Goal: Information Seeking & Learning: Learn about a topic

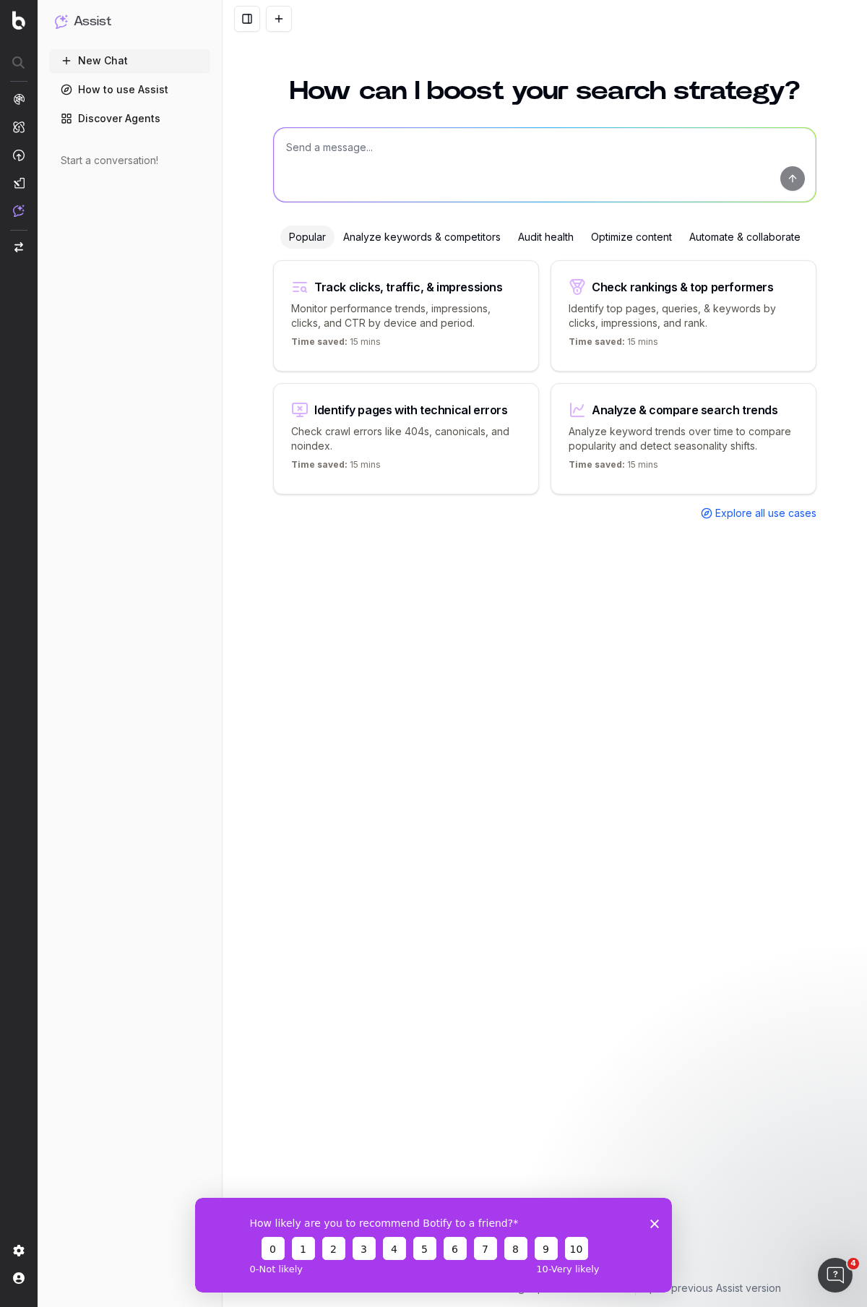
click at [418, 558] on div "How can I boost your search strategy? Popular Analyze keywords & competitors Au…" at bounding box center [544, 671] width 555 height 1220
click at [16, 20] on img at bounding box center [18, 20] width 13 height 19
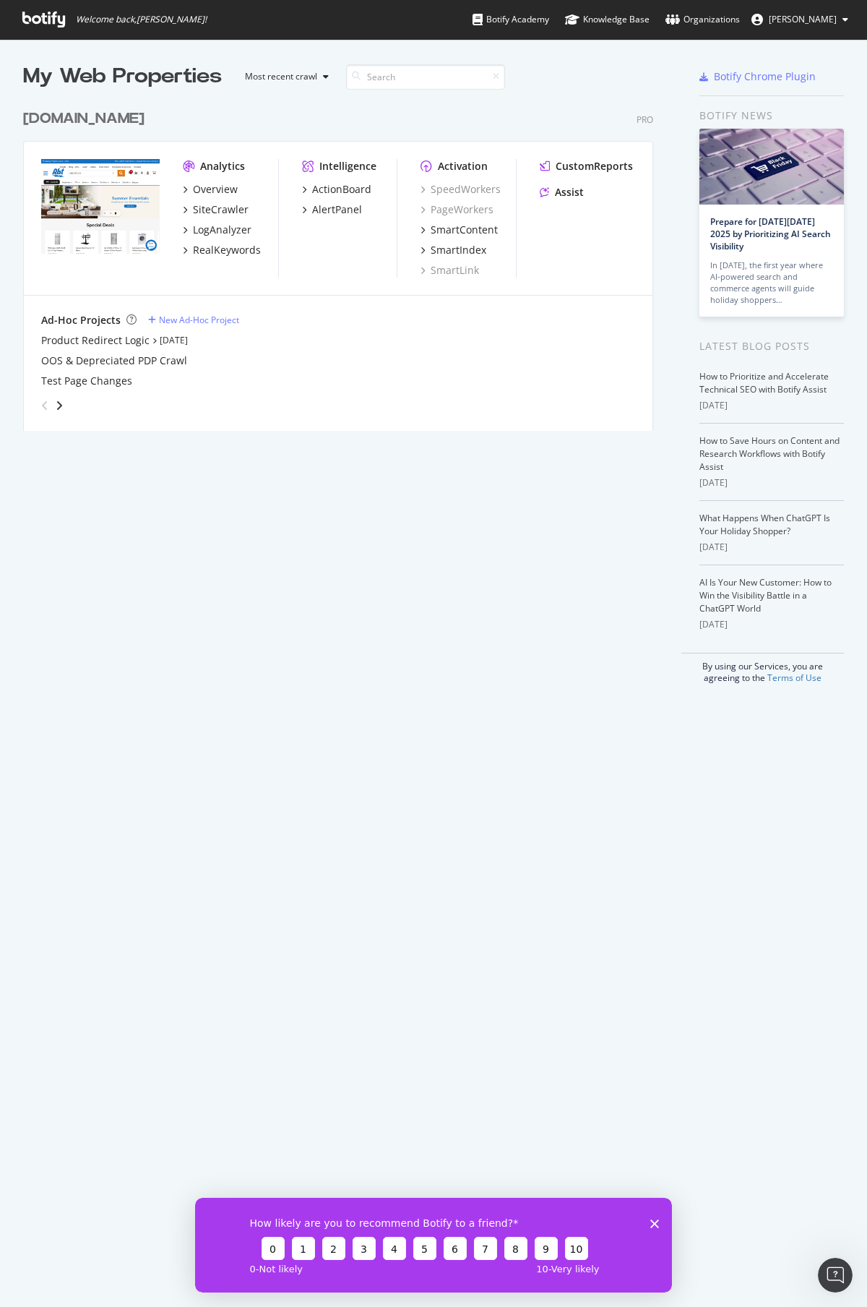
click at [654, 1222] on polygon "Close survey" at bounding box center [654, 1222] width 9 height 9
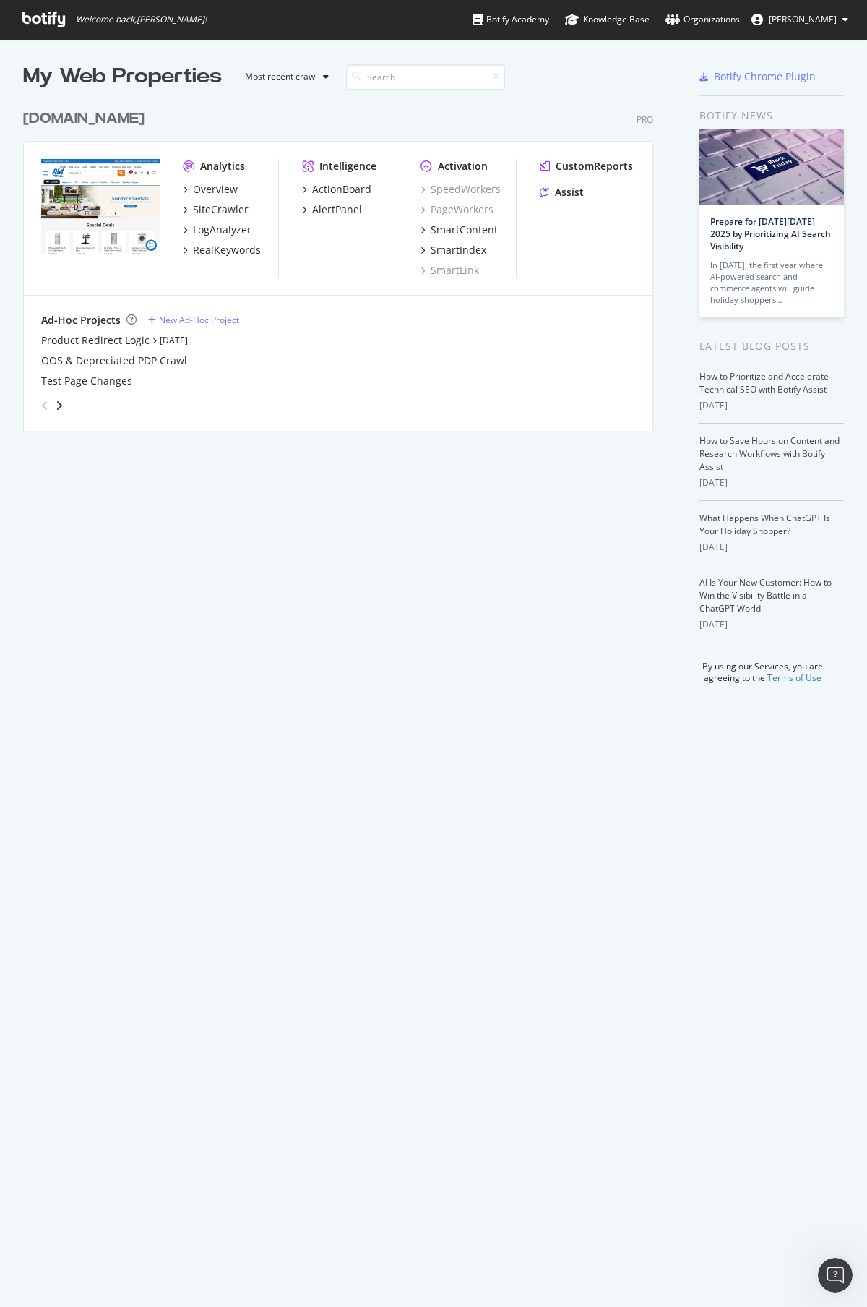
click at [219, 163] on div "Analytics" at bounding box center [222, 166] width 45 height 14
click at [468, 230] on div "SmartContent" at bounding box center [464, 230] width 67 height 14
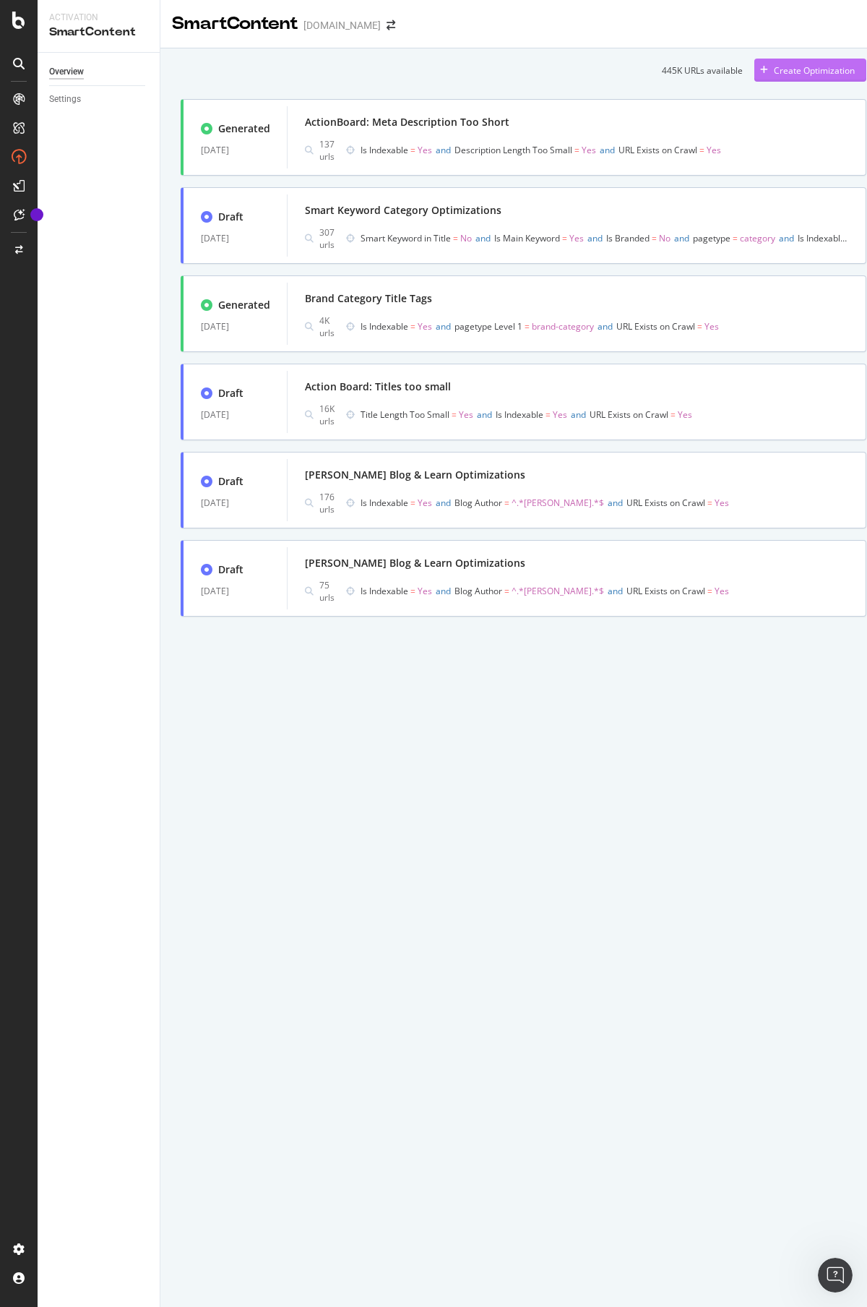
click at [791, 66] on div "Create Optimization" at bounding box center [814, 70] width 81 height 12
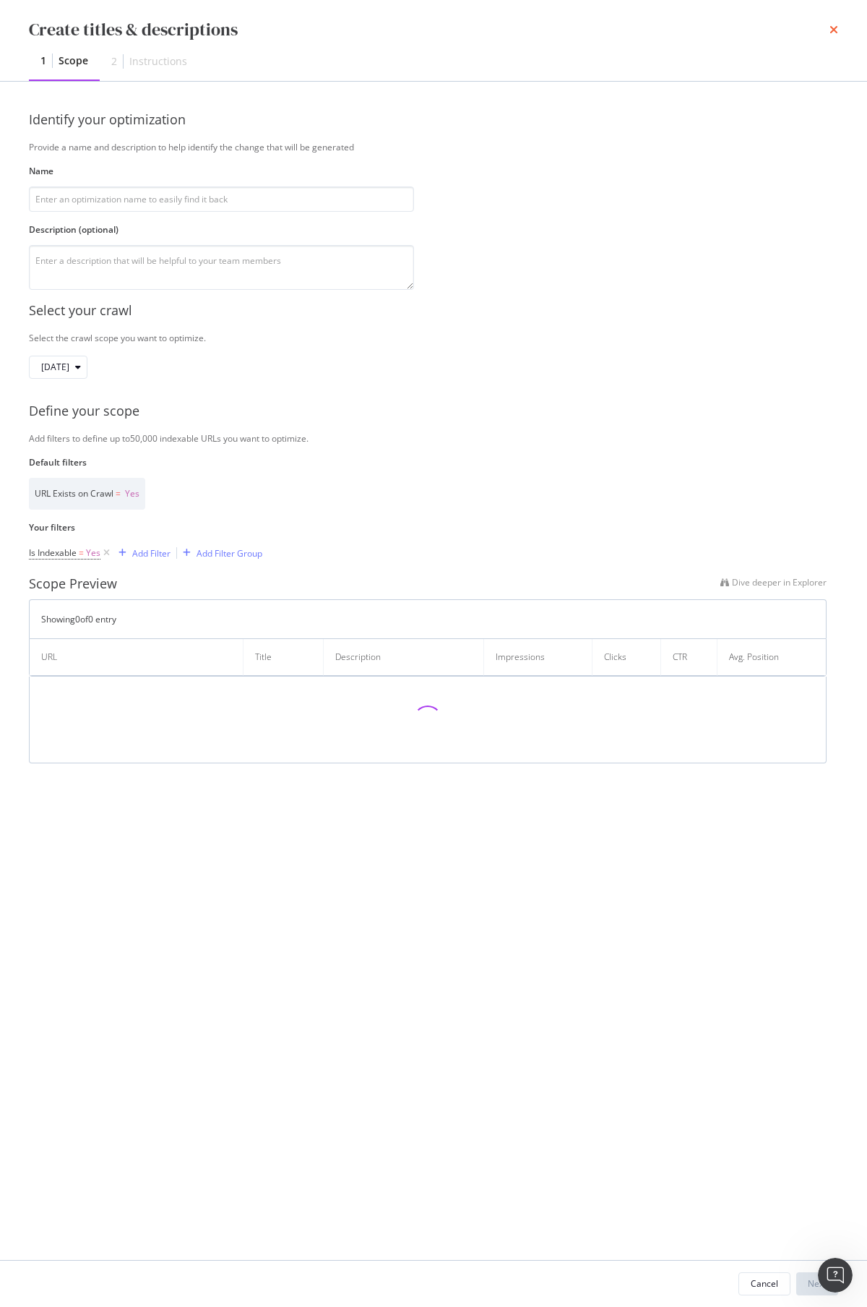
click at [832, 31] on icon "times" at bounding box center [834, 30] width 9 height 12
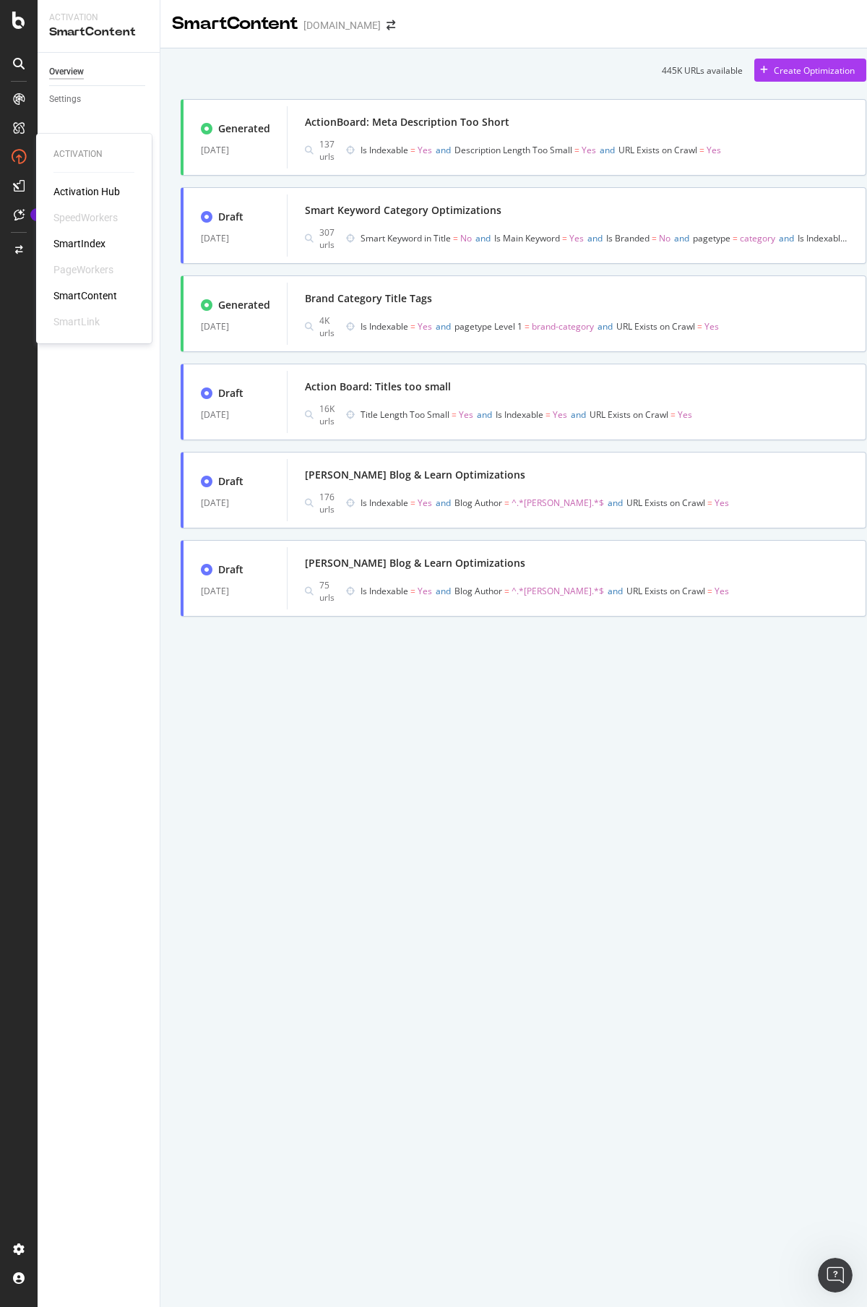
click at [89, 191] on div "Activation Hub" at bounding box center [86, 191] width 66 height 14
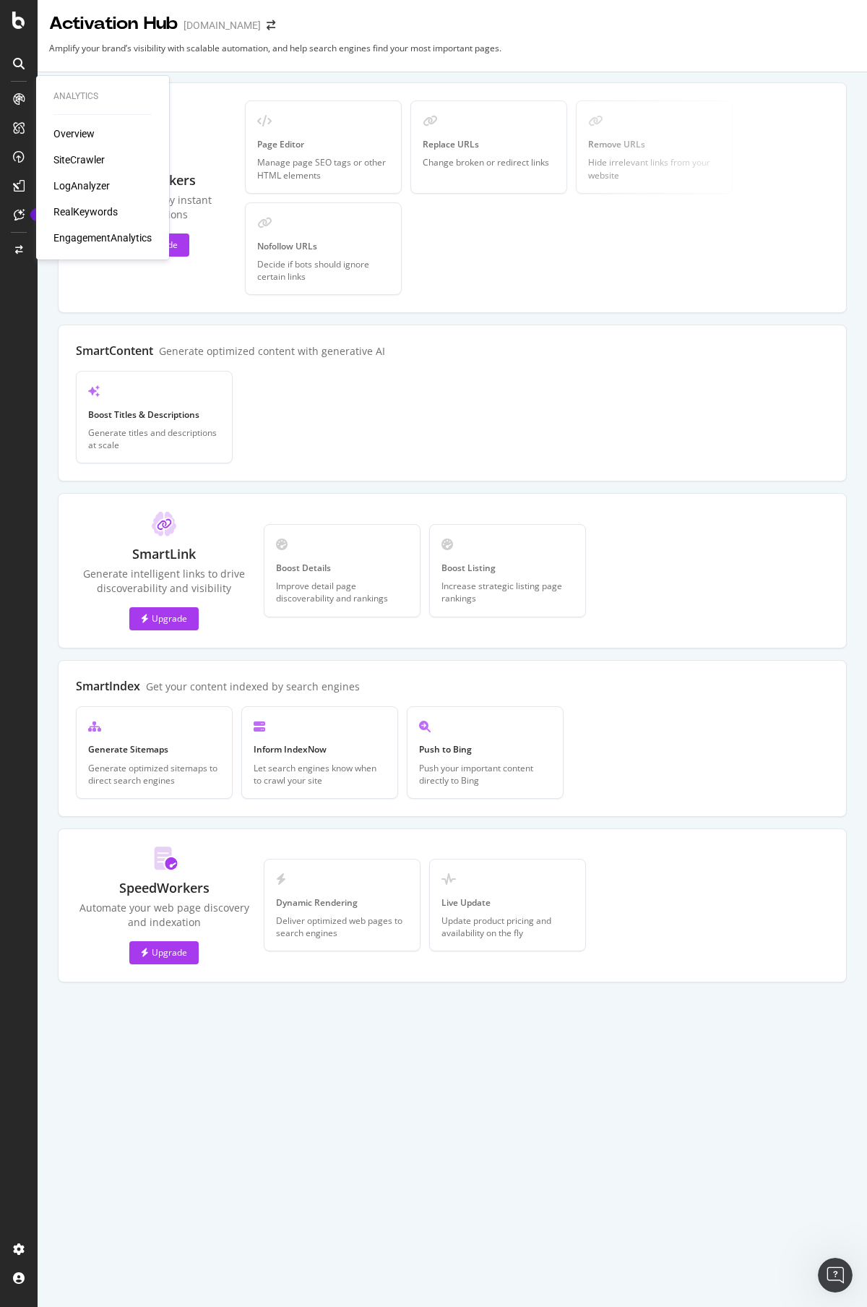
click at [76, 132] on div "Overview" at bounding box center [73, 133] width 41 height 14
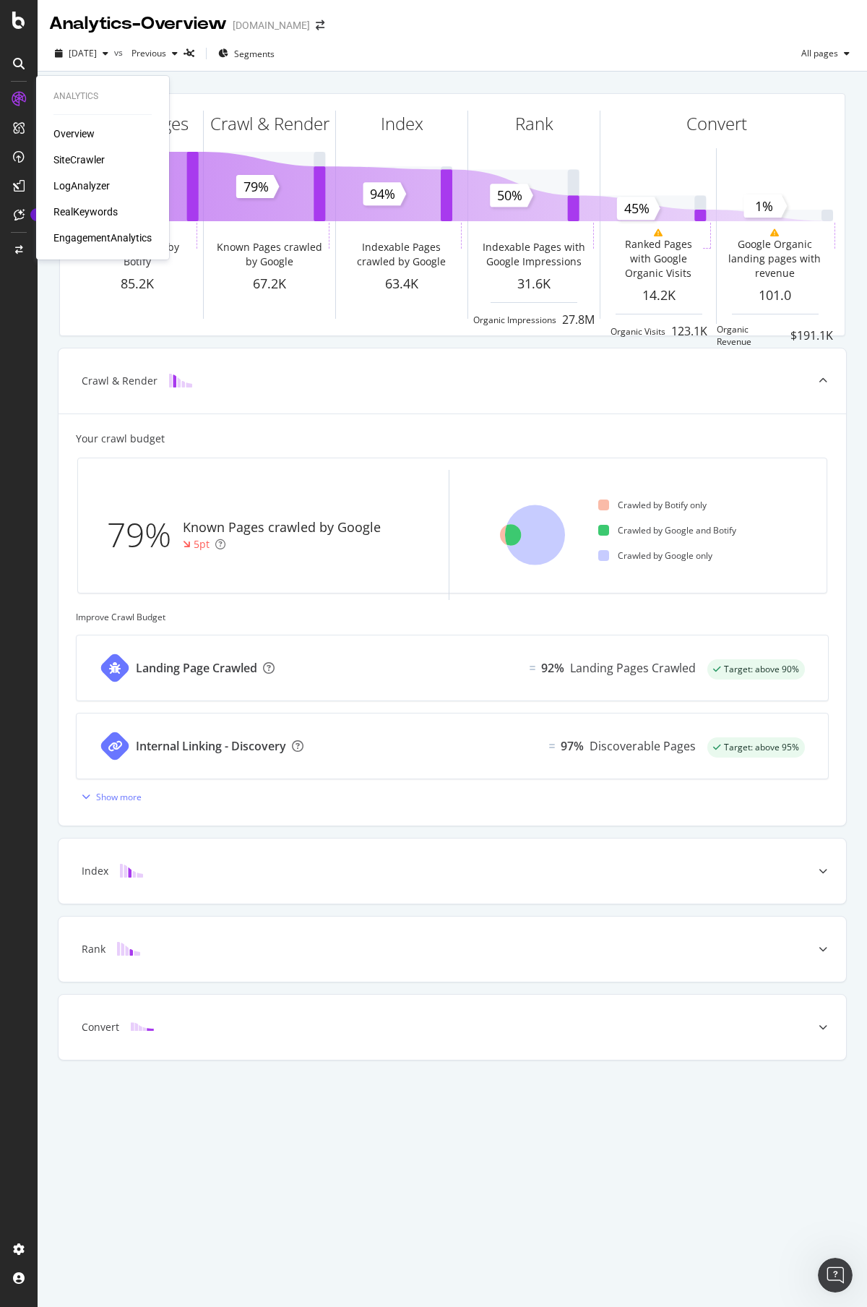
click at [98, 240] on div "EngagementAnalytics" at bounding box center [102, 238] width 98 height 14
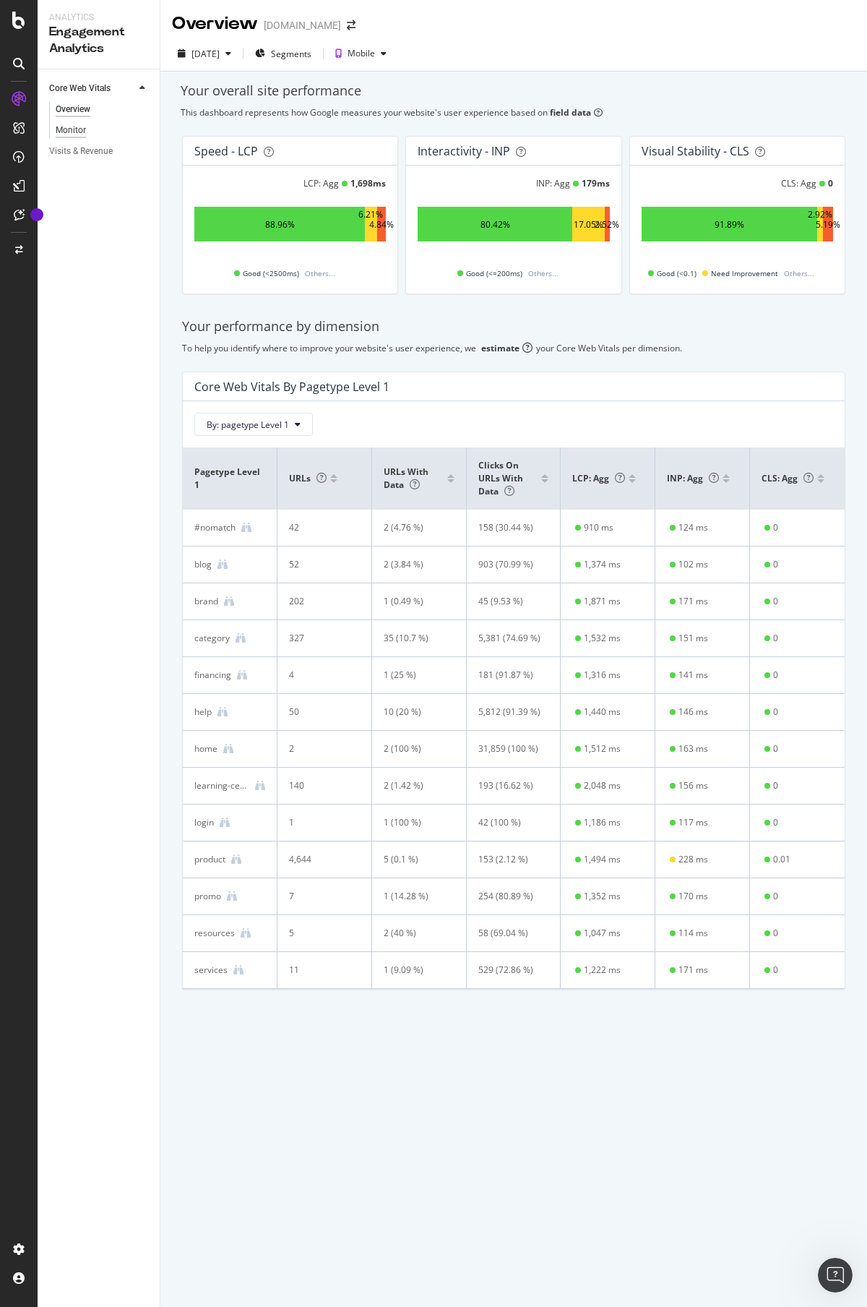
click at [75, 132] on div "Monitor" at bounding box center [71, 130] width 30 height 15
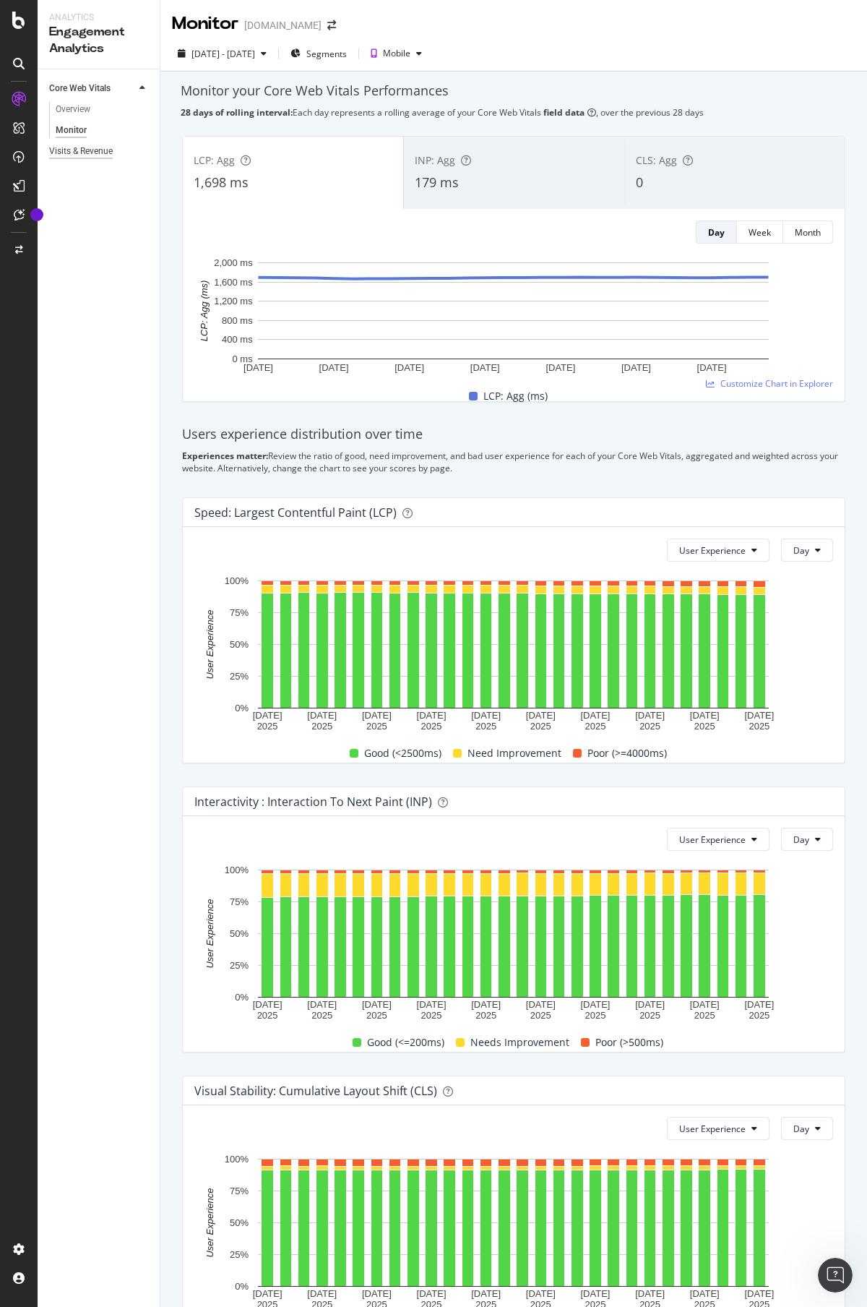
click at [79, 151] on div "Visits & Revenue" at bounding box center [81, 151] width 64 height 15
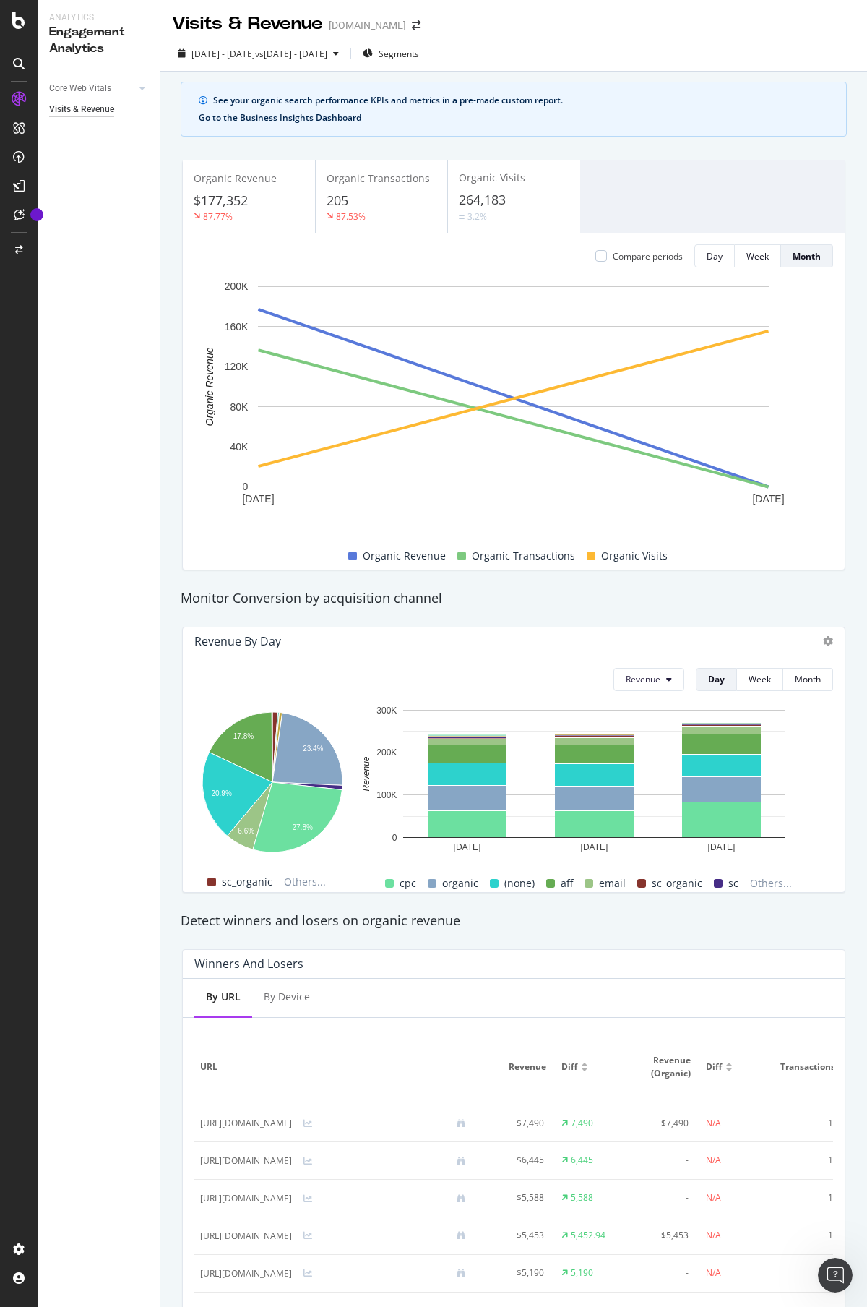
click at [282, 116] on button "Go to the Business Insights Dashboard" at bounding box center [280, 118] width 163 height 10
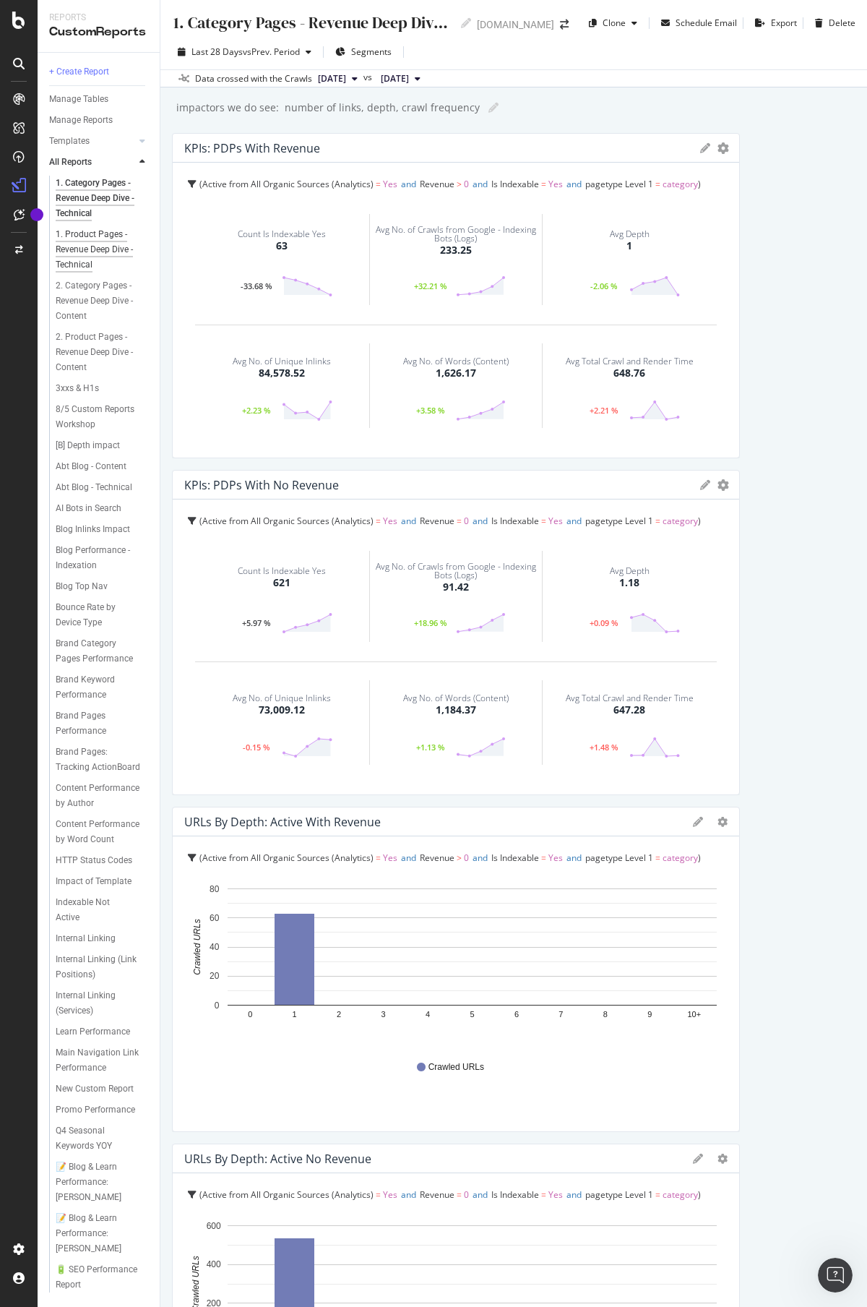
click at [87, 246] on div "1. Product Pages - Revenue Deep Dive - Technical" at bounding box center [99, 250] width 87 height 46
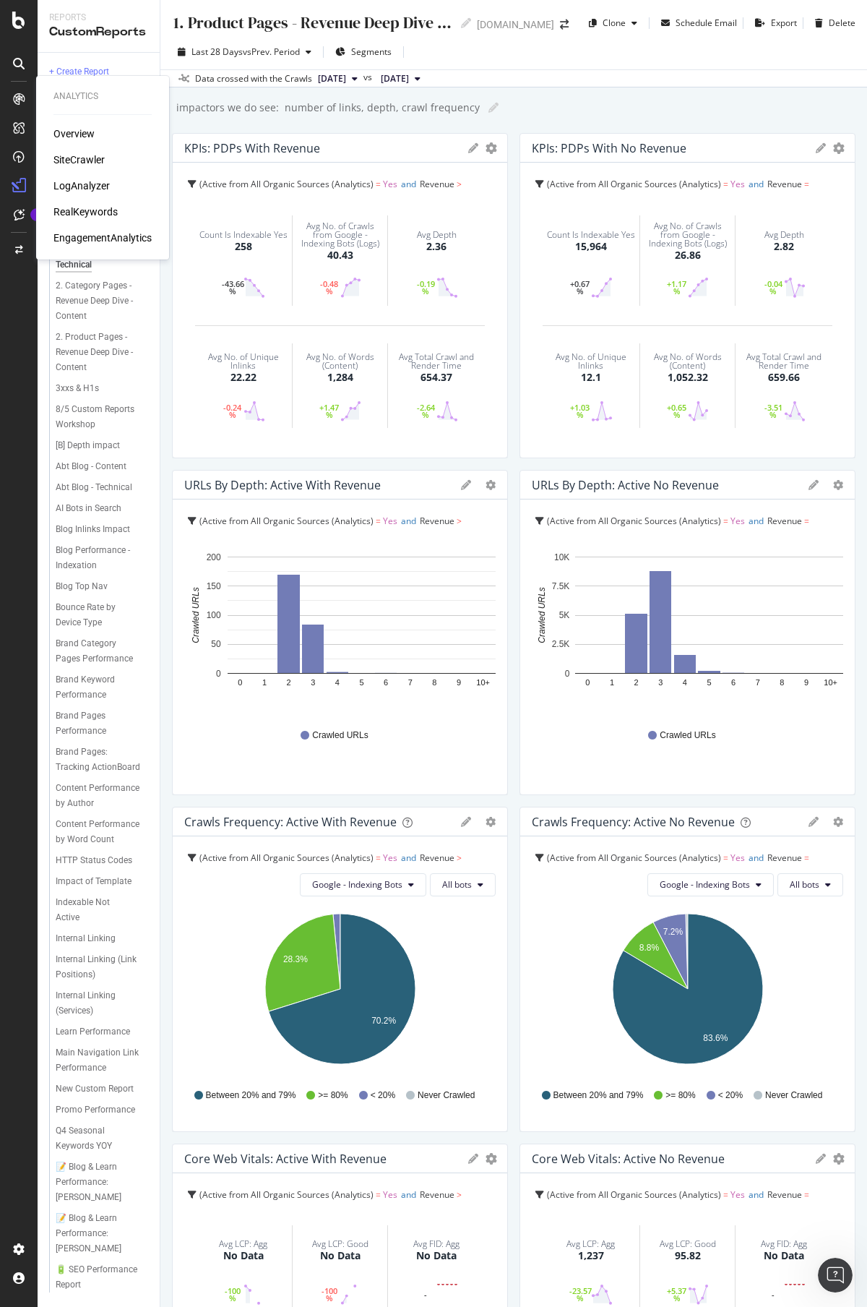
click at [76, 136] on div "Overview" at bounding box center [73, 133] width 41 height 14
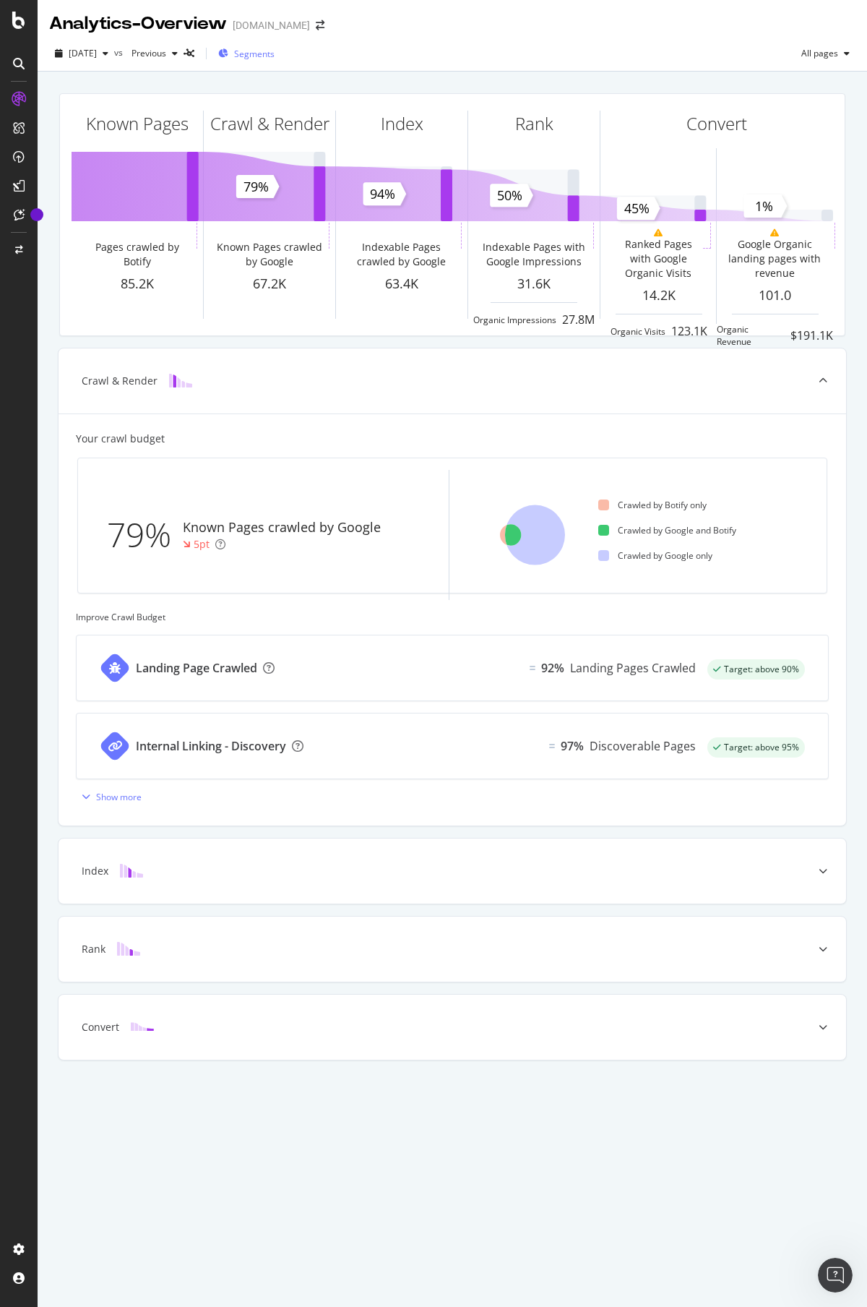
click at [275, 56] on span "Segments" at bounding box center [254, 54] width 40 height 12
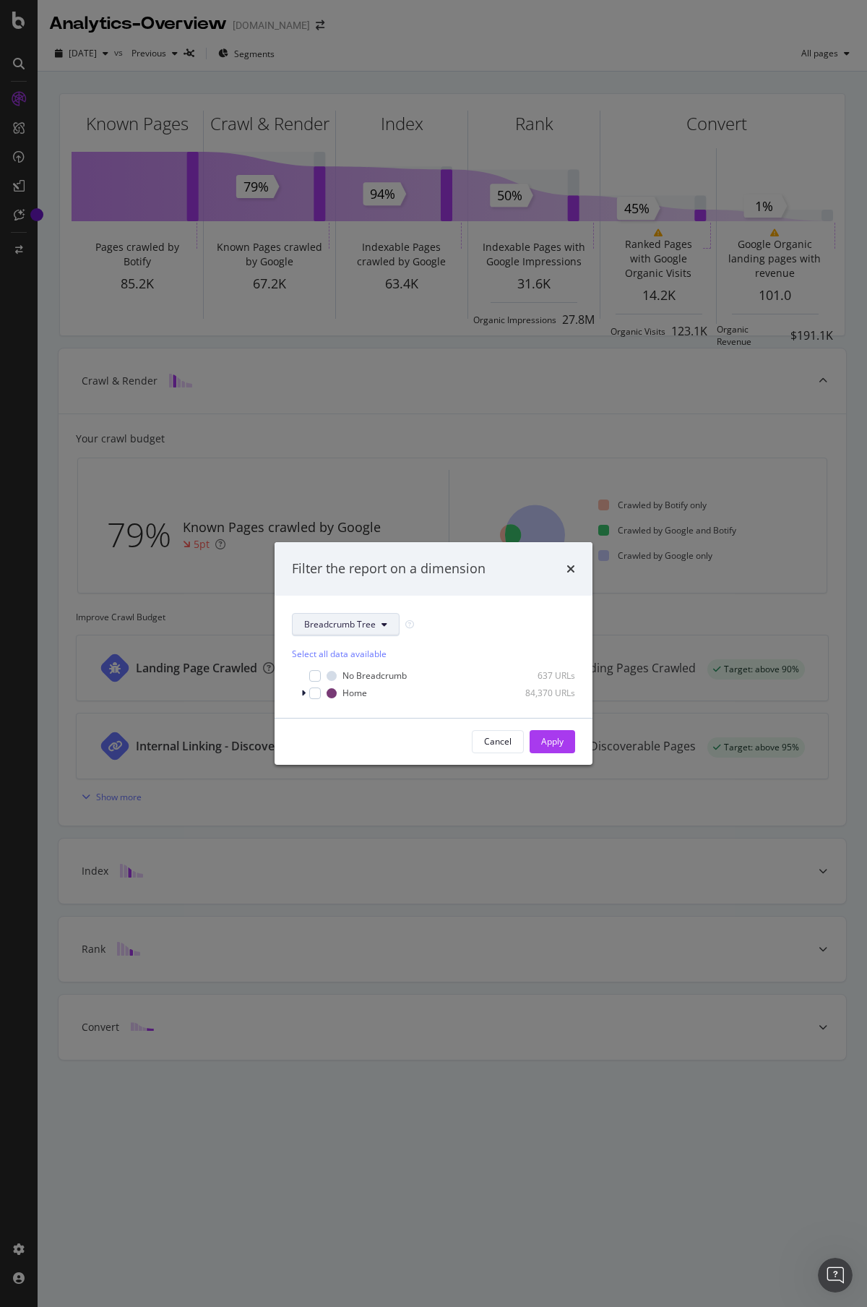
click at [347, 627] on span "Breadcrumb Tree" at bounding box center [340, 624] width 72 height 12
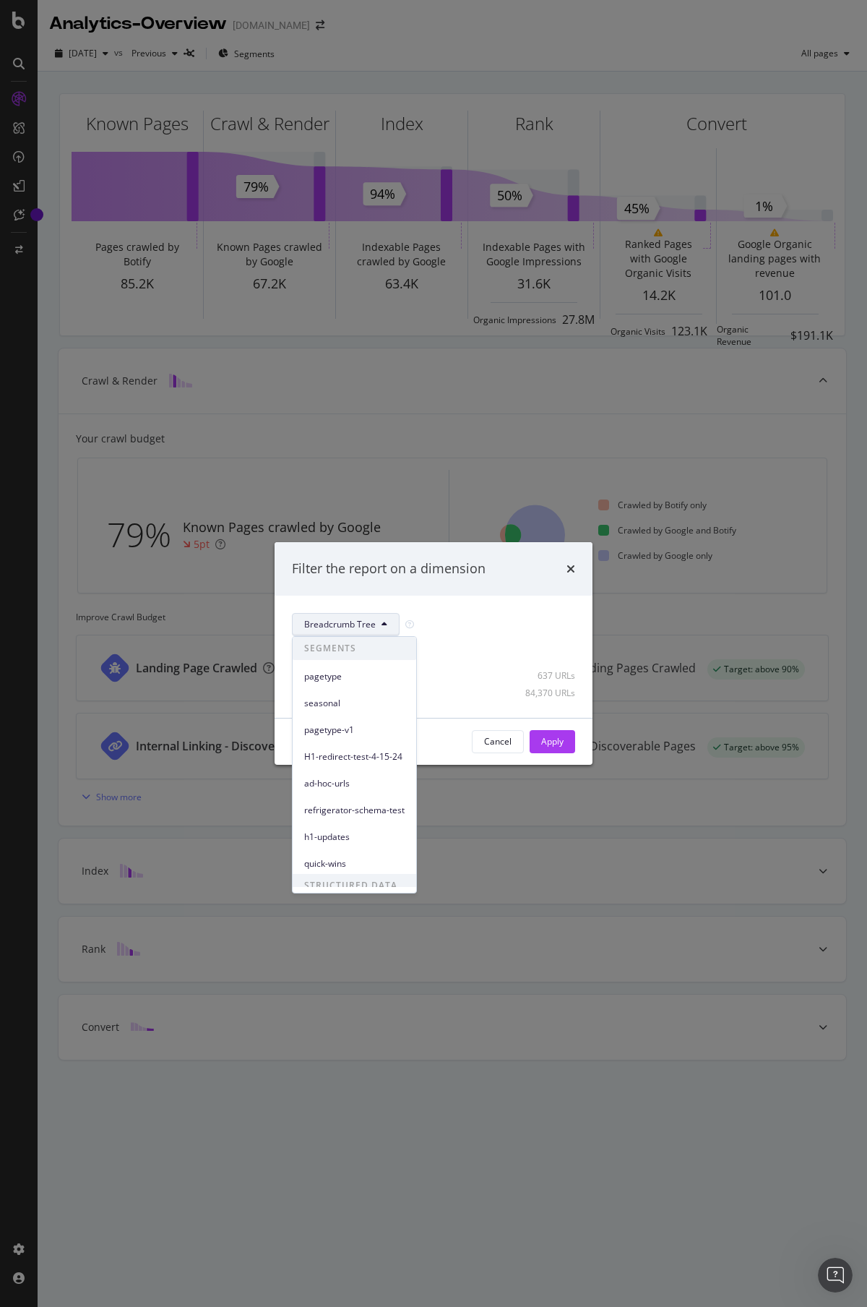
click at [448, 567] on div "Filter the report on a dimension" at bounding box center [389, 568] width 194 height 19
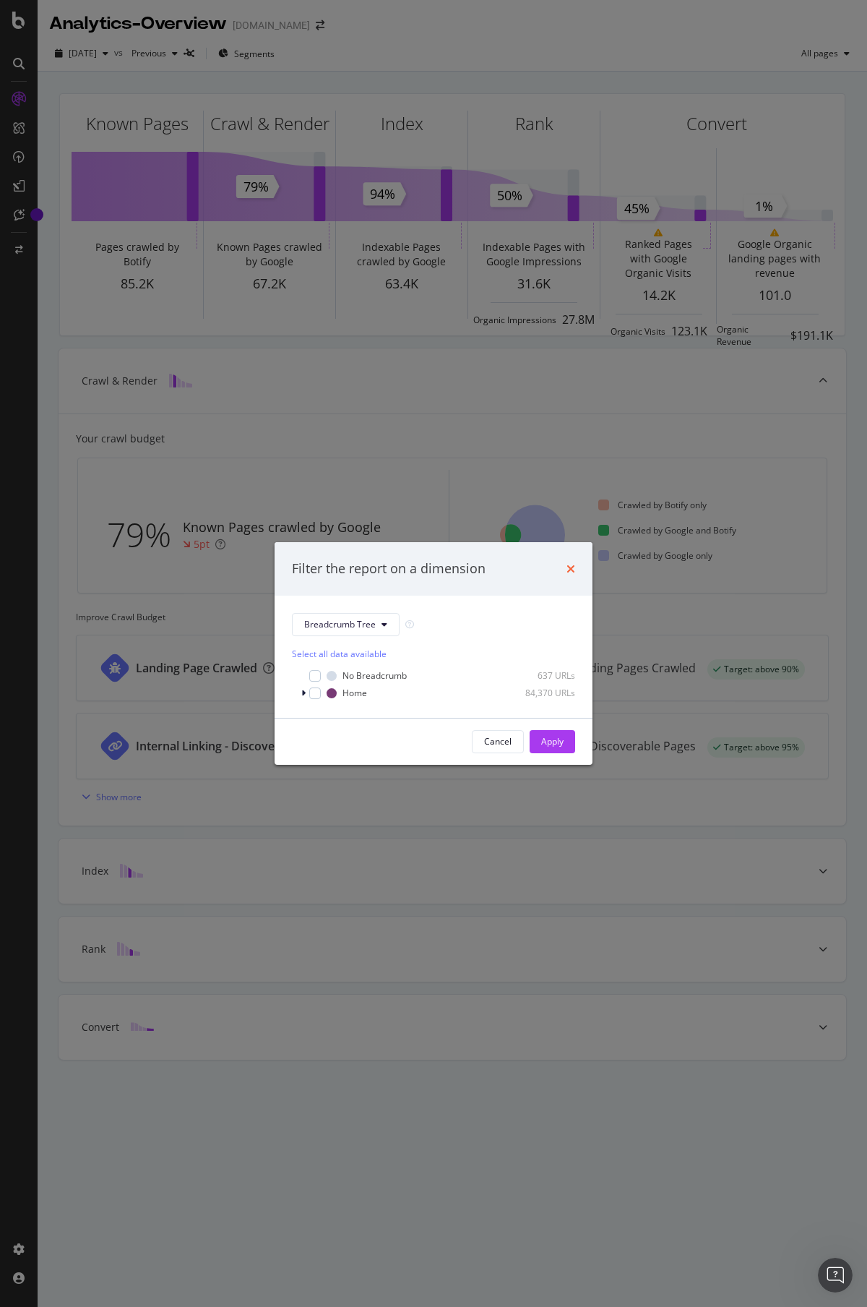
click at [572, 566] on icon "times" at bounding box center [571, 569] width 9 height 12
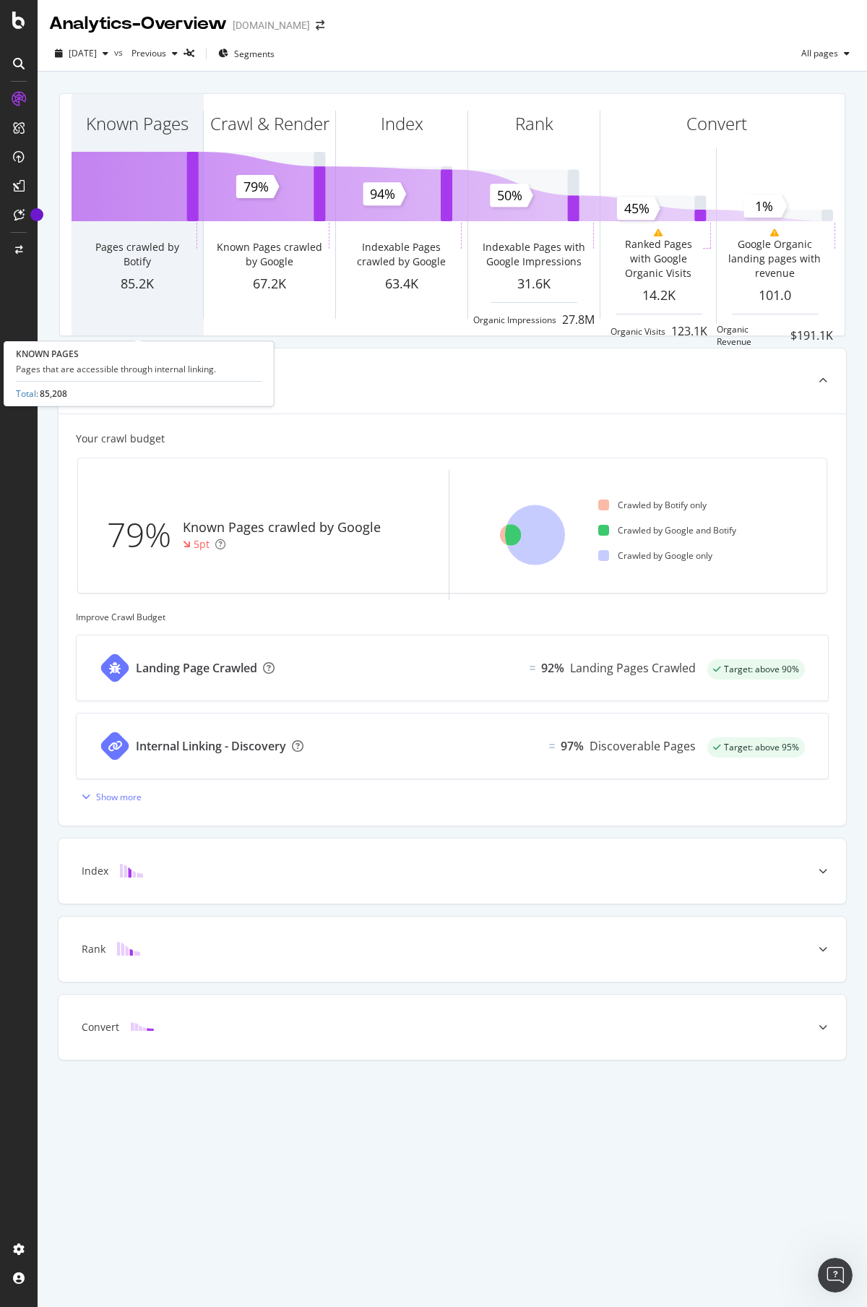
click at [138, 275] on div "85.2K" at bounding box center [138, 284] width 132 height 19
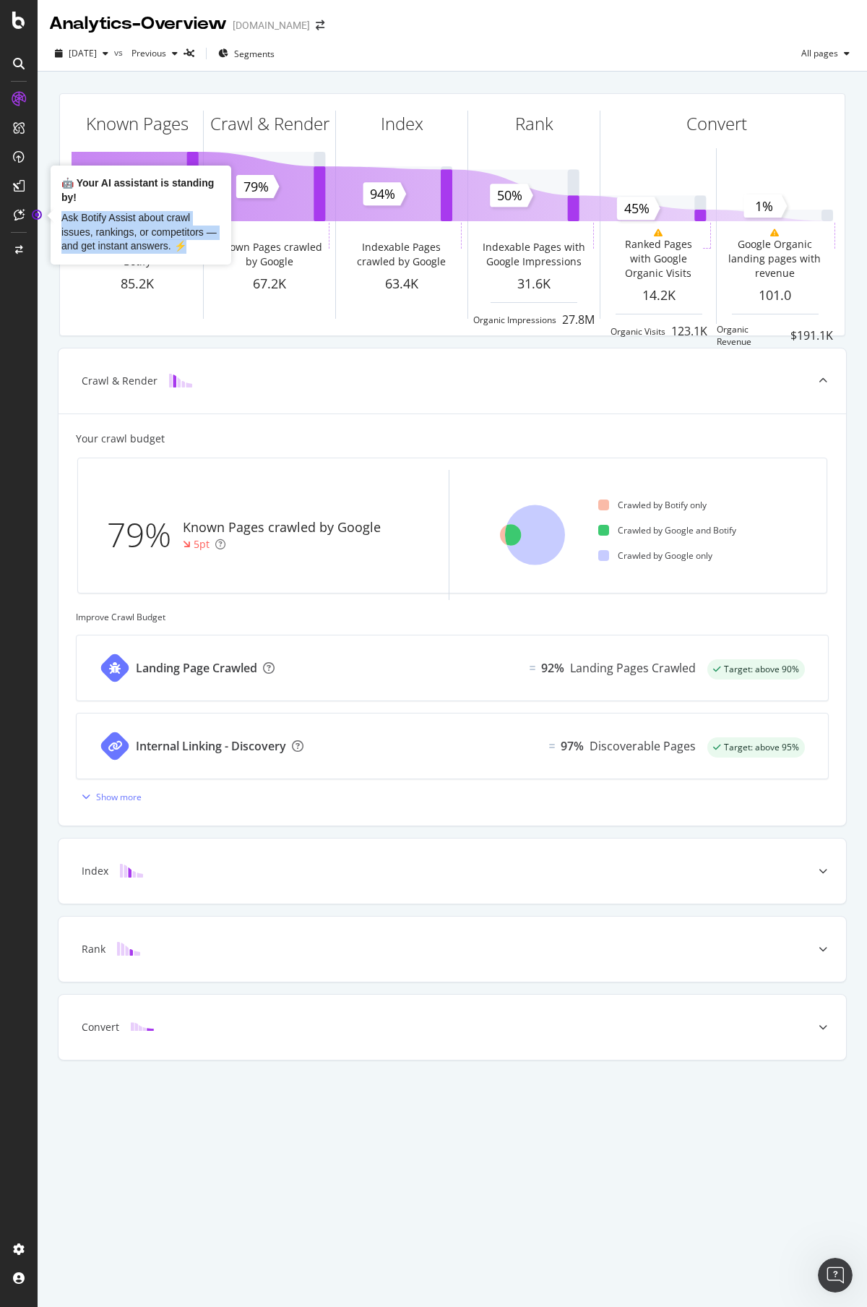
drag, startPoint x: 196, startPoint y: 247, endPoint x: 62, endPoint y: 220, distance: 136.5
click at [62, 220] on div "Ask Botify Assist about crawl issues, rankings, or competitors — and get instan…" at bounding box center [140, 232] width 159 height 43
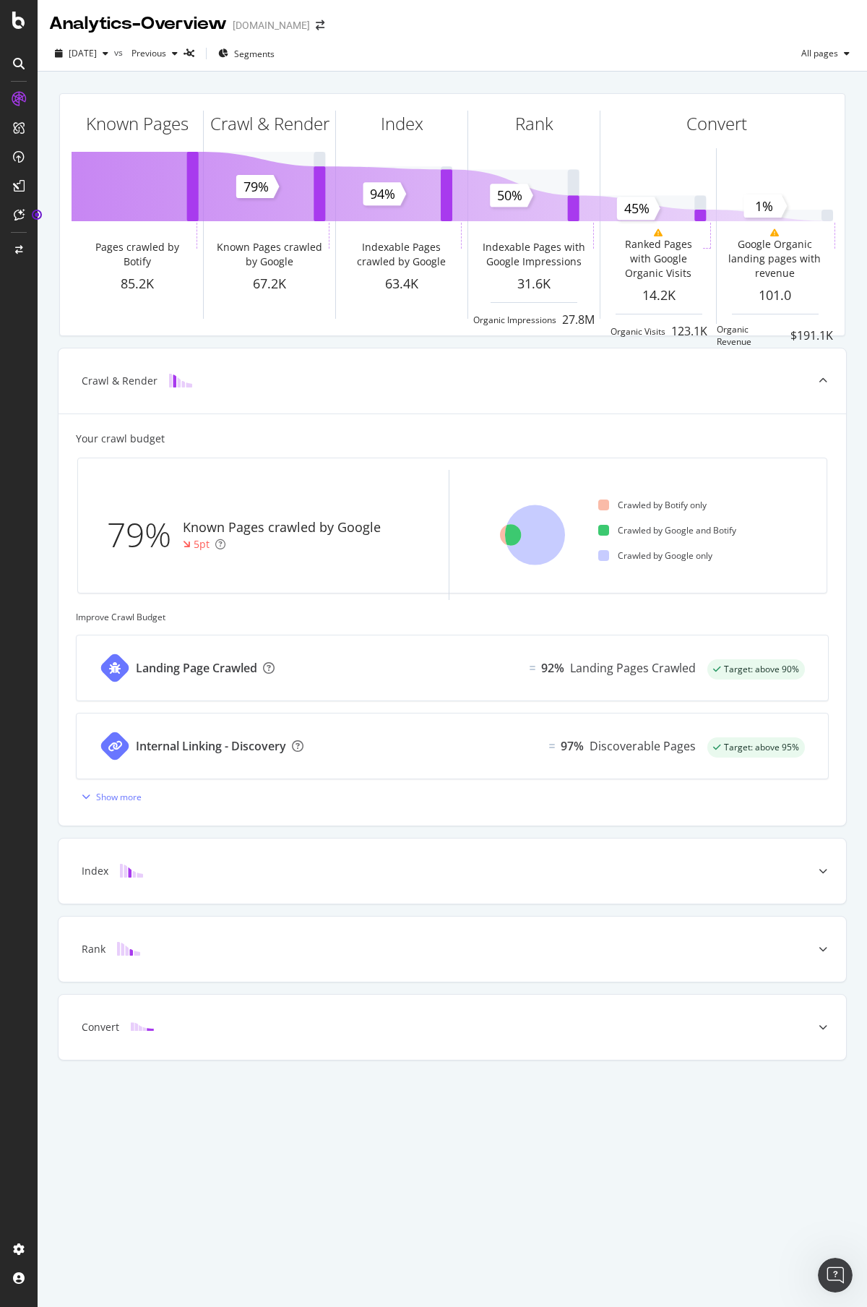
click at [380, 70] on div "2025 Sep. 23rd vs Previous Segments All pages" at bounding box center [453, 56] width 830 height 29
click at [74, 158] on div "ActionBoard" at bounding box center [81, 162] width 56 height 14
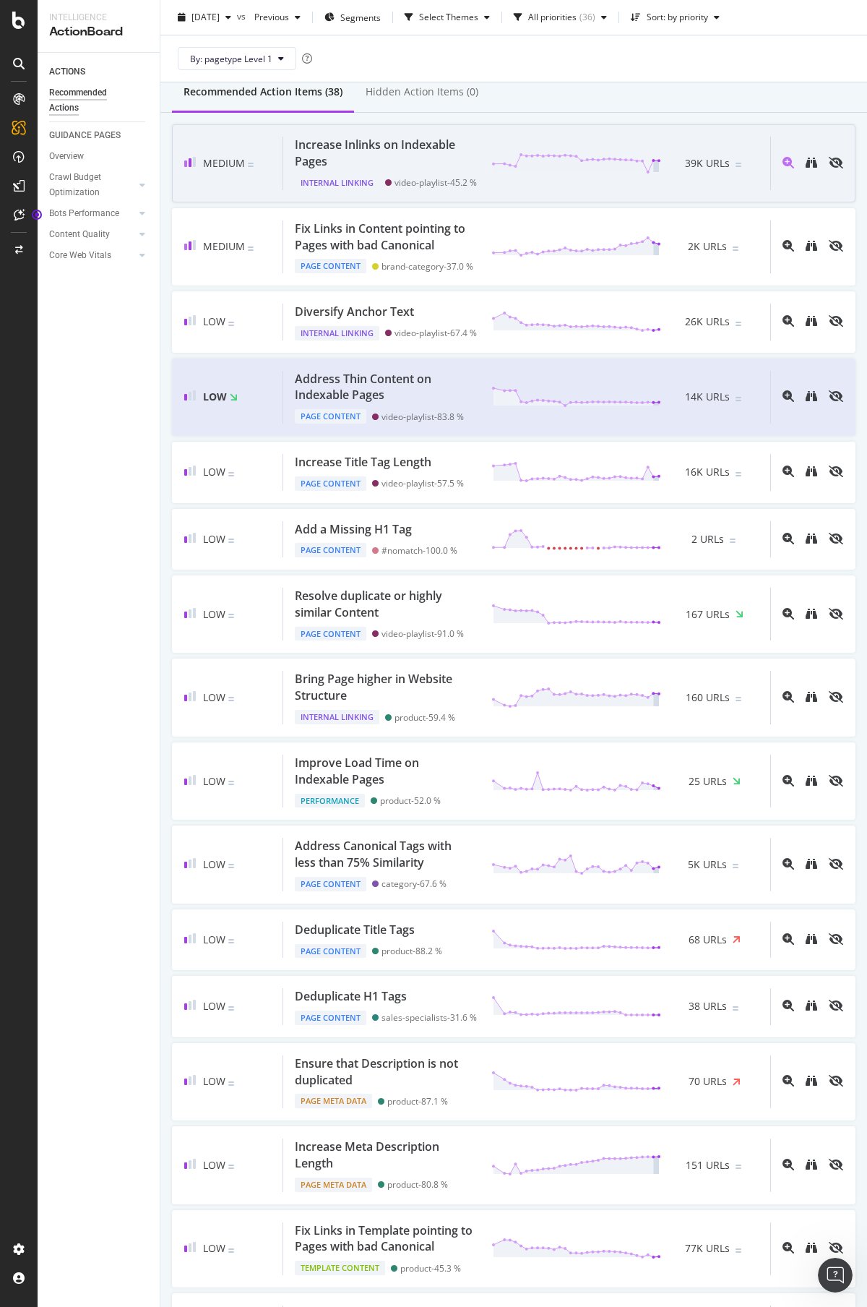
scroll to position [134, 0]
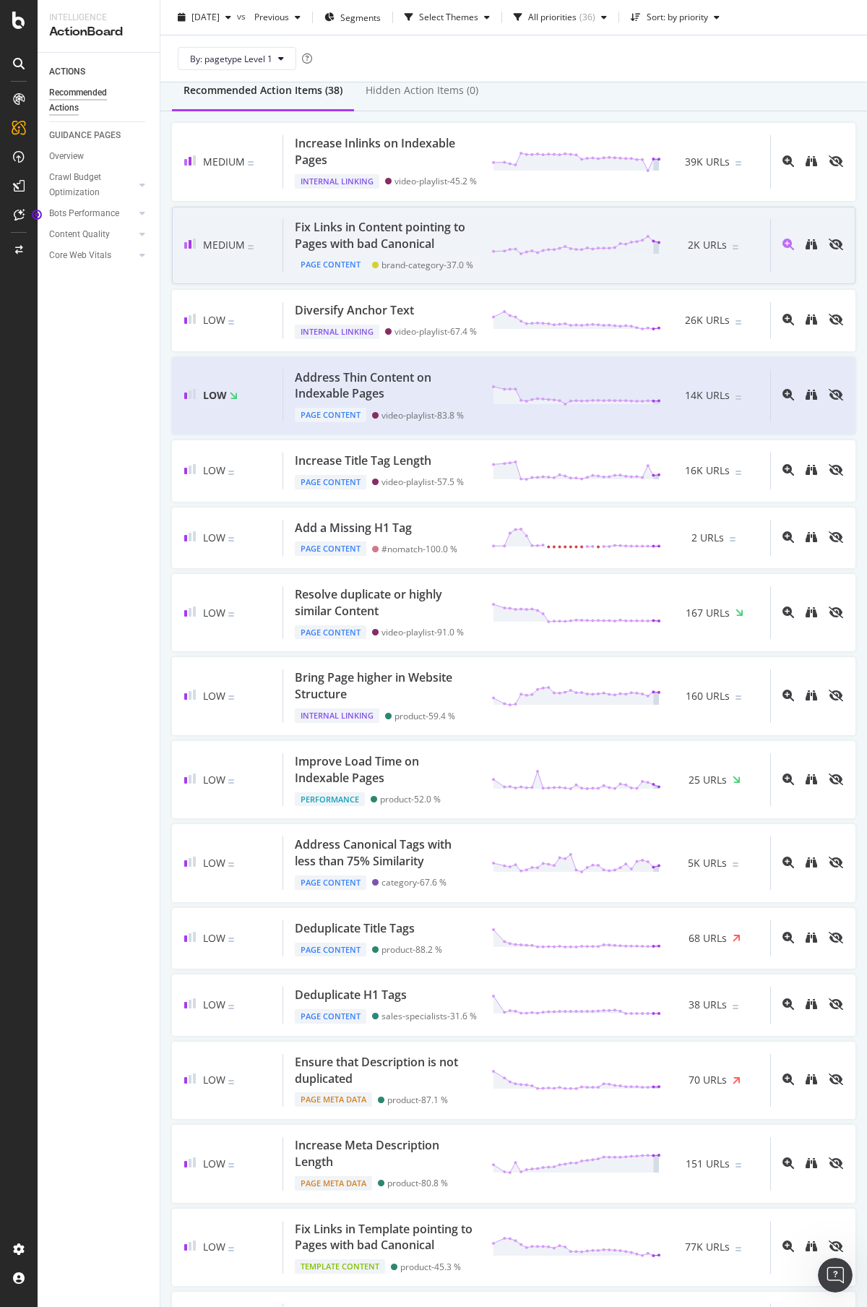
click at [393, 238] on div "Fix Links in Content pointing to Pages with bad Canonical" at bounding box center [384, 235] width 179 height 33
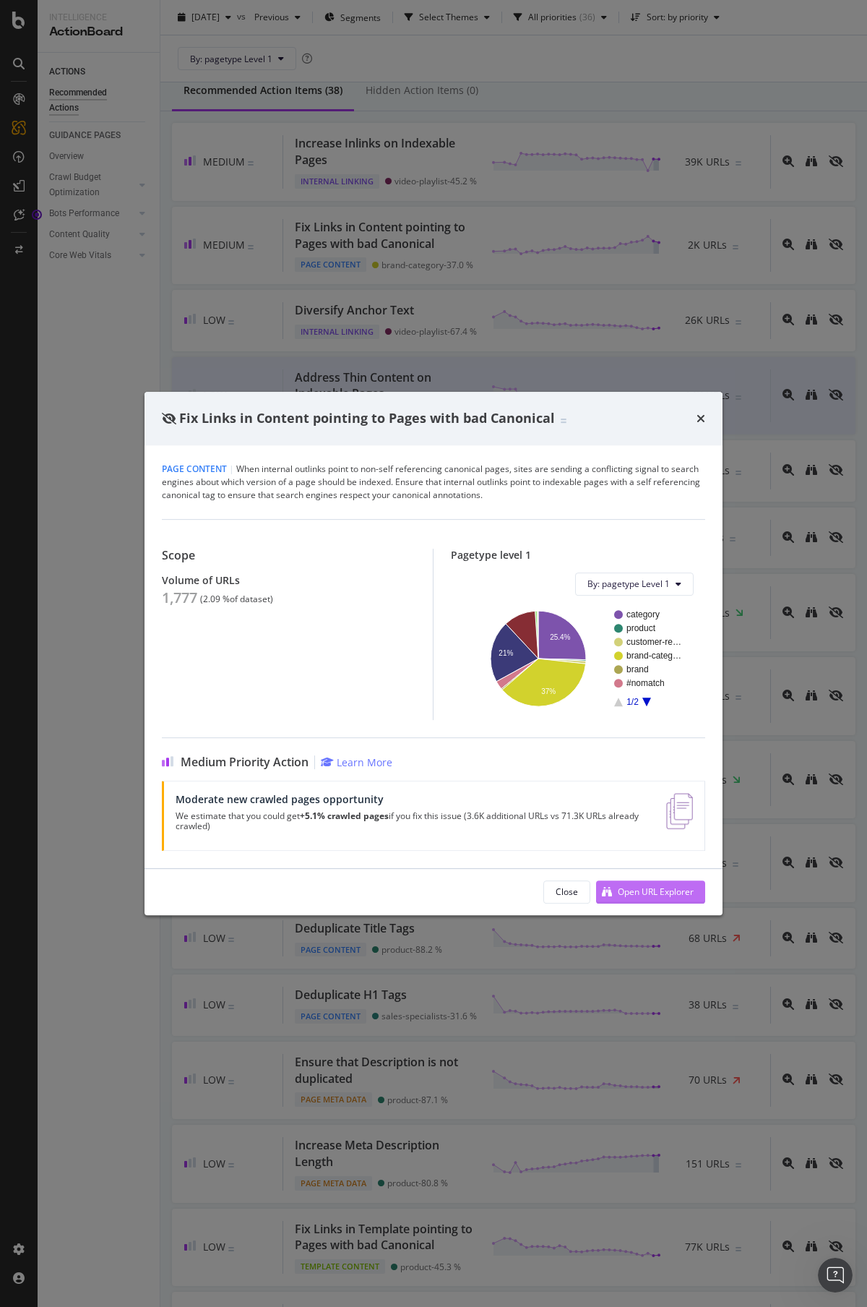
click at [639, 892] on div "Open URL Explorer" at bounding box center [656, 891] width 76 height 12
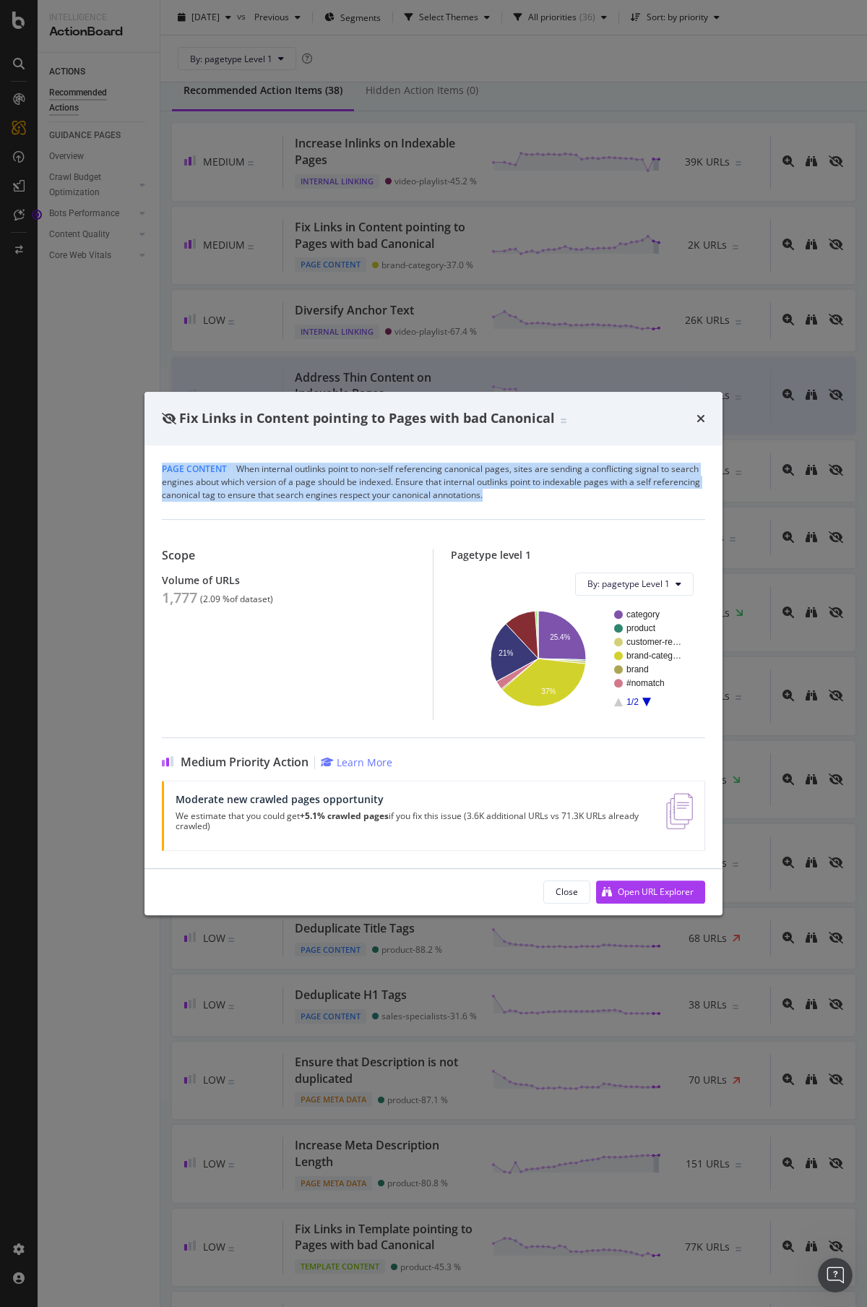
drag, startPoint x: 541, startPoint y: 491, endPoint x: 160, endPoint y: 463, distance: 382.6
click at [160, 463] on div "Page Content | When internal outlinks point to non-self referencing canonical p…" at bounding box center [434, 656] width 578 height 423
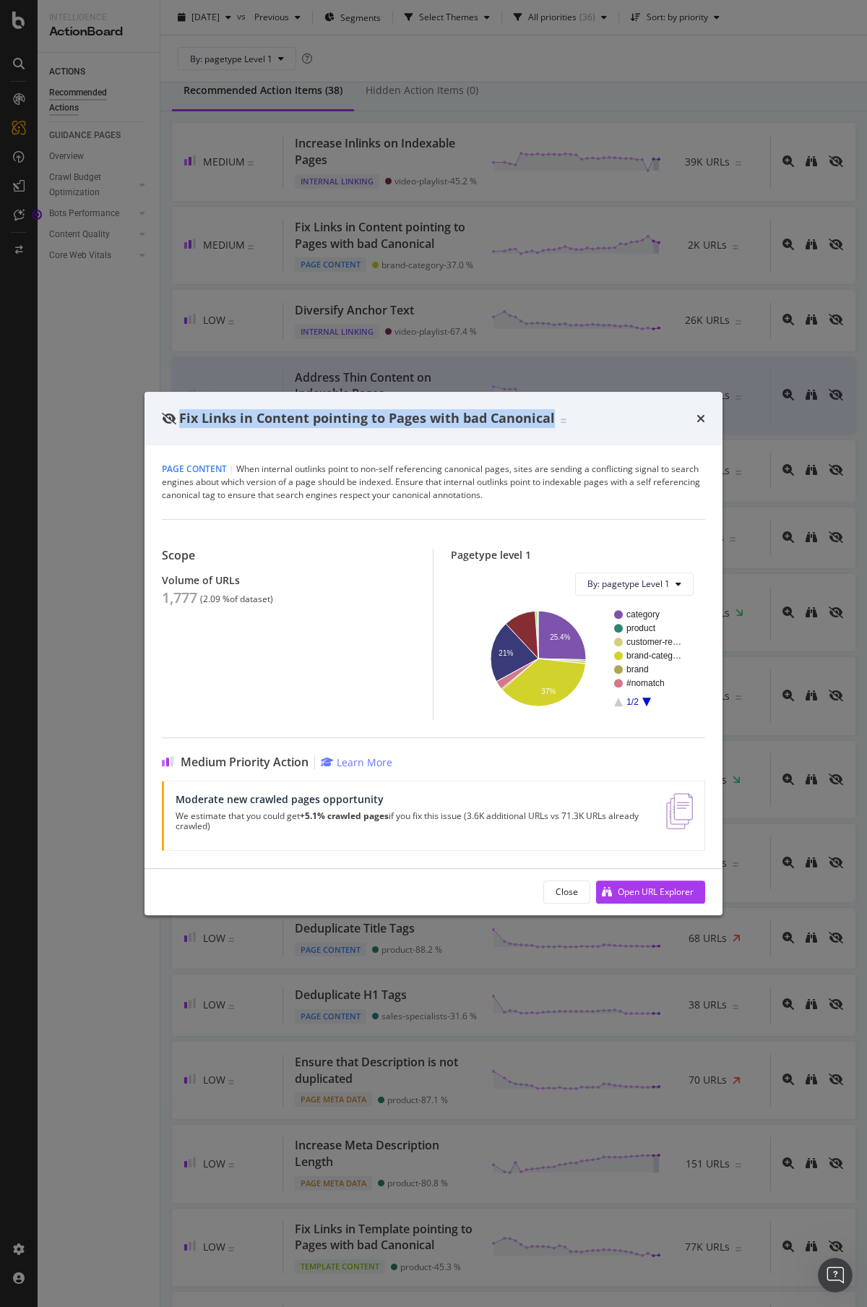
drag, startPoint x: 181, startPoint y: 418, endPoint x: 551, endPoint y: 419, distance: 370.0
click at [551, 419] on div "Fix Links in Content pointing to Pages with bad Canonical" at bounding box center [364, 418] width 405 height 19
click at [551, 418] on div "Fix Links in Content pointing to Pages with bad Canonical" at bounding box center [364, 418] width 405 height 19
click at [436, 430] on div "Fix Links in Content pointing to Pages with bad Canonical" at bounding box center [434, 418] width 578 height 53
drag, startPoint x: 229, startPoint y: 824, endPoint x: 174, endPoint y: 801, distance: 59.3
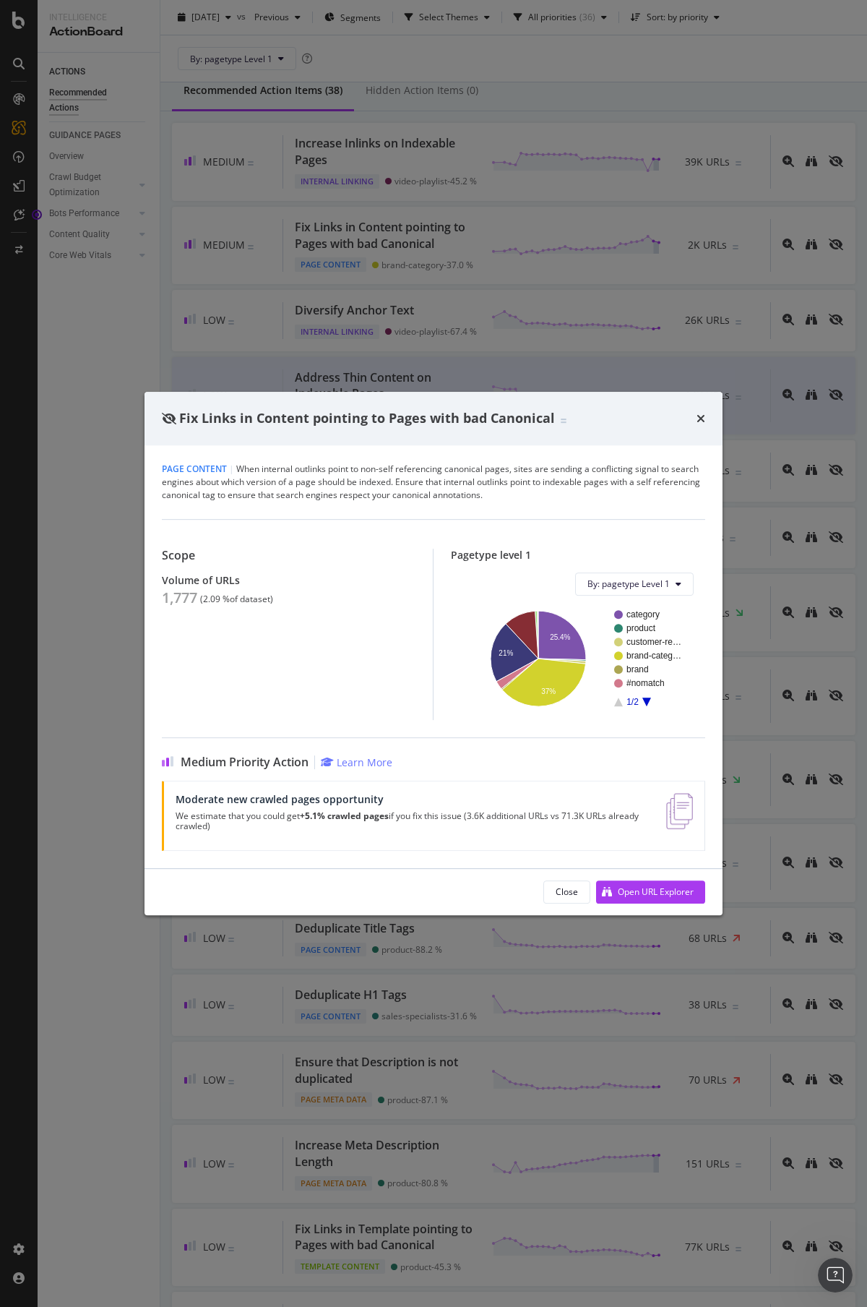
click at [174, 801] on div "Moderate new crawled pages opportunity We estimate that you could get +5.1% cra…" at bounding box center [433, 815] width 543 height 70
click at [562, 889] on div "Close" at bounding box center [567, 891] width 22 height 12
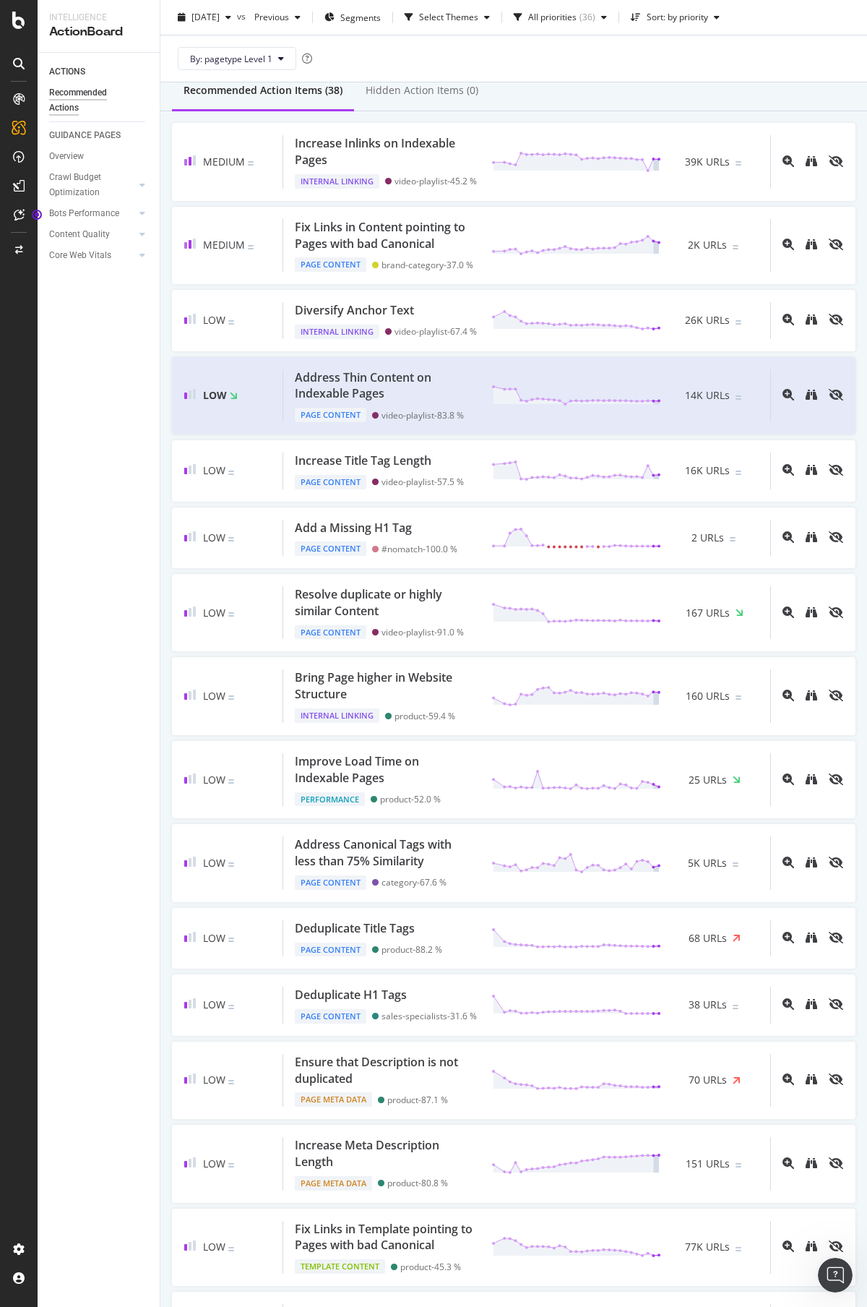
click at [104, 408] on div "ACTIONS Recommended Actions GUIDANCE PAGES Overview Crawl Budget Optimization L…" at bounding box center [99, 680] width 122 height 1254
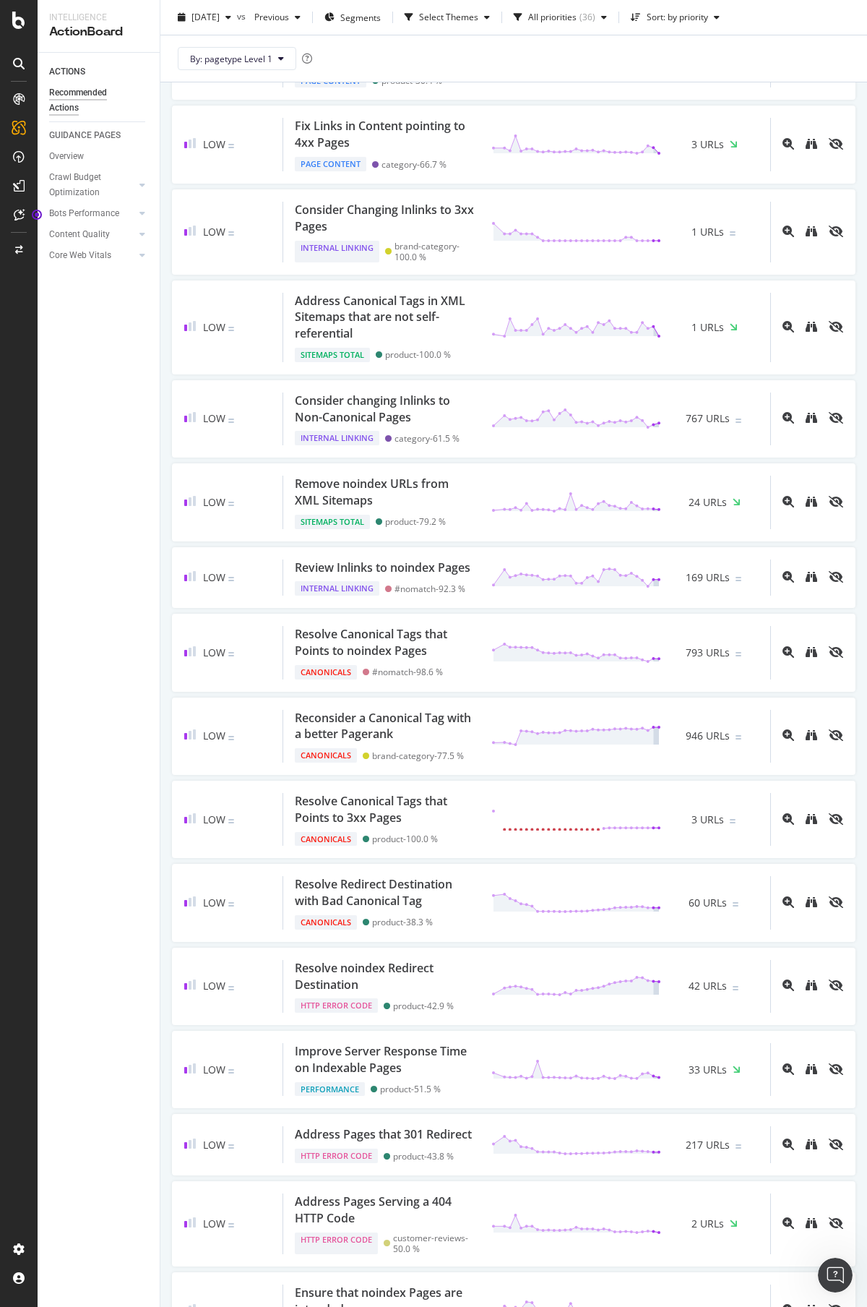
scroll to position [2097, 0]
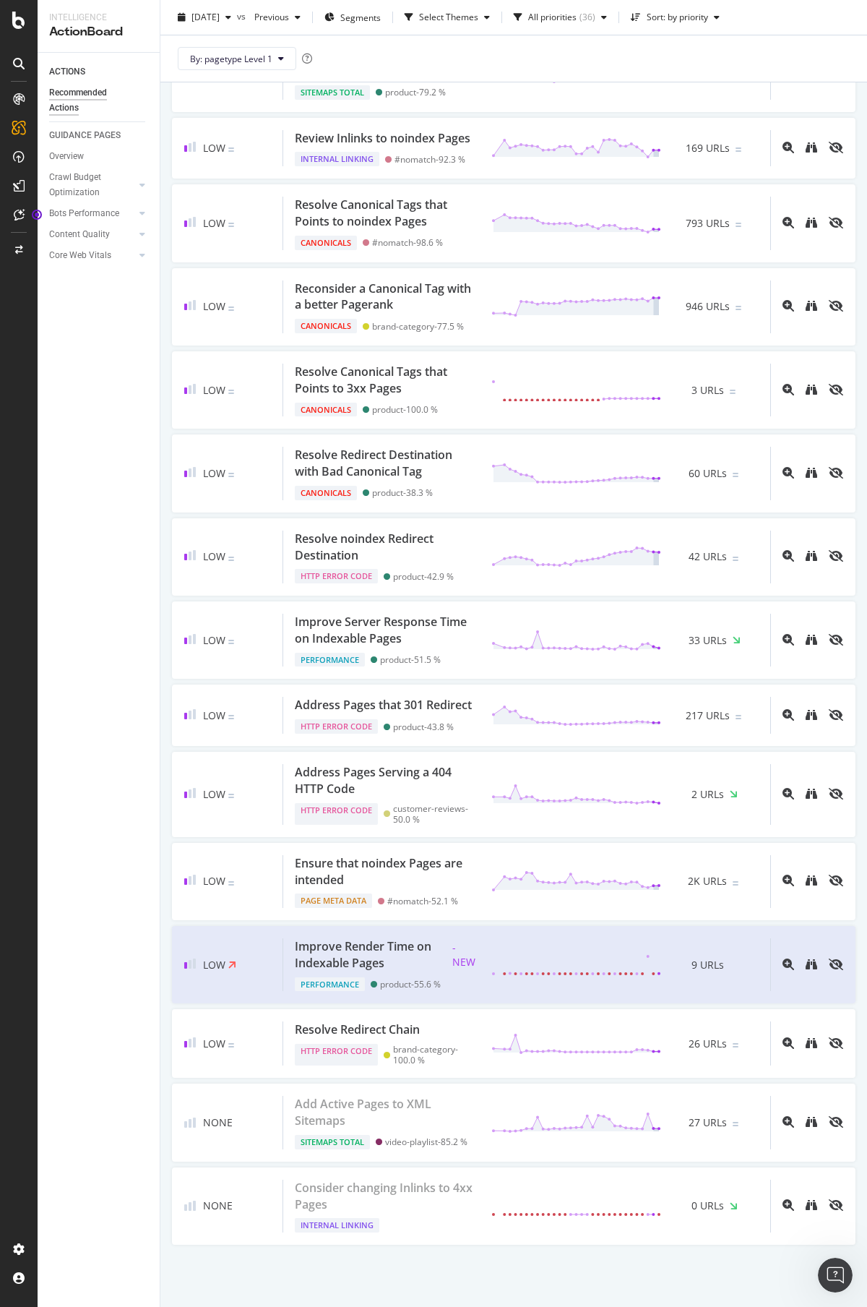
click at [130, 777] on div "ACTIONS Recommended Actions GUIDANCE PAGES Overview Crawl Budget Optimization L…" at bounding box center [99, 680] width 122 height 1254
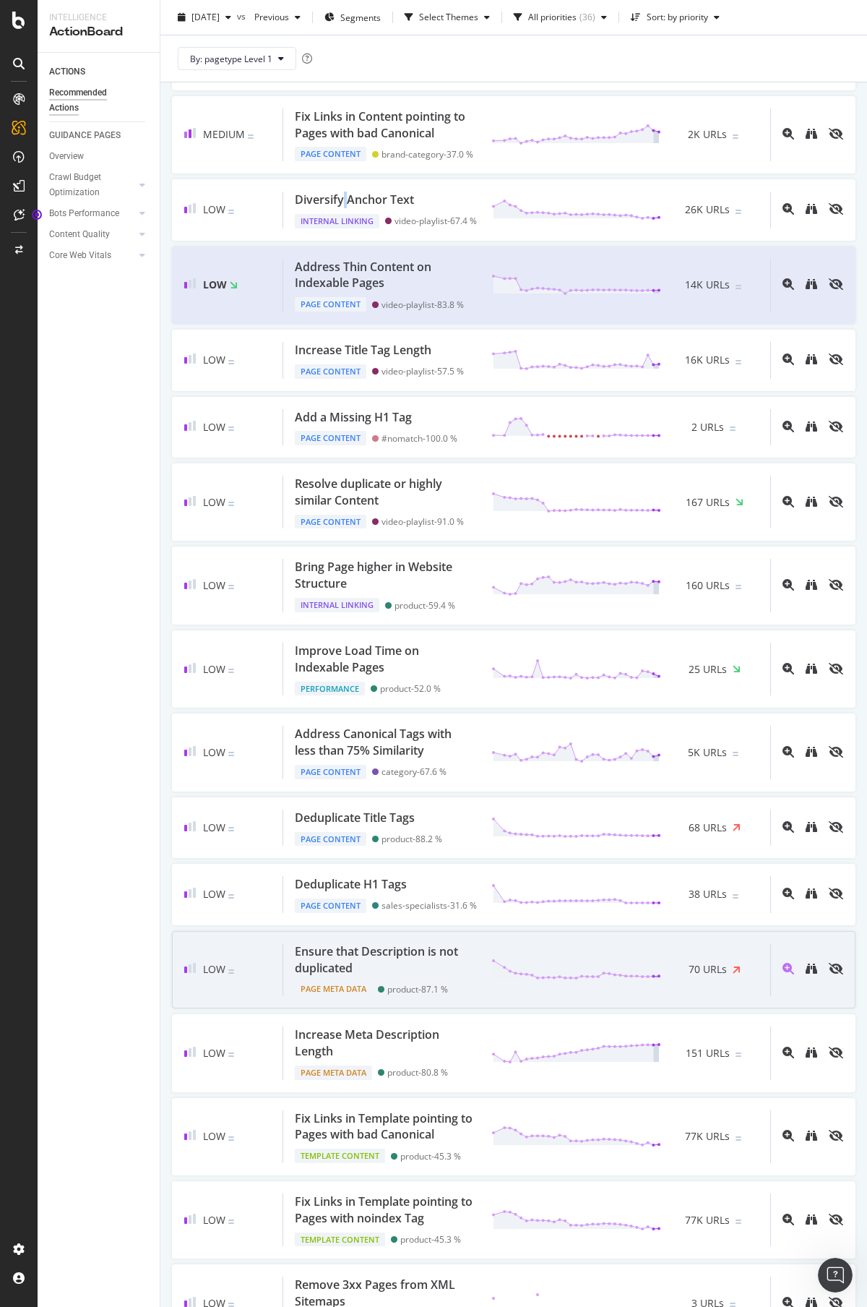
scroll to position [0, 0]
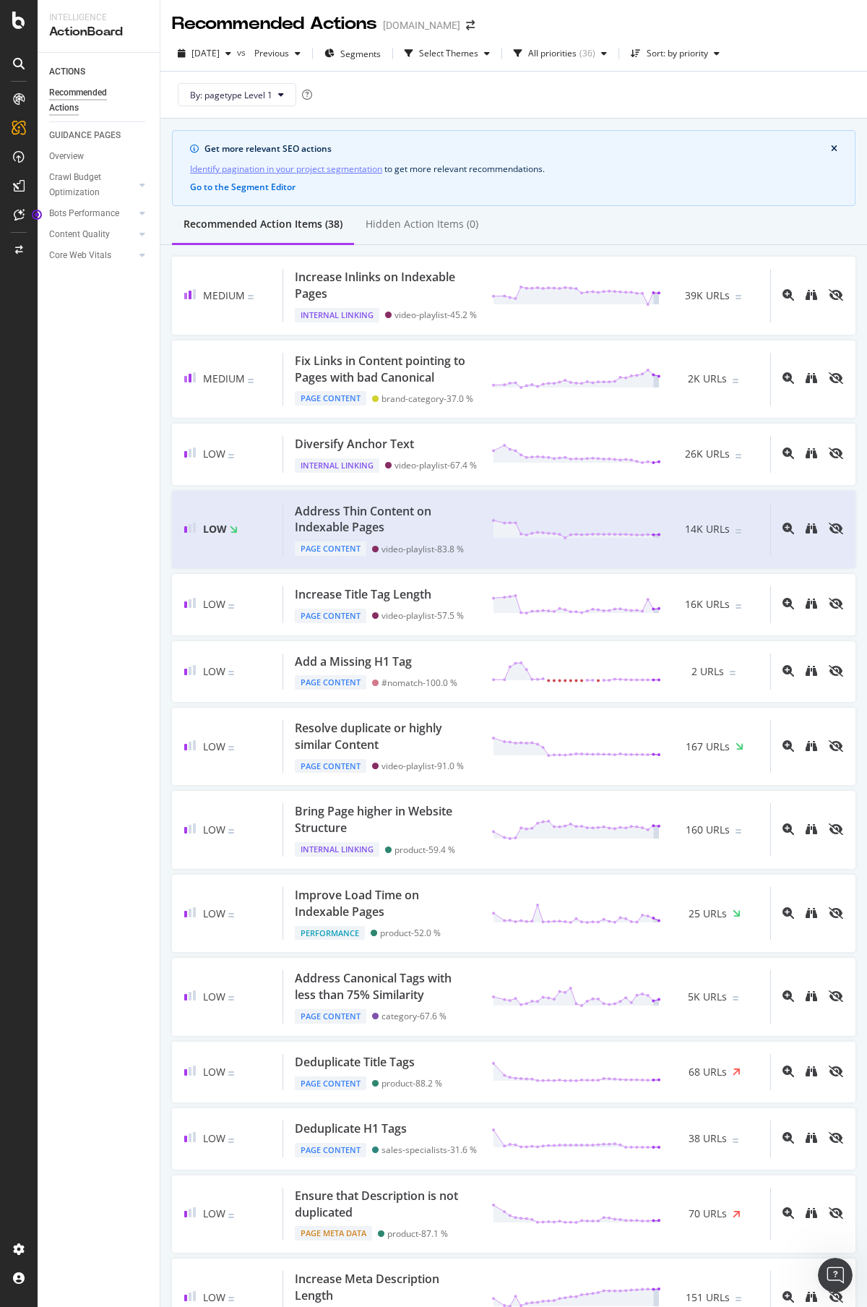
click at [86, 429] on div "ACTIONS Recommended Actions GUIDANCE PAGES Overview Crawl Budget Optimization L…" at bounding box center [99, 680] width 122 height 1254
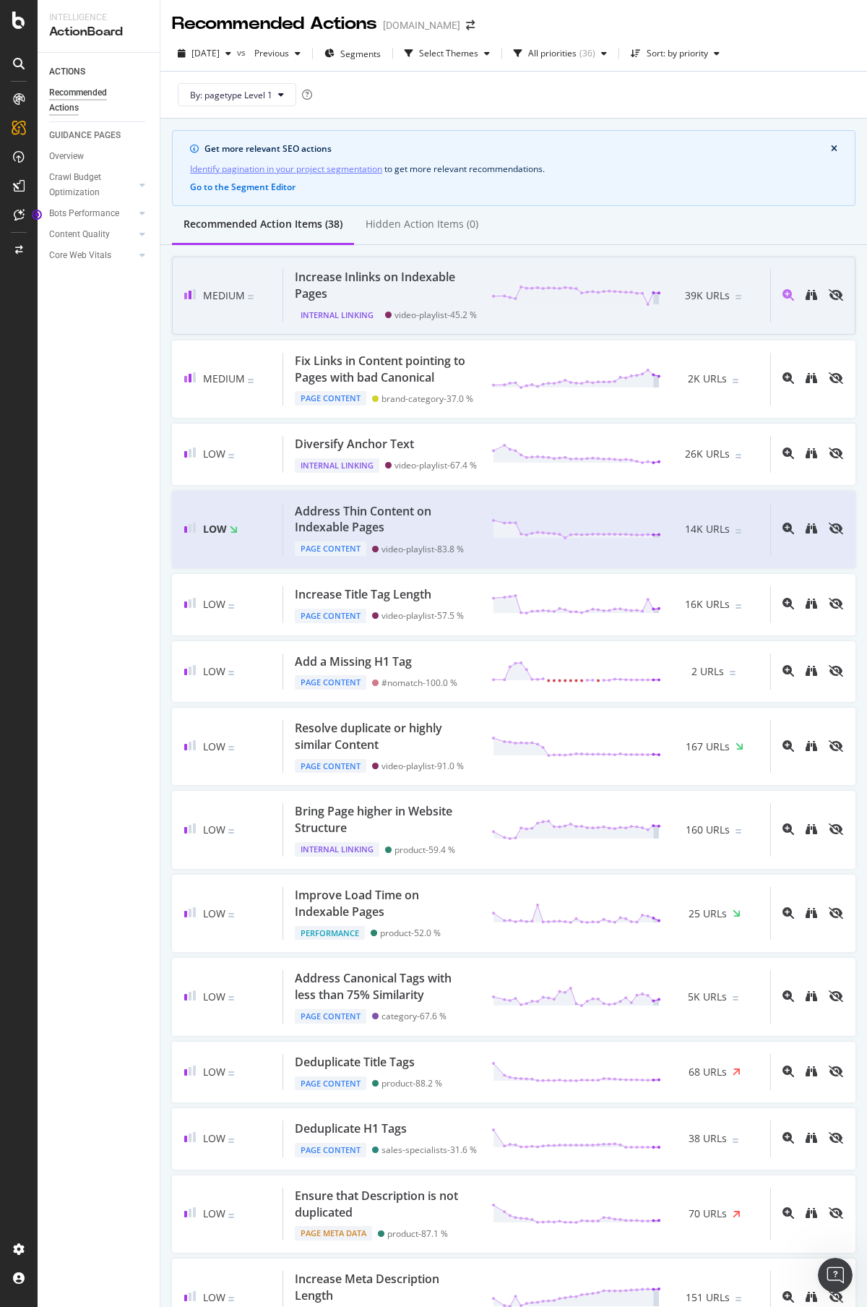
click at [373, 278] on div "Increase Inlinks on Indexable Pages" at bounding box center [384, 285] width 179 height 33
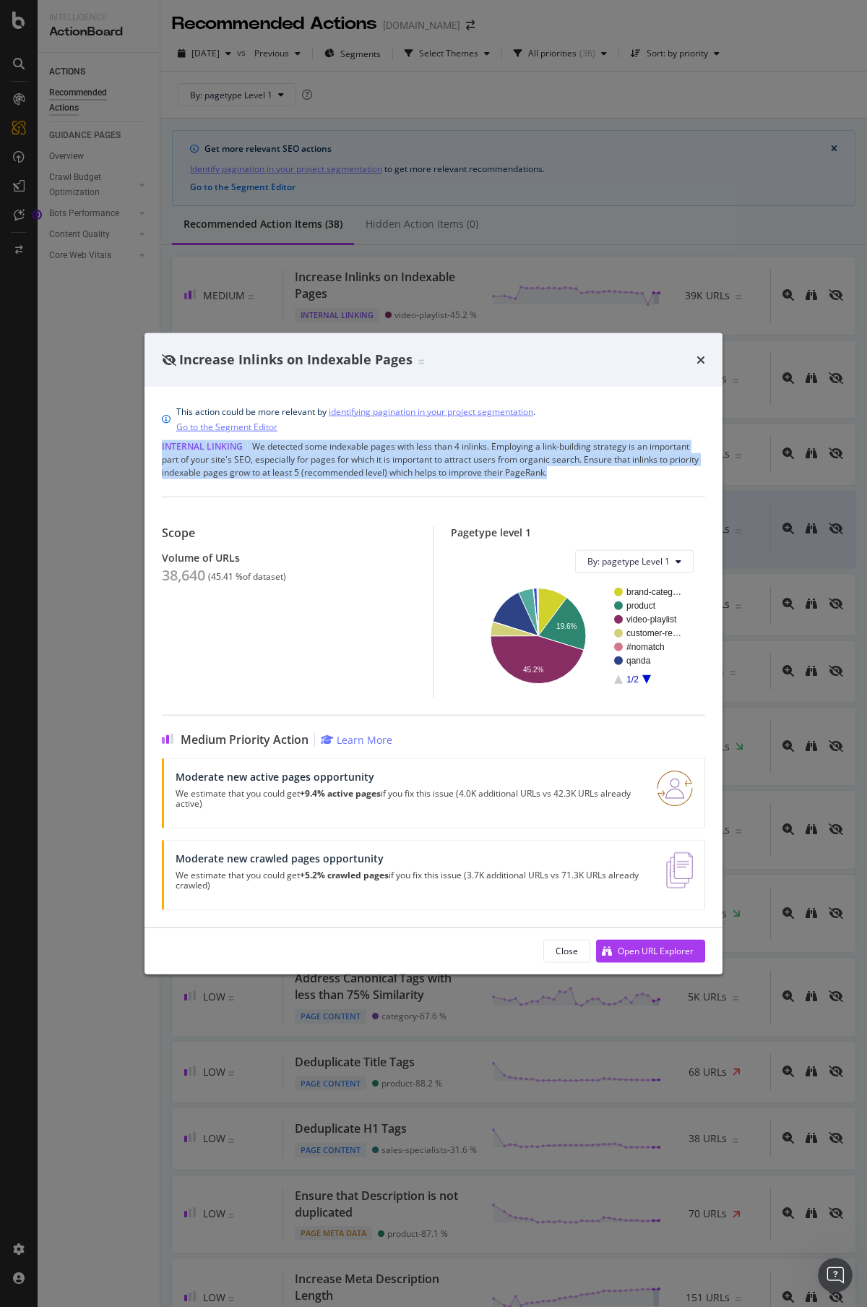
drag, startPoint x: 556, startPoint y: 470, endPoint x: 163, endPoint y: 442, distance: 394.1
click at [163, 442] on div "Internal Linking | We detected some indexable pages with less than 4 inlinks. E…" at bounding box center [433, 458] width 543 height 39
click at [163, 442] on span "Internal Linking" at bounding box center [202, 445] width 81 height 12
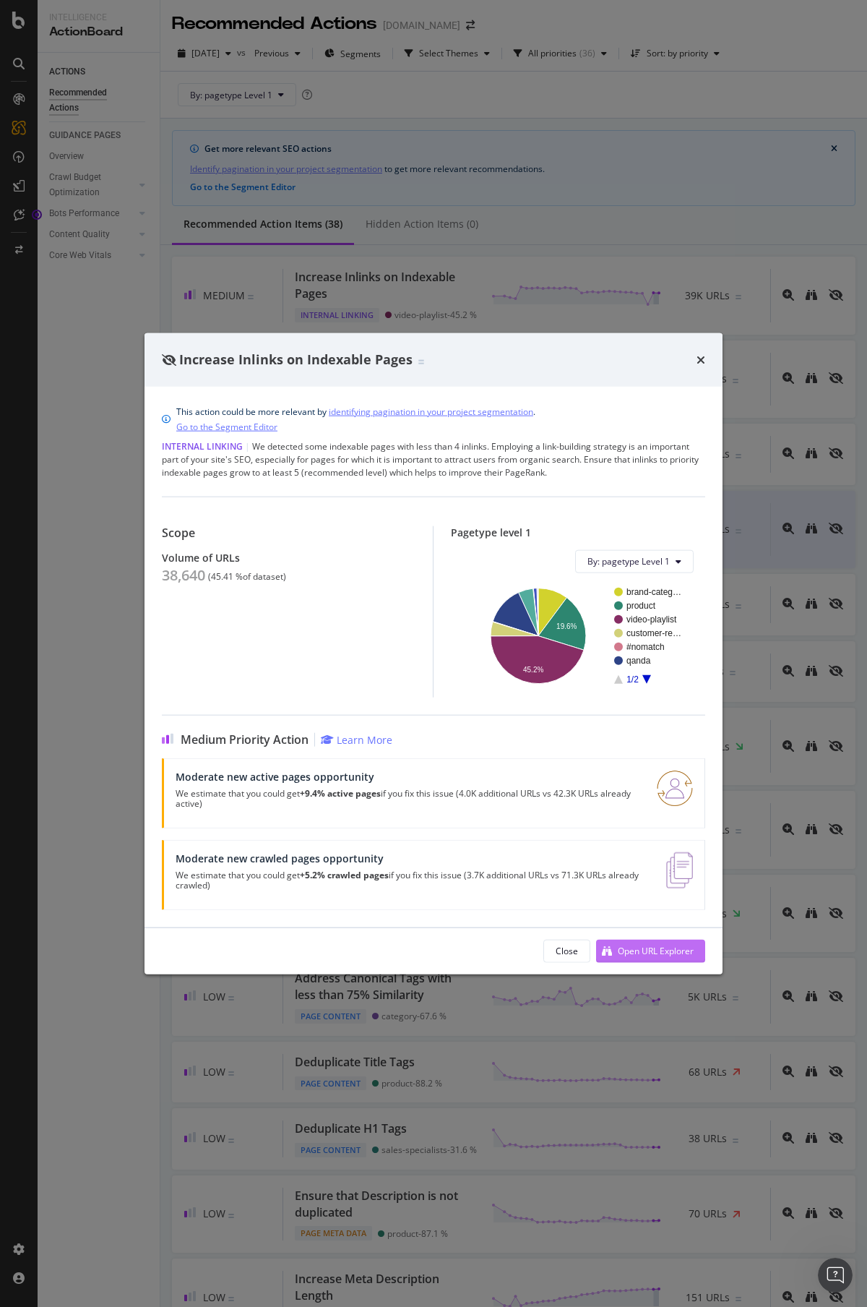
click at [647, 949] on div "Open URL Explorer" at bounding box center [656, 950] width 76 height 12
click at [700, 356] on icon "times" at bounding box center [701, 359] width 9 height 12
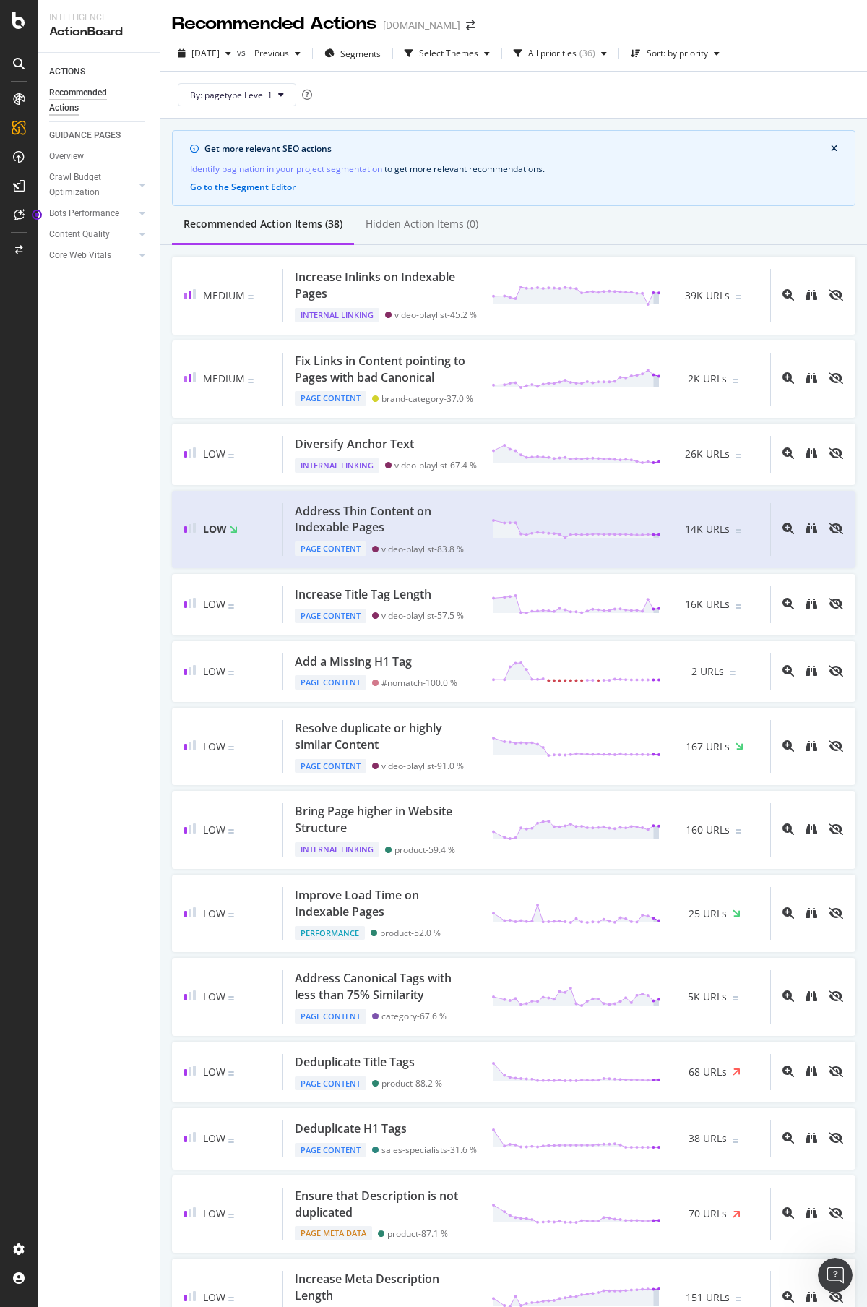
click at [93, 515] on div "ACTIONS Recommended Actions GUIDANCE PAGES Overview Crawl Budget Optimization L…" at bounding box center [99, 680] width 122 height 1254
click at [94, 544] on div "ACTIONS Recommended Actions GUIDANCE PAGES Overview Crawl Budget Optimization L…" at bounding box center [99, 680] width 122 height 1254
click at [59, 387] on div "ACTIONS Recommended Actions GUIDANCE PAGES Overview Crawl Budget Optimization L…" at bounding box center [99, 680] width 122 height 1254
click at [150, 410] on div "ACTIONS Recommended Actions GUIDANCE PAGES Overview Crawl Budget Optimization L…" at bounding box center [99, 680] width 122 height 1254
click at [81, 185] on div "LogAnalyzer" at bounding box center [81, 185] width 56 height 14
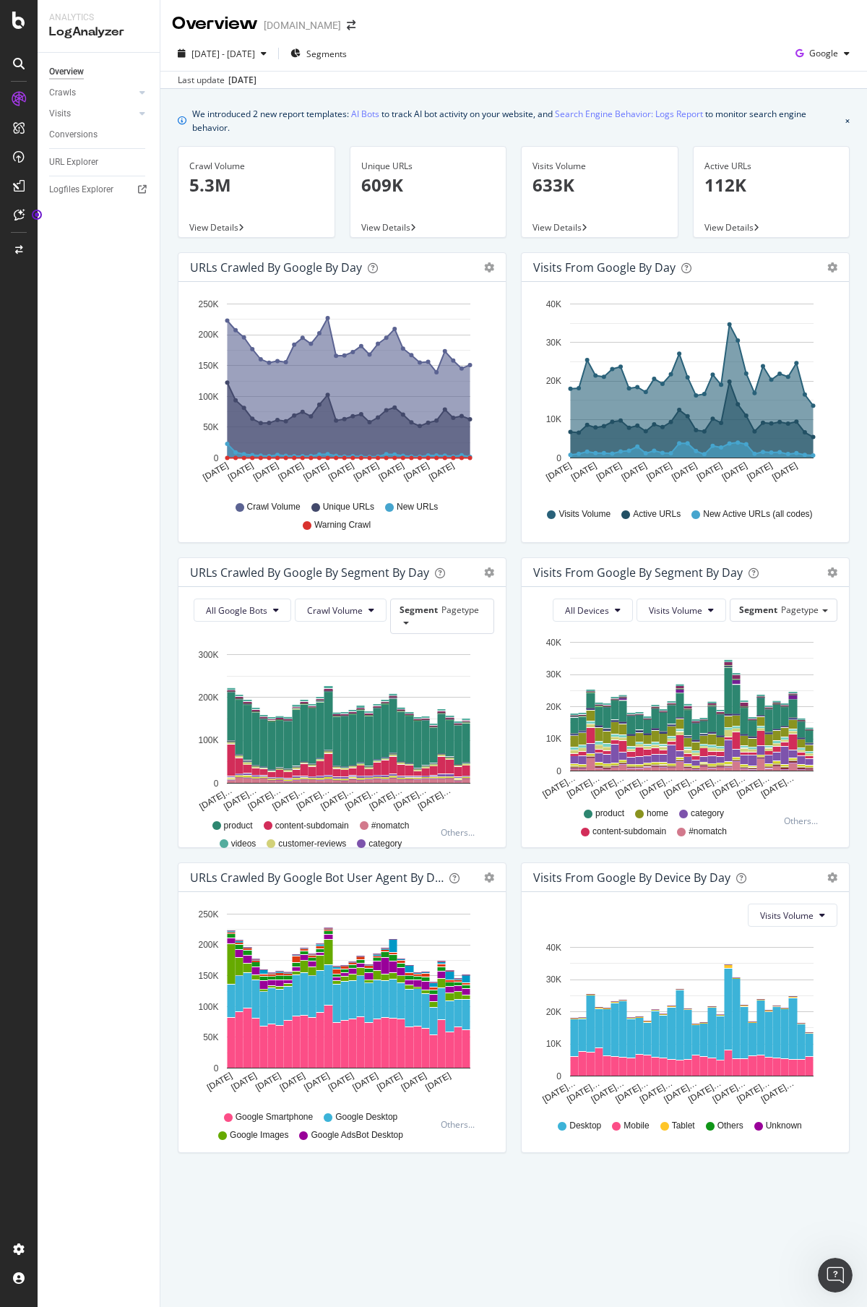
click at [515, 245] on div "Visits Volume 633K View Details" at bounding box center [600, 199] width 172 height 106
click at [514, 548] on div "Visits from Google by day Area Table Hold CMD (⌘) while clicking to filter the …" at bounding box center [685, 404] width 343 height 305
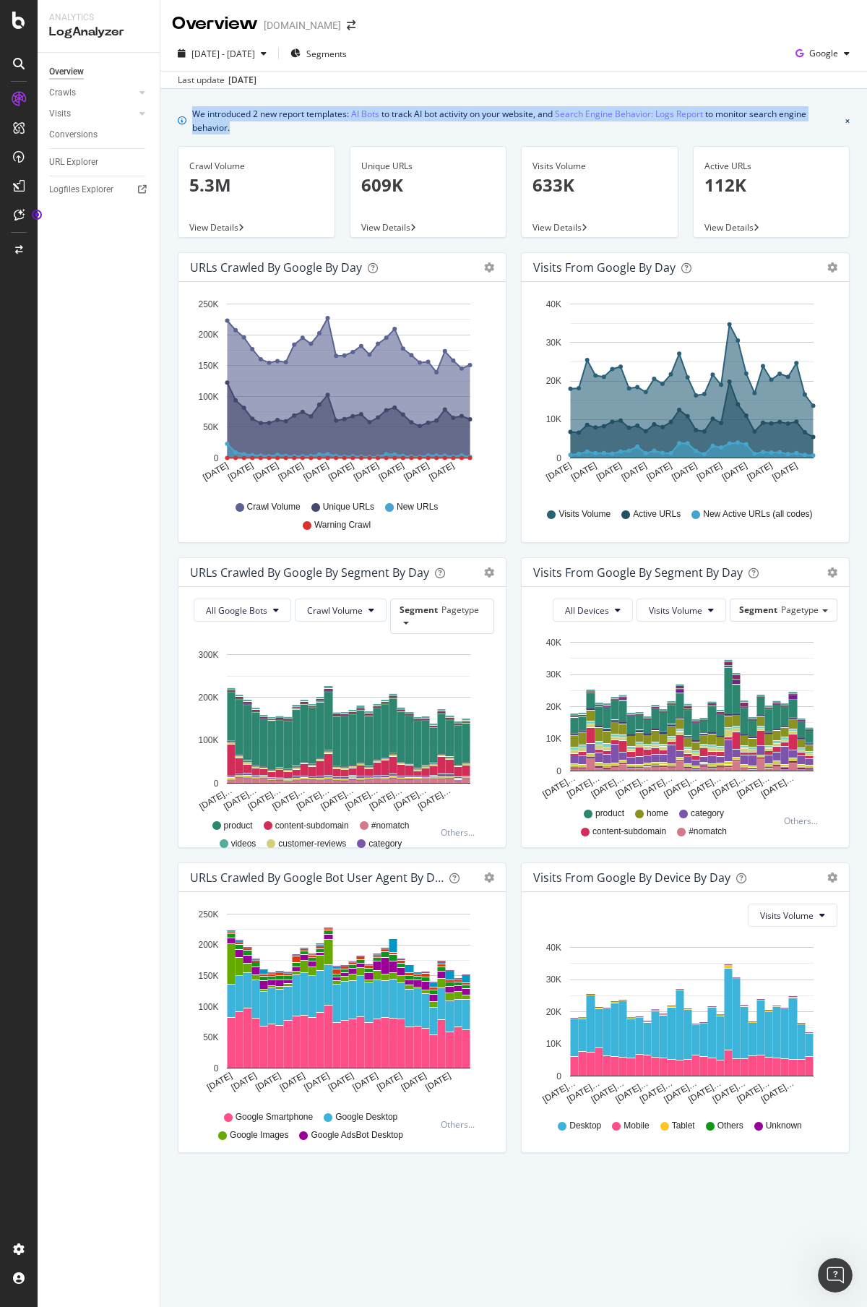
drag, startPoint x: 248, startPoint y: 125, endPoint x: 192, endPoint y: 110, distance: 57.7
click at [192, 110] on div "We introduced 2 new report templates: AI Bots to track AI bot activity on your …" at bounding box center [515, 120] width 647 height 28
drag, startPoint x: 192, startPoint y: 110, endPoint x: 284, endPoint y: 129, distance: 93.7
click at [284, 129] on div "We introduced 2 new report templates: AI Bots to track AI bot activity on your …" at bounding box center [515, 120] width 647 height 28
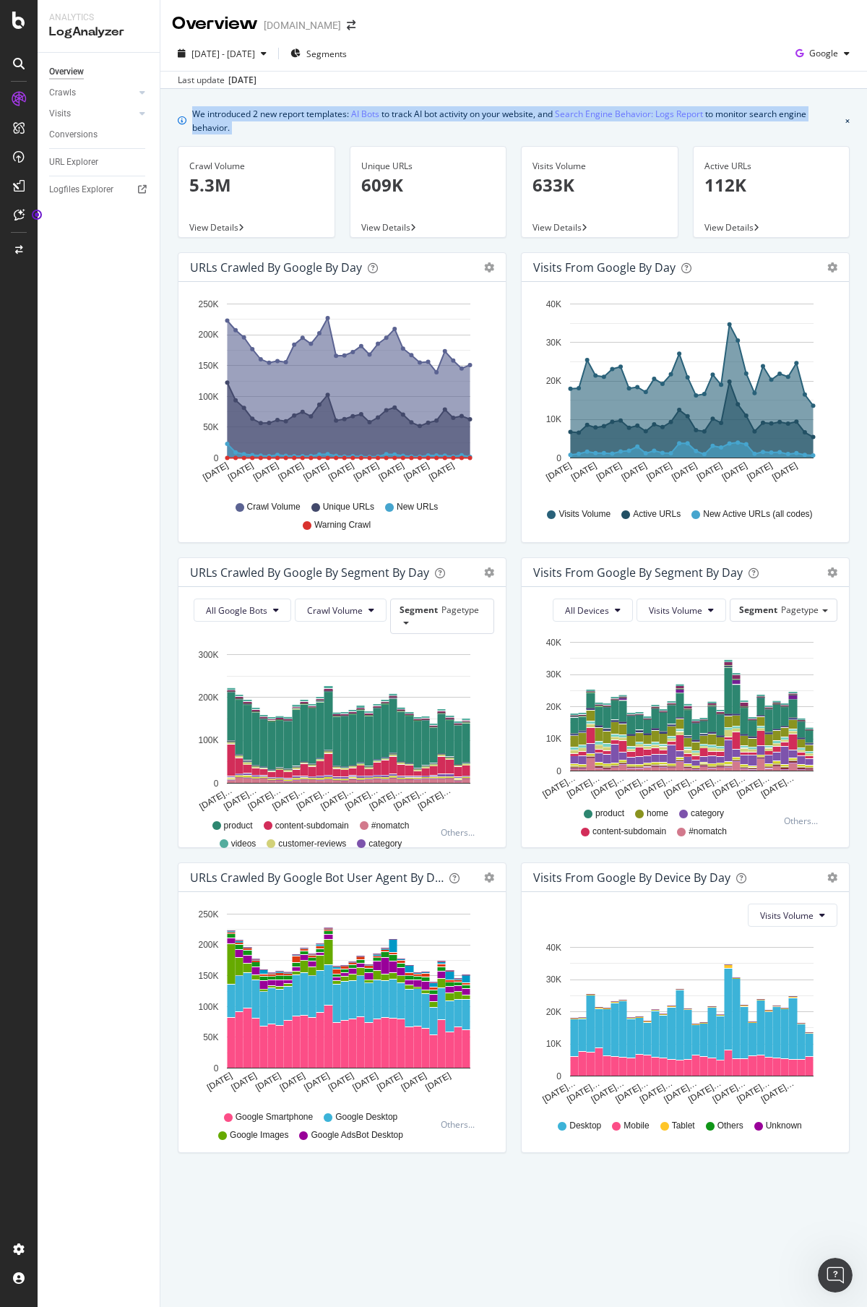
click at [284, 129] on div "We introduced 2 new report templates: AI Bots to track AI bot activity on your …" at bounding box center [515, 120] width 647 height 28
drag, startPoint x: 284, startPoint y: 129, endPoint x: 194, endPoint y: 111, distance: 91.3
click at [194, 111] on div "We introduced 2 new report templates: AI Bots to track AI bot activity on your …" at bounding box center [515, 120] width 647 height 28
drag, startPoint x: 194, startPoint y: 111, endPoint x: 268, endPoint y: 124, distance: 74.7
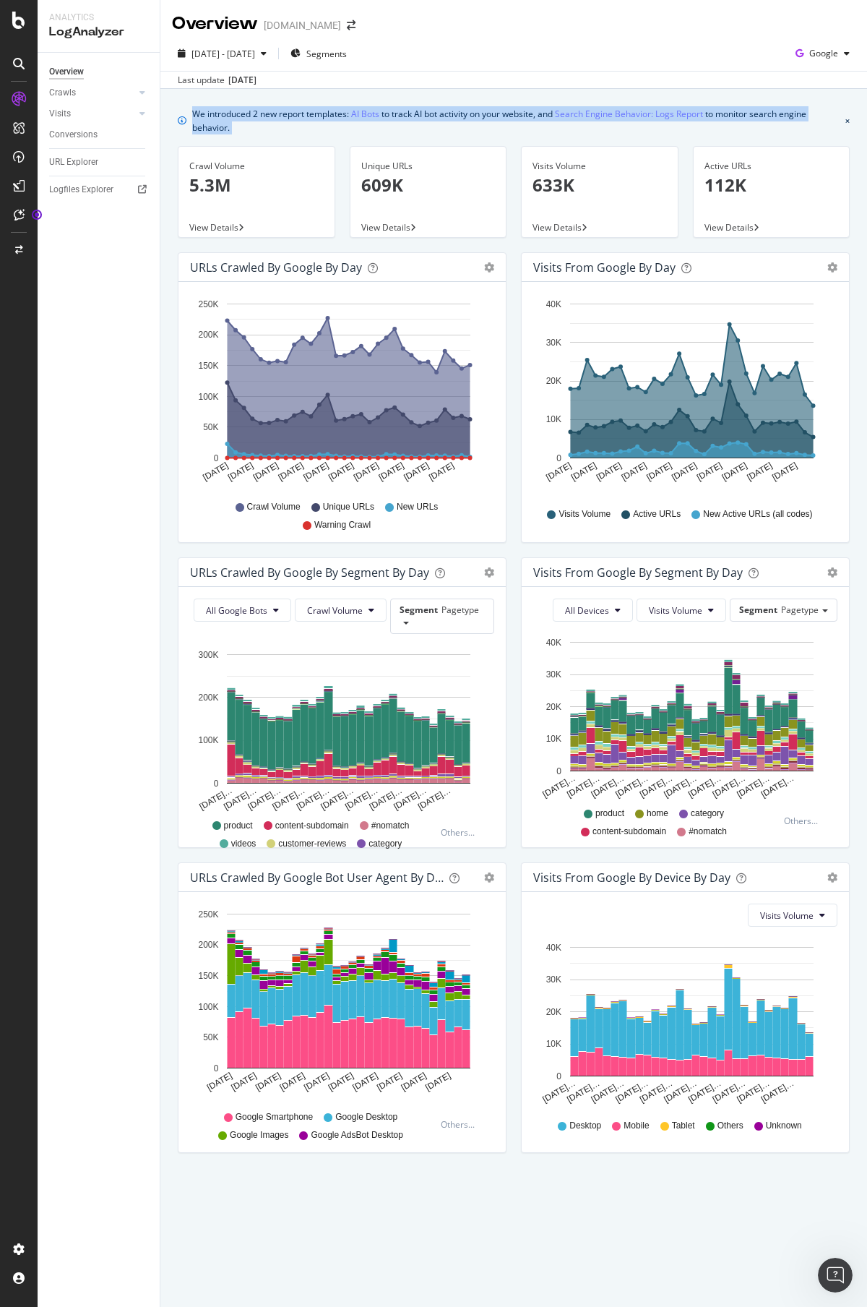
click at [268, 124] on div "We introduced 2 new report templates: AI Bots to track AI bot activity on your …" at bounding box center [515, 120] width 647 height 28
drag, startPoint x: 268, startPoint y: 124, endPoint x: 195, endPoint y: 113, distance: 73.8
click at [195, 113] on div "We introduced 2 new report templates: AI Bots to track AI bot activity on your …" at bounding box center [515, 120] width 647 height 28
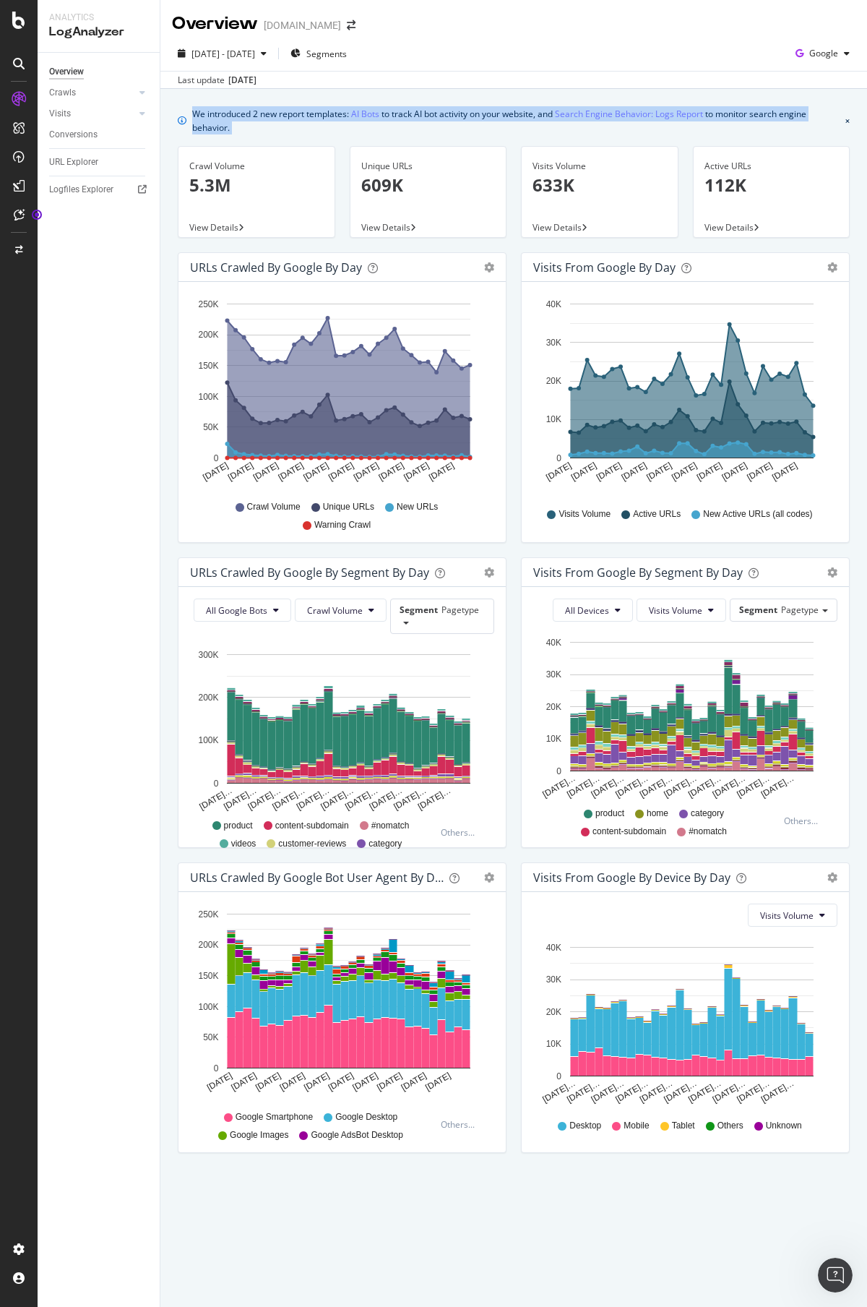
drag, startPoint x: 195, startPoint y: 113, endPoint x: 263, endPoint y: 127, distance: 69.4
click at [263, 127] on div "We introduced 2 new report templates: AI Bots to track AI bot activity on your …" at bounding box center [515, 120] width 647 height 28
drag, startPoint x: 263, startPoint y: 127, endPoint x: 208, endPoint y: 109, distance: 57.8
click at [208, 109] on div "We introduced 2 new report templates: AI Bots to track AI bot activity on your …" at bounding box center [515, 120] width 647 height 28
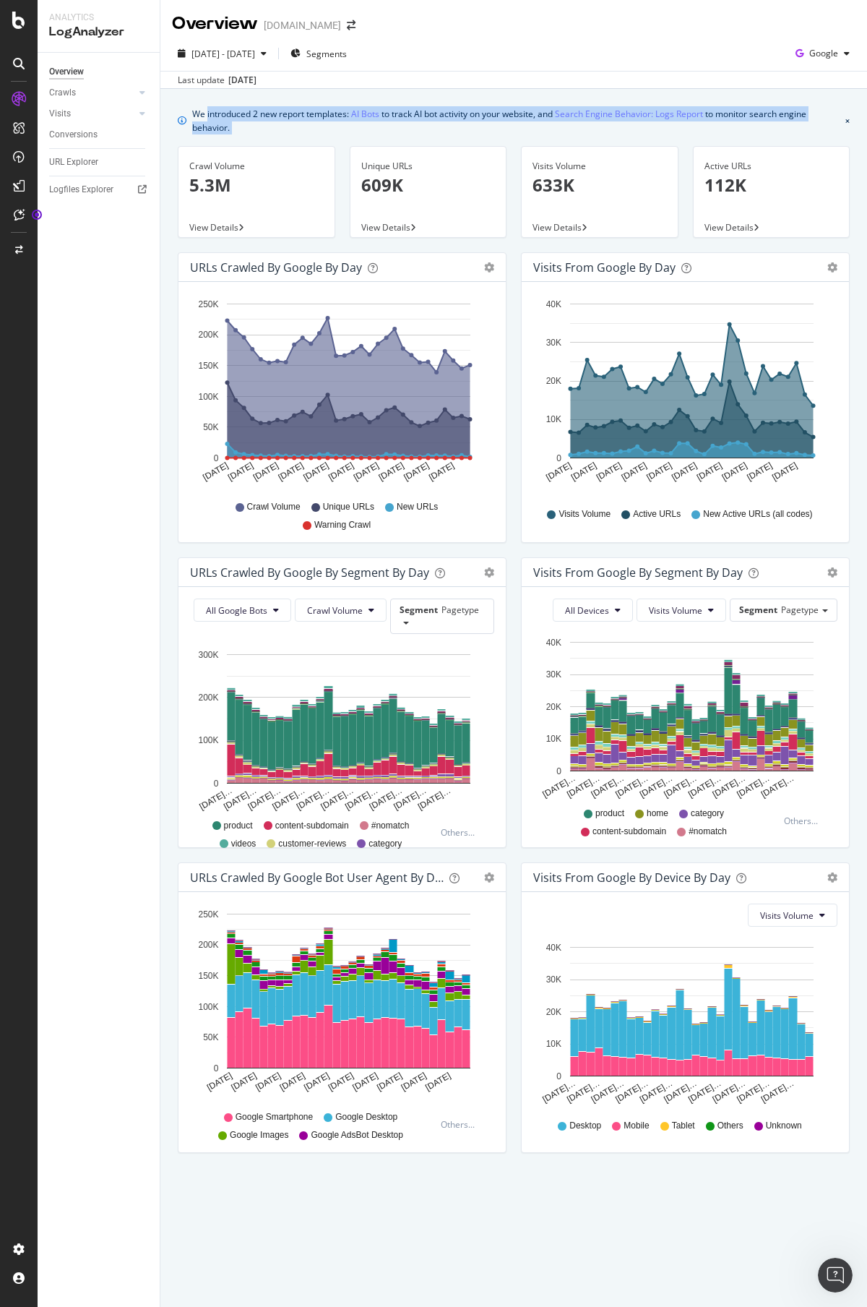
click at [208, 109] on div "We introduced 2 new report templates: AI Bots to track AI bot activity on your …" at bounding box center [515, 120] width 647 height 28
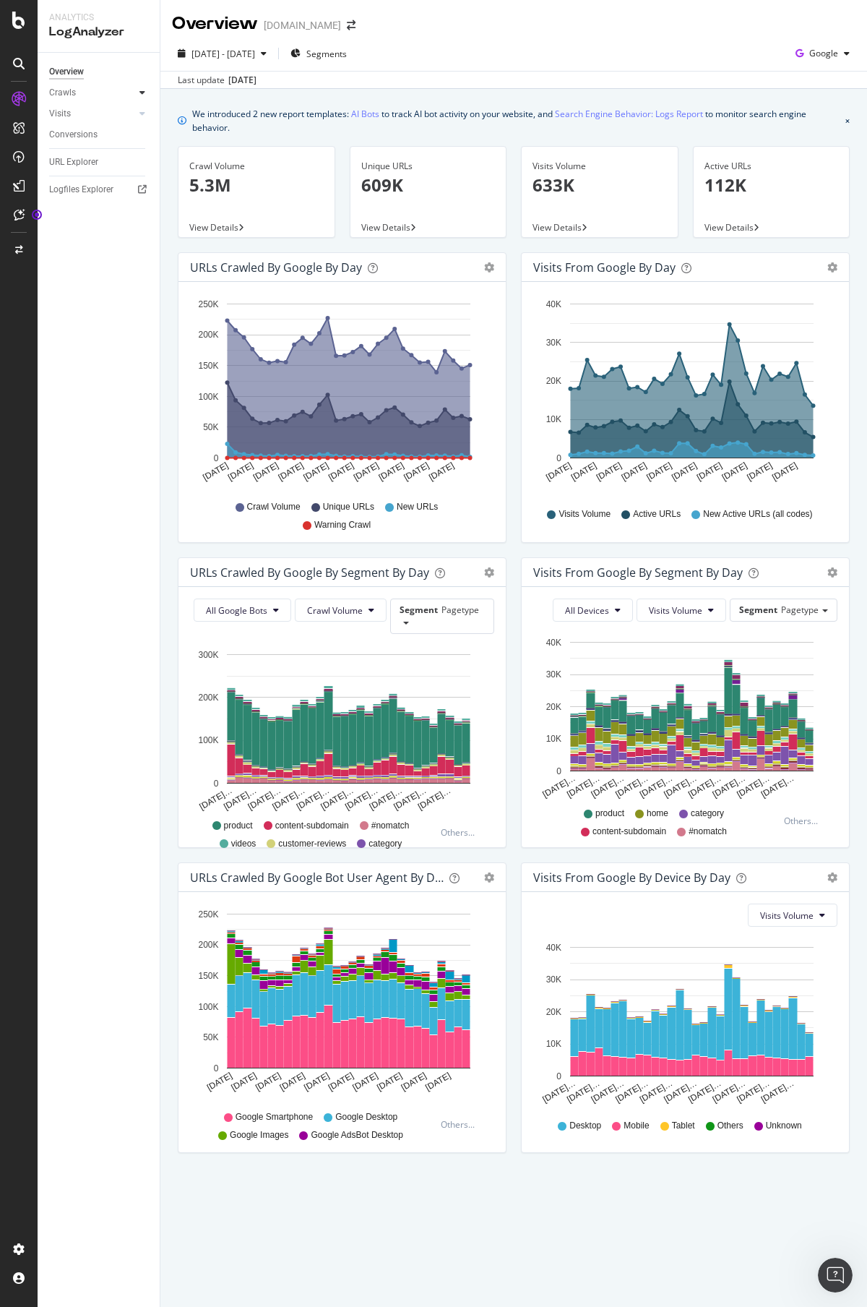
click at [147, 90] on div at bounding box center [142, 92] width 14 height 14
click at [145, 209] on icon at bounding box center [142, 212] width 6 height 9
click at [142, 93] on icon at bounding box center [142, 92] width 6 height 9
click at [90, 322] on div "Overview Crawls Daily Distribution Segments Distribution HTTP Codes Resources V…" at bounding box center [99, 680] width 122 height 1254
click at [288, 264] on div "URLs Crawled by Google by day" at bounding box center [276, 267] width 172 height 14
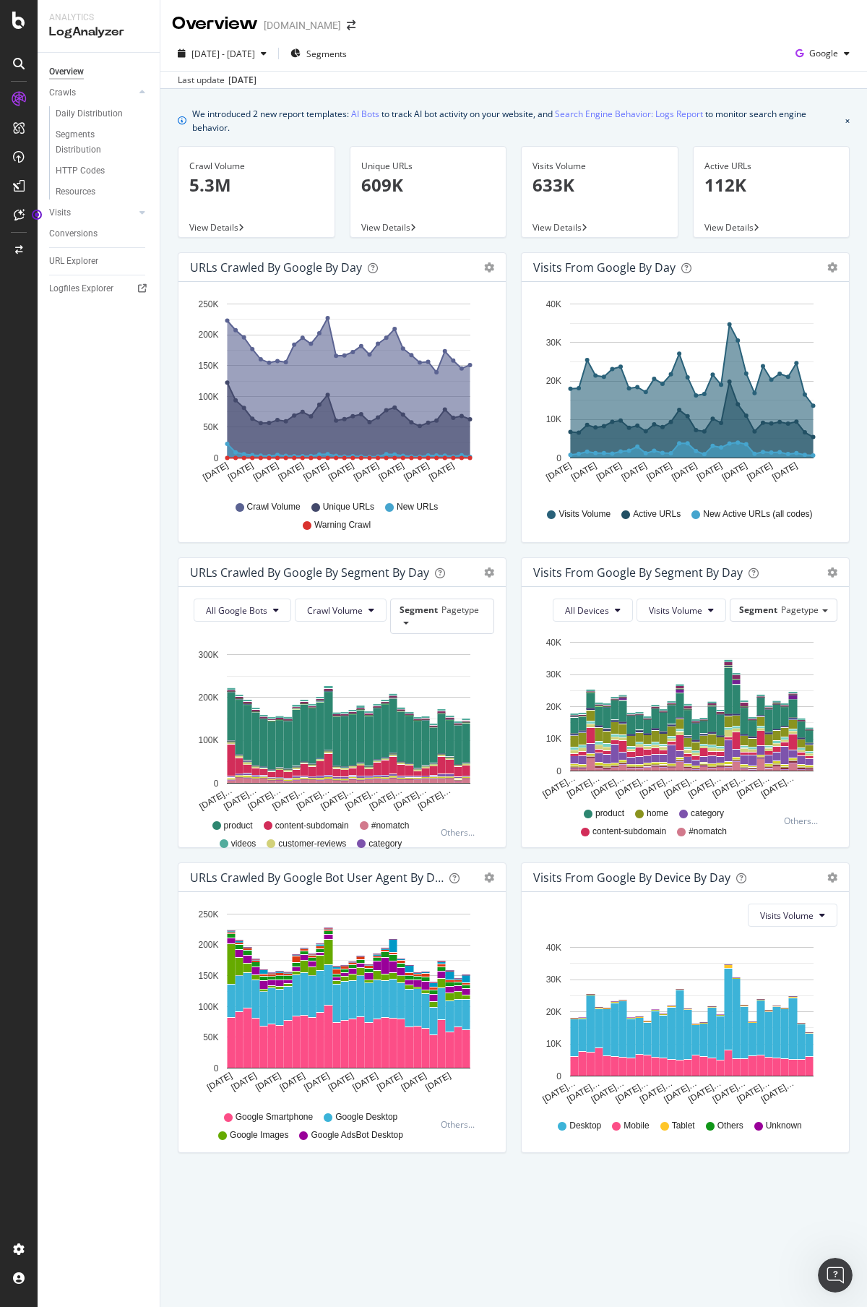
click at [281, 269] on div "URLs Crawled by Google by day" at bounding box center [276, 267] width 172 height 14
click at [272, 266] on div "URLs Crawled by Google by day" at bounding box center [276, 267] width 172 height 14
click at [270, 267] on div "URLs Crawled by Google by day" at bounding box center [276, 267] width 172 height 14
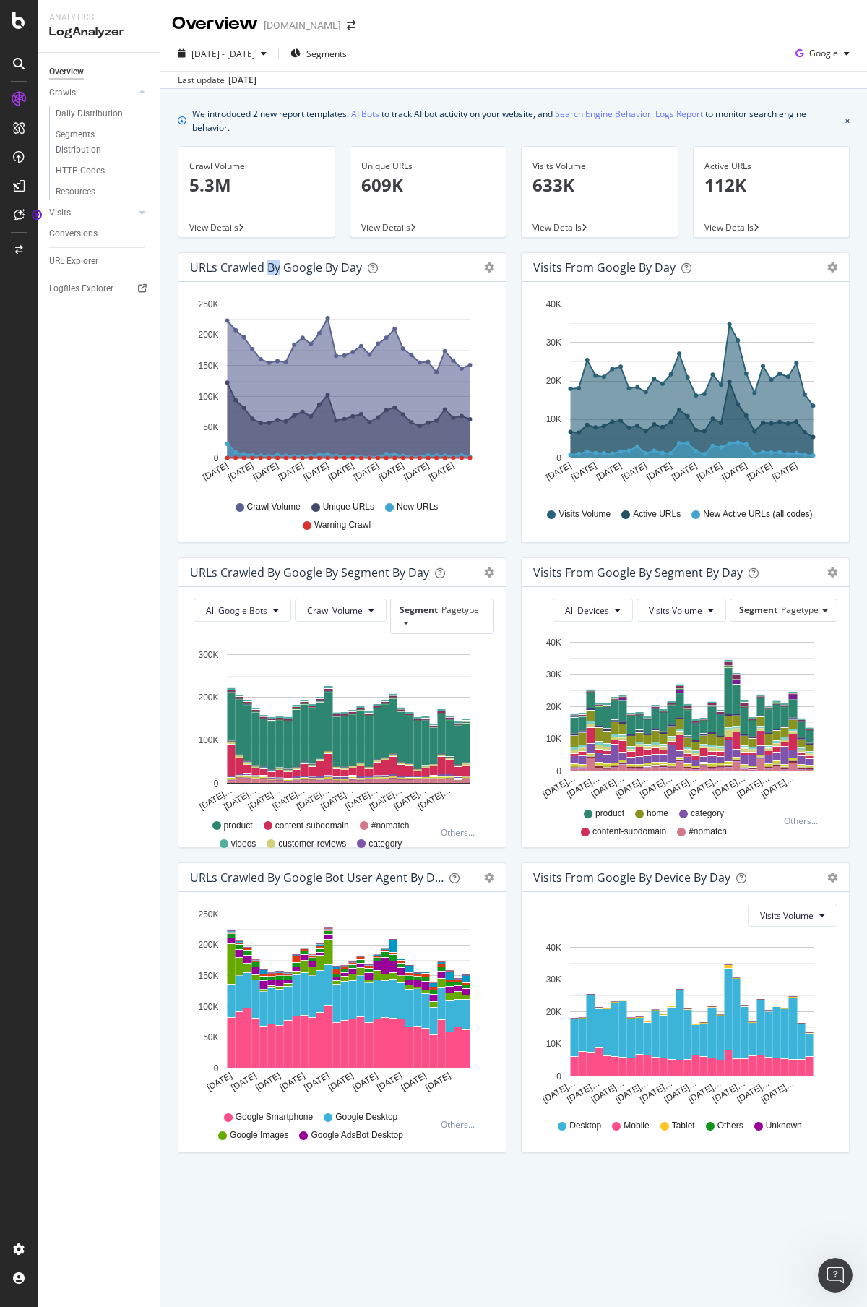
click at [270, 267] on div "URLs Crawled by Google by day" at bounding box center [276, 267] width 172 height 14
click at [267, 266] on div "URLs Crawled by Google by day" at bounding box center [276, 267] width 172 height 14
click at [267, 267] on div "URLs Crawled by Google by day" at bounding box center [276, 267] width 172 height 14
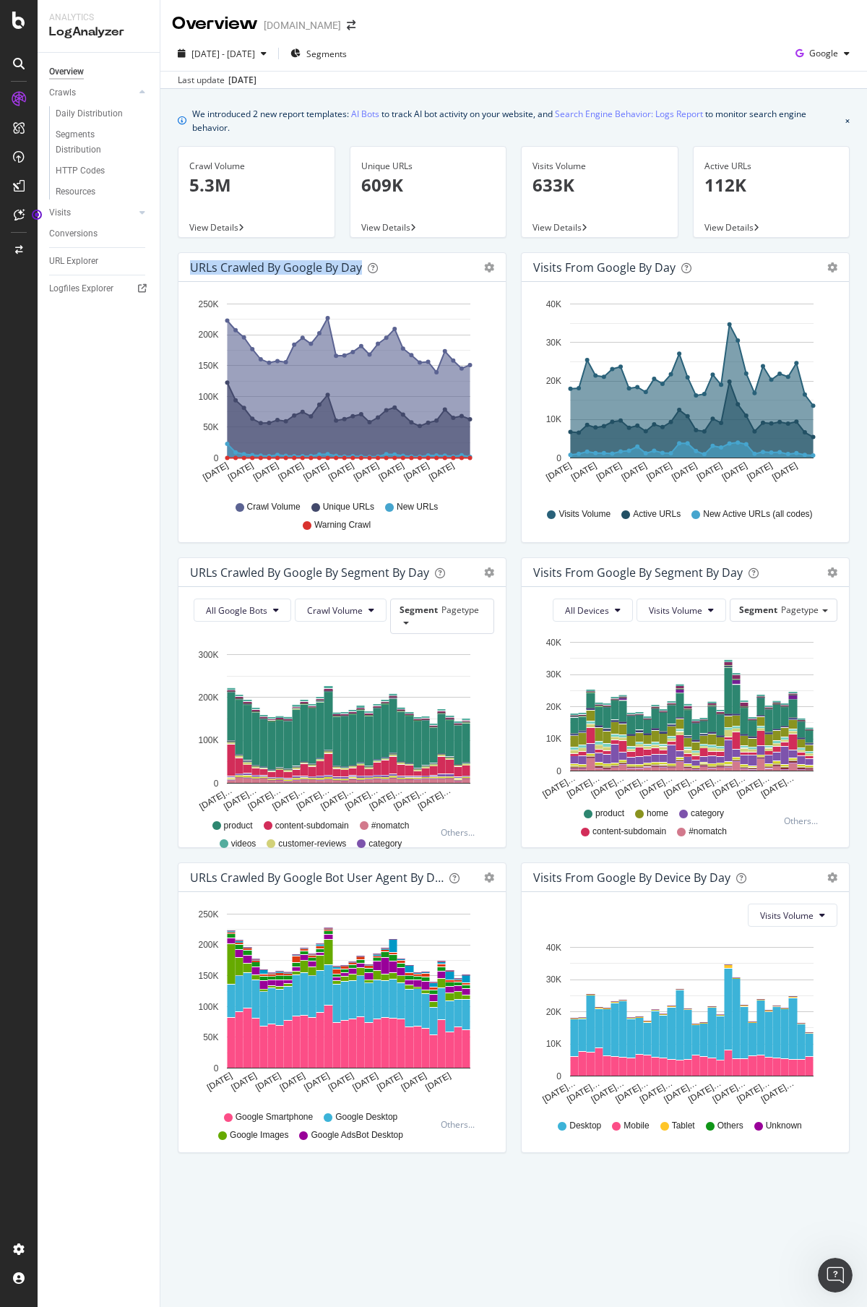
click at [267, 267] on div "URLs Crawled by Google by day" at bounding box center [276, 267] width 172 height 14
click at [50, 499] on div "Overview Crawls Daily Distribution Segments Distribution HTTP Codes Resources V…" at bounding box center [99, 680] width 122 height 1254
click at [103, 395] on div "Overview Crawls Daily Distribution Segments Distribution HTTP Codes Resources V…" at bounding box center [99, 680] width 122 height 1254
drag, startPoint x: 172, startPoint y: 22, endPoint x: 465, endPoint y: 22, distance: 292.7
click at [465, 22] on div "Overview abt.com" at bounding box center [513, 18] width 707 height 36
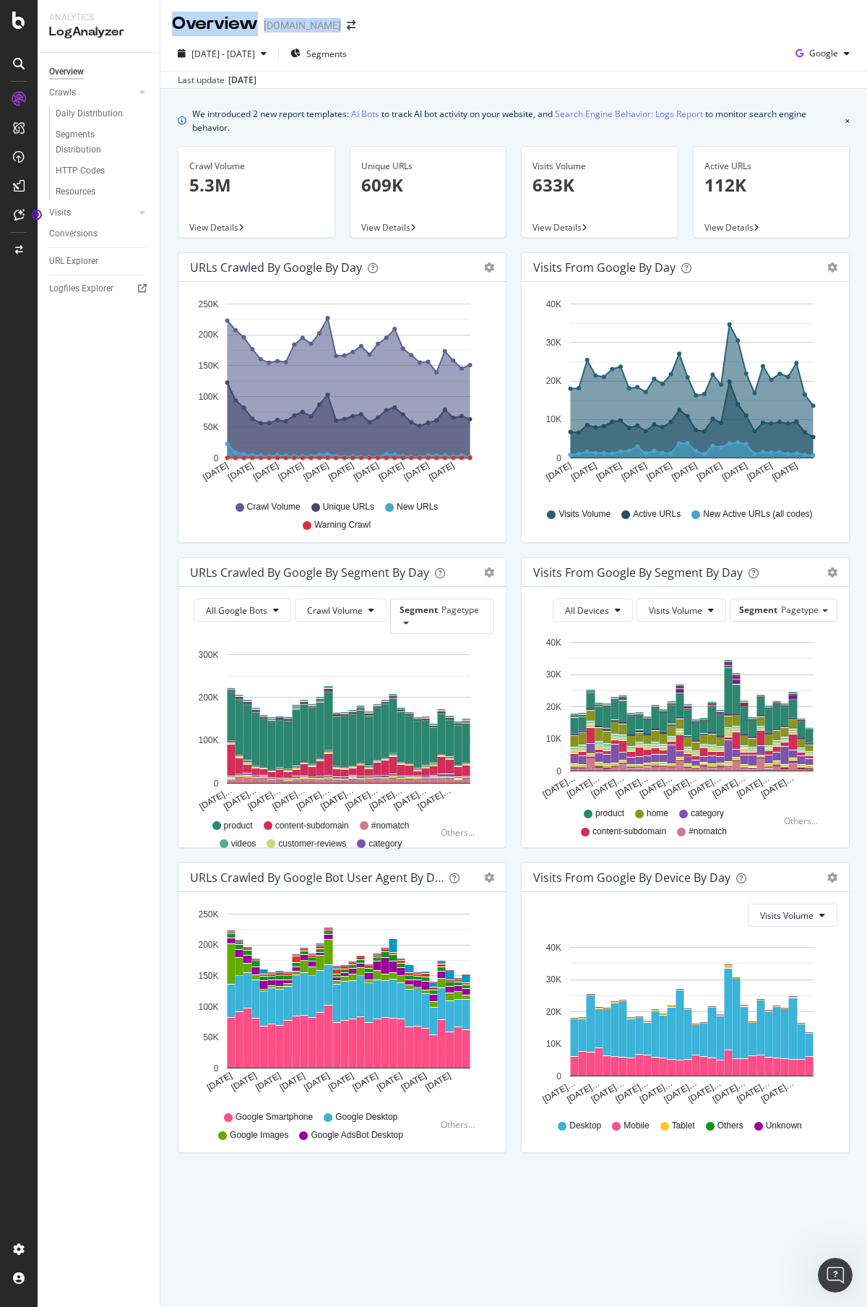
click at [465, 22] on div "Overview abt.com" at bounding box center [513, 18] width 707 height 36
click at [82, 160] on div "ActionBoard" at bounding box center [81, 162] width 56 height 14
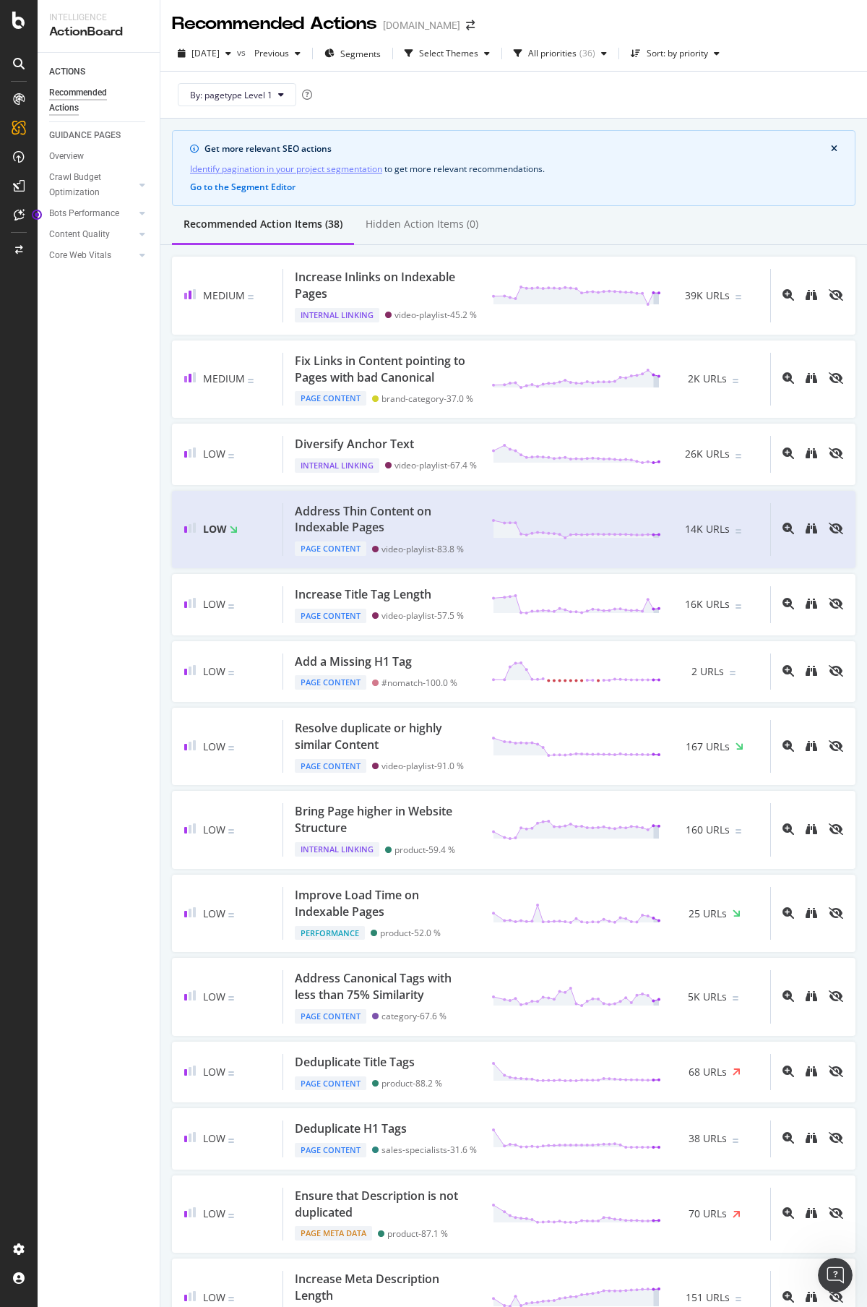
click at [270, 24] on div "Recommended Actions" at bounding box center [274, 24] width 205 height 25
click at [270, 18] on div "Recommended Actions" at bounding box center [274, 24] width 205 height 25
drag, startPoint x: 526, startPoint y: 32, endPoint x: 174, endPoint y: 24, distance: 352.0
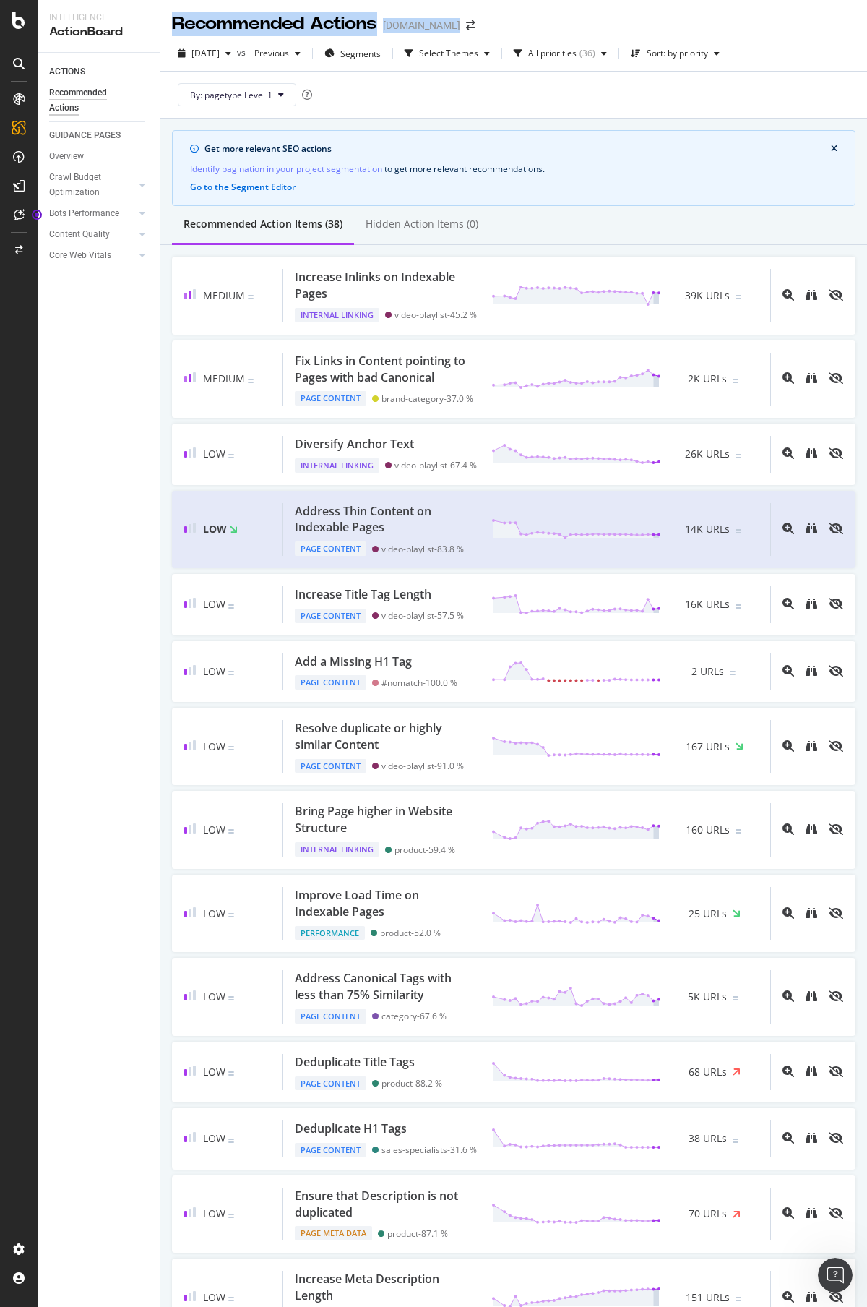
click at [174, 24] on div "Recommended Actions abt.com" at bounding box center [513, 18] width 707 height 36
click at [174, 24] on div "Recommended Actions" at bounding box center [274, 24] width 205 height 25
drag, startPoint x: 174, startPoint y: 24, endPoint x: 527, endPoint y: 24, distance: 352.6
click at [502, 24] on div "Recommended Actions abt.com" at bounding box center [513, 18] width 707 height 36
click at [527, 24] on div "Recommended Actions abt.com" at bounding box center [513, 18] width 707 height 36
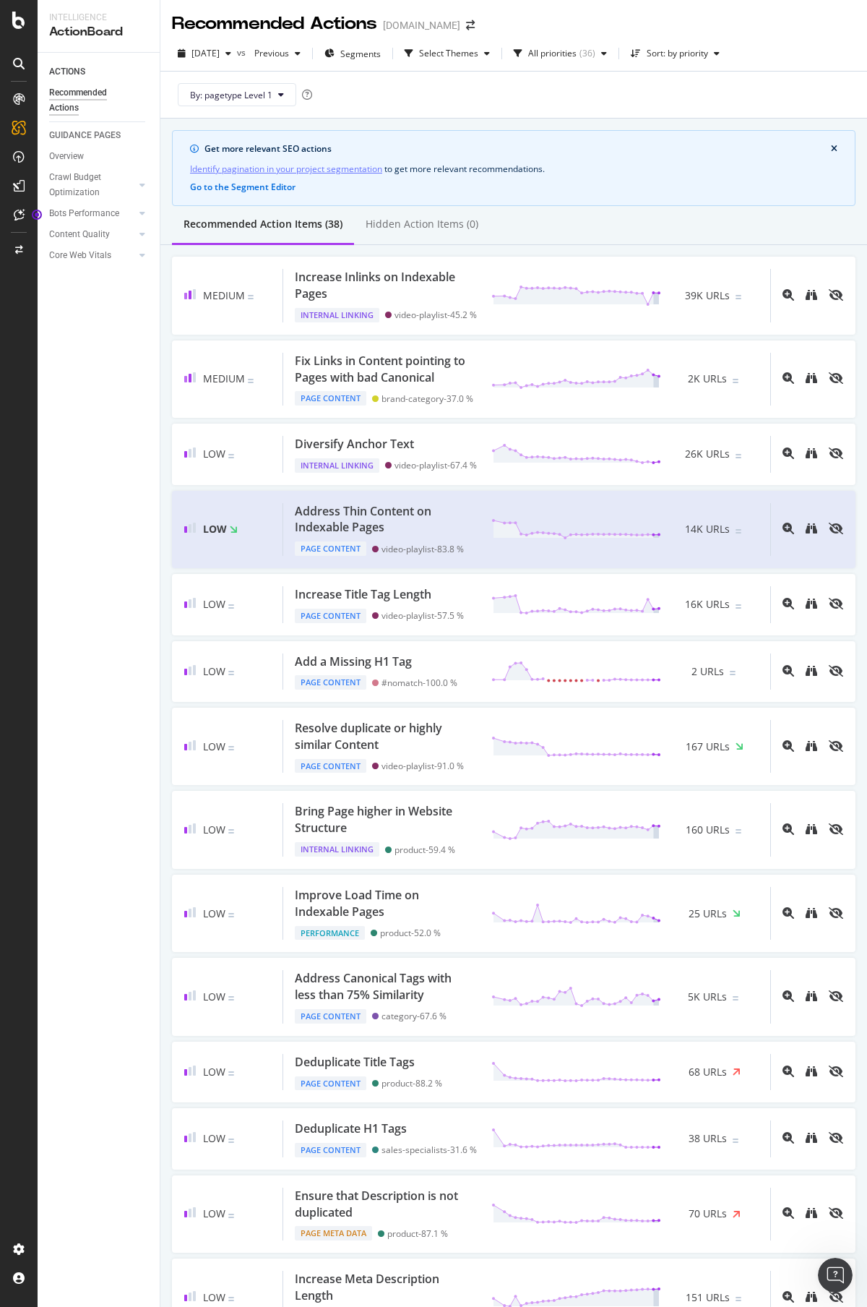
click at [259, 145] on div "Get more relevant SEO actions" at bounding box center [518, 148] width 627 height 13
click at [272, 148] on div "Get more relevant SEO actions" at bounding box center [518, 148] width 627 height 13
click at [260, 148] on div "Get more relevant SEO actions" at bounding box center [518, 148] width 627 height 13
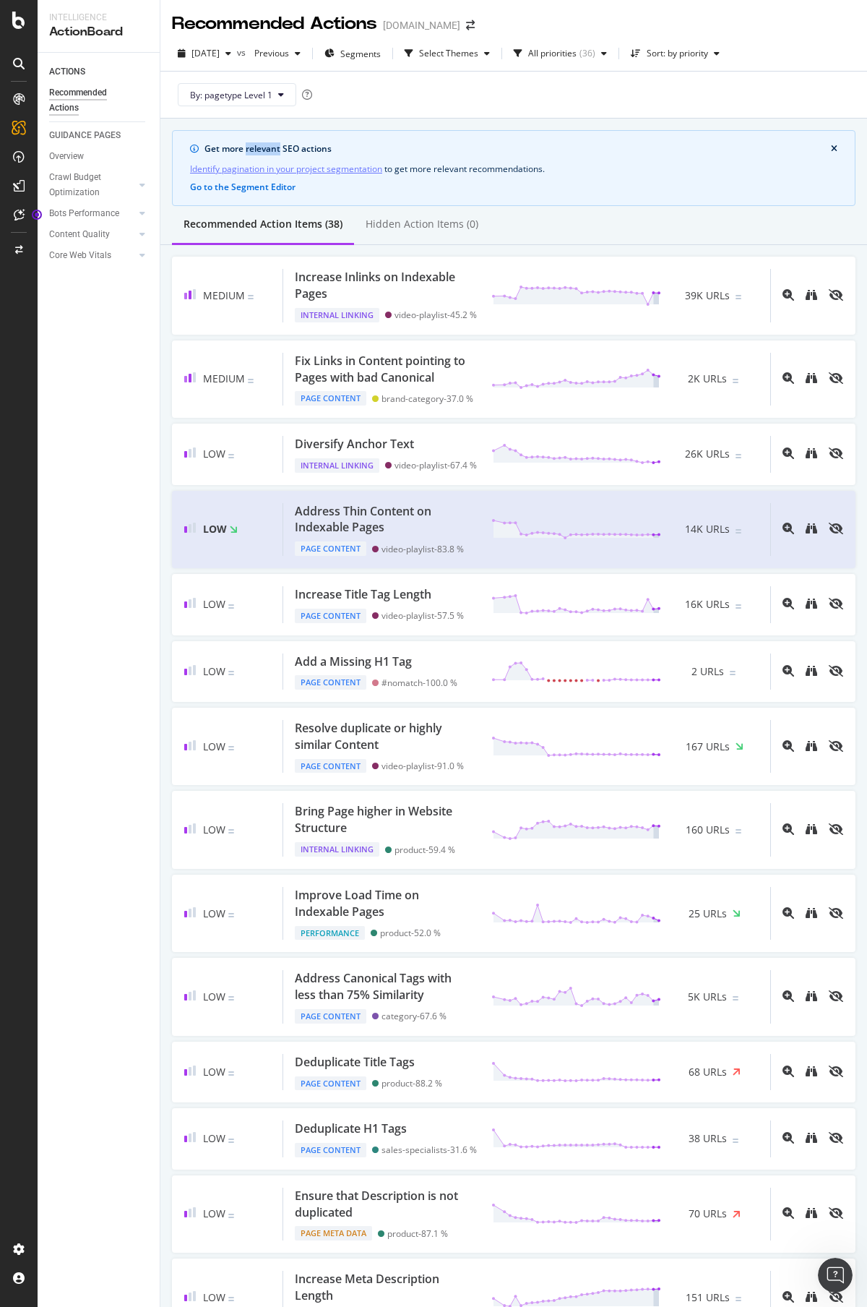
click at [260, 148] on div "Get more relevant SEO actions" at bounding box center [518, 148] width 627 height 13
click at [288, 20] on div "Recommended Actions" at bounding box center [274, 24] width 205 height 25
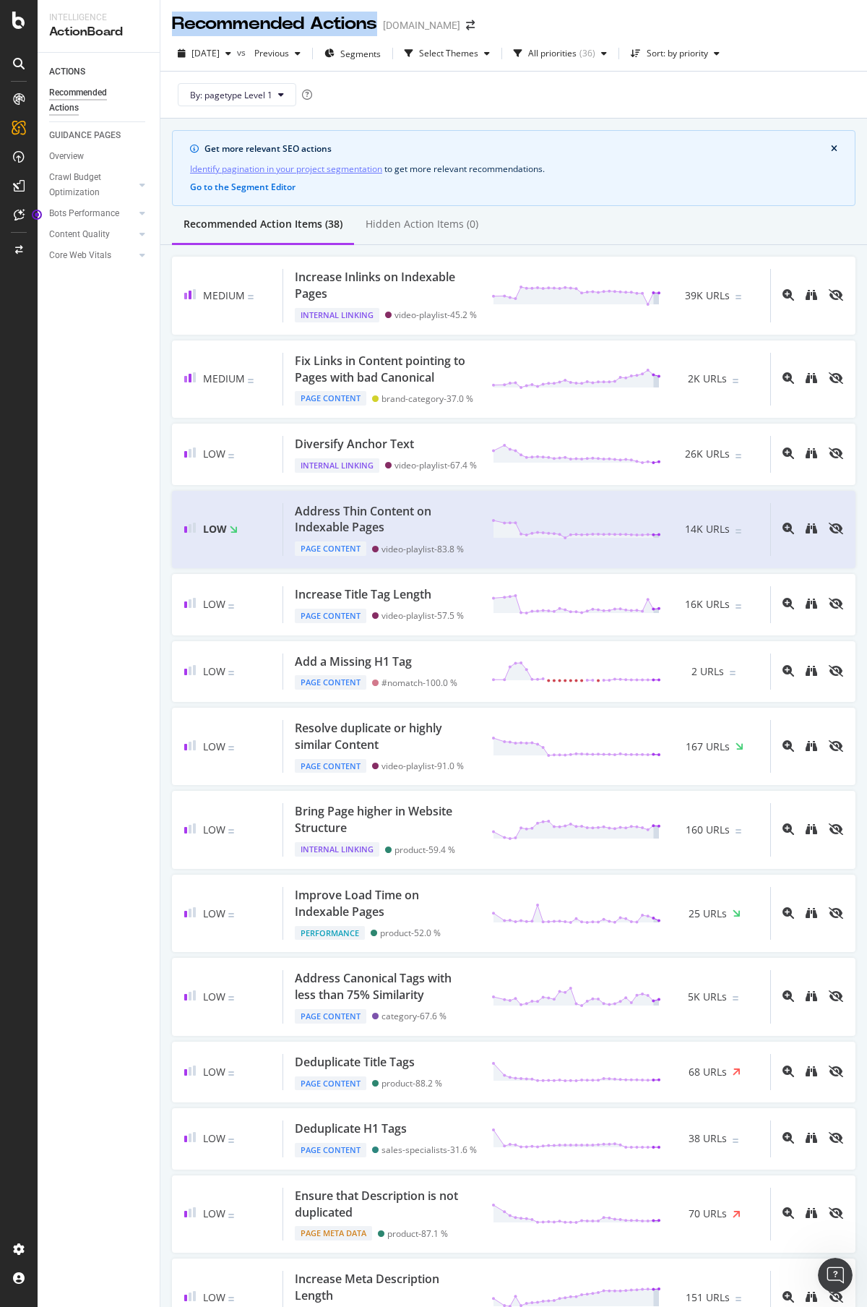
click at [288, 20] on div "Recommended Actions" at bounding box center [274, 24] width 205 height 25
click at [266, 20] on div "Recommended Actions" at bounding box center [274, 24] width 205 height 25
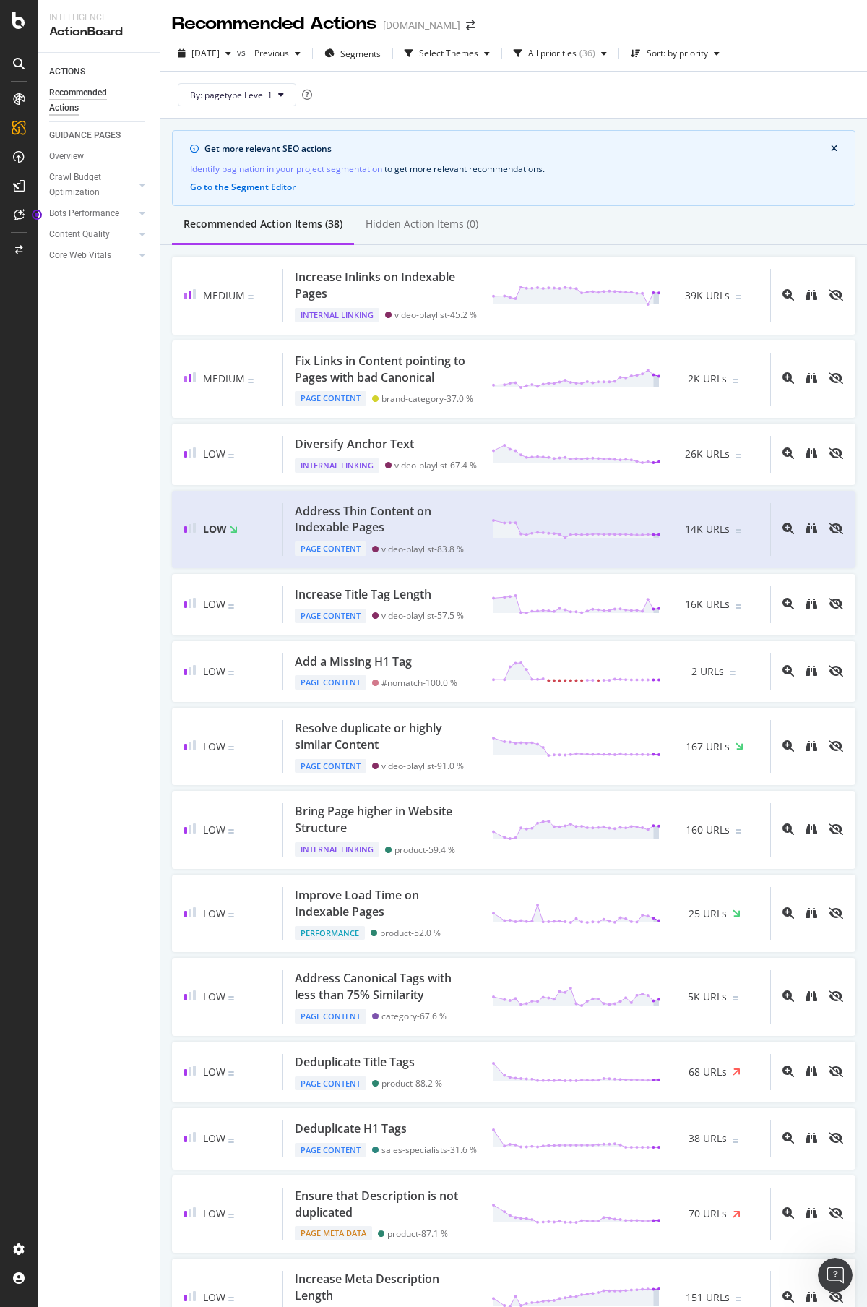
click at [267, 26] on div "Recommended Actions" at bounding box center [274, 24] width 205 height 25
click at [103, 238] on div "EngagementAnalytics" at bounding box center [102, 238] width 98 height 14
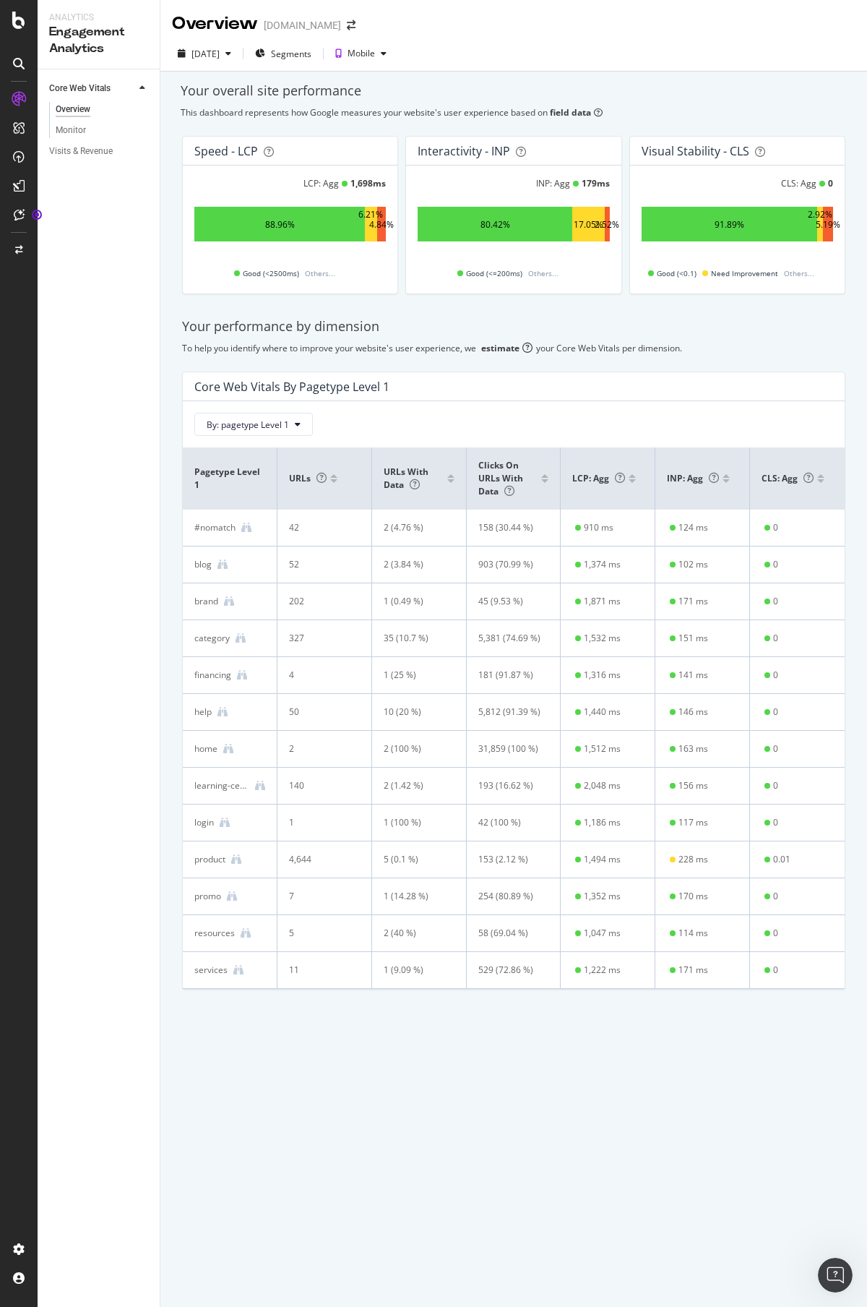
click at [264, 92] on div "Your overall site performance" at bounding box center [514, 91] width 666 height 19
click at [270, 92] on div "Your overall site performance" at bounding box center [514, 91] width 666 height 19
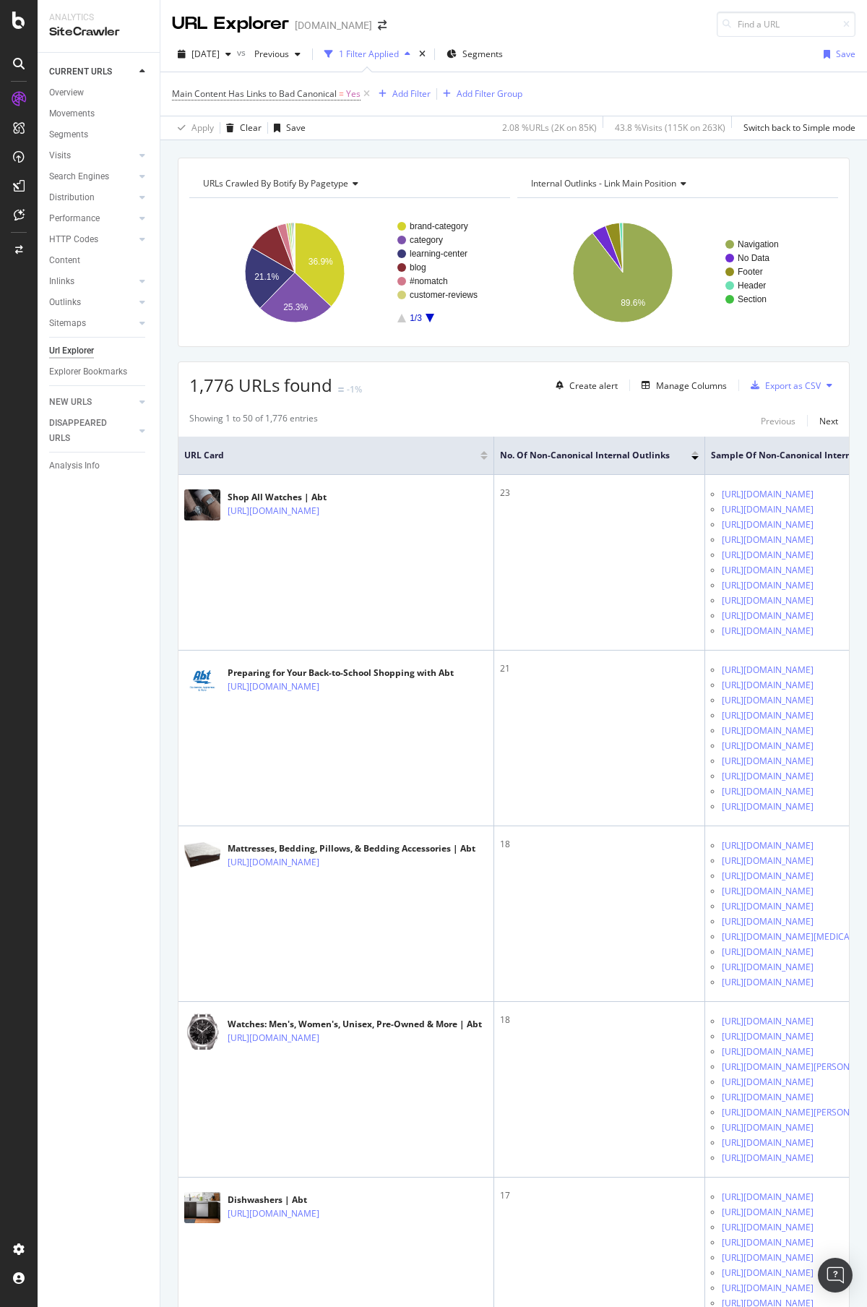
scroll to position [0, 263]
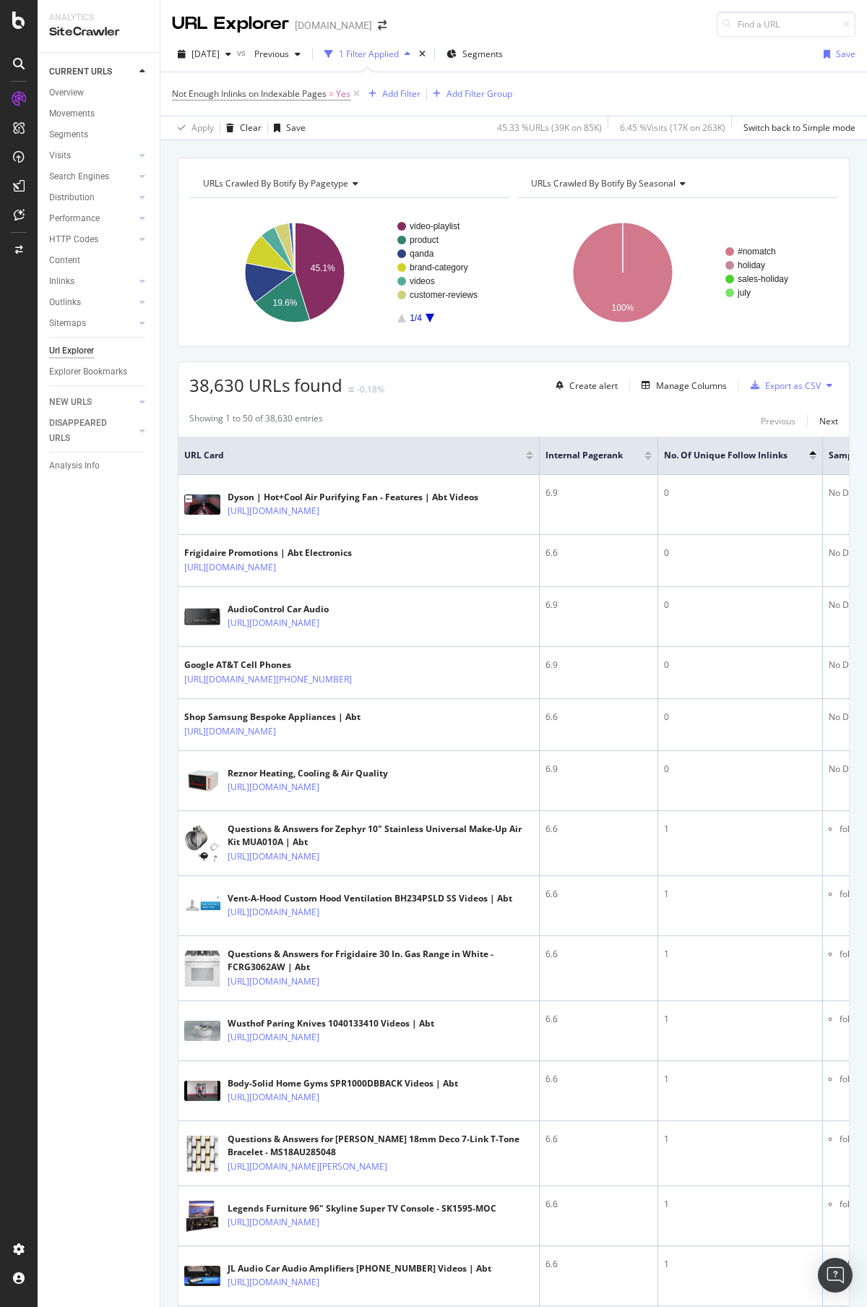
click at [255, 373] on span "38,630 URLs found" at bounding box center [265, 385] width 153 height 24
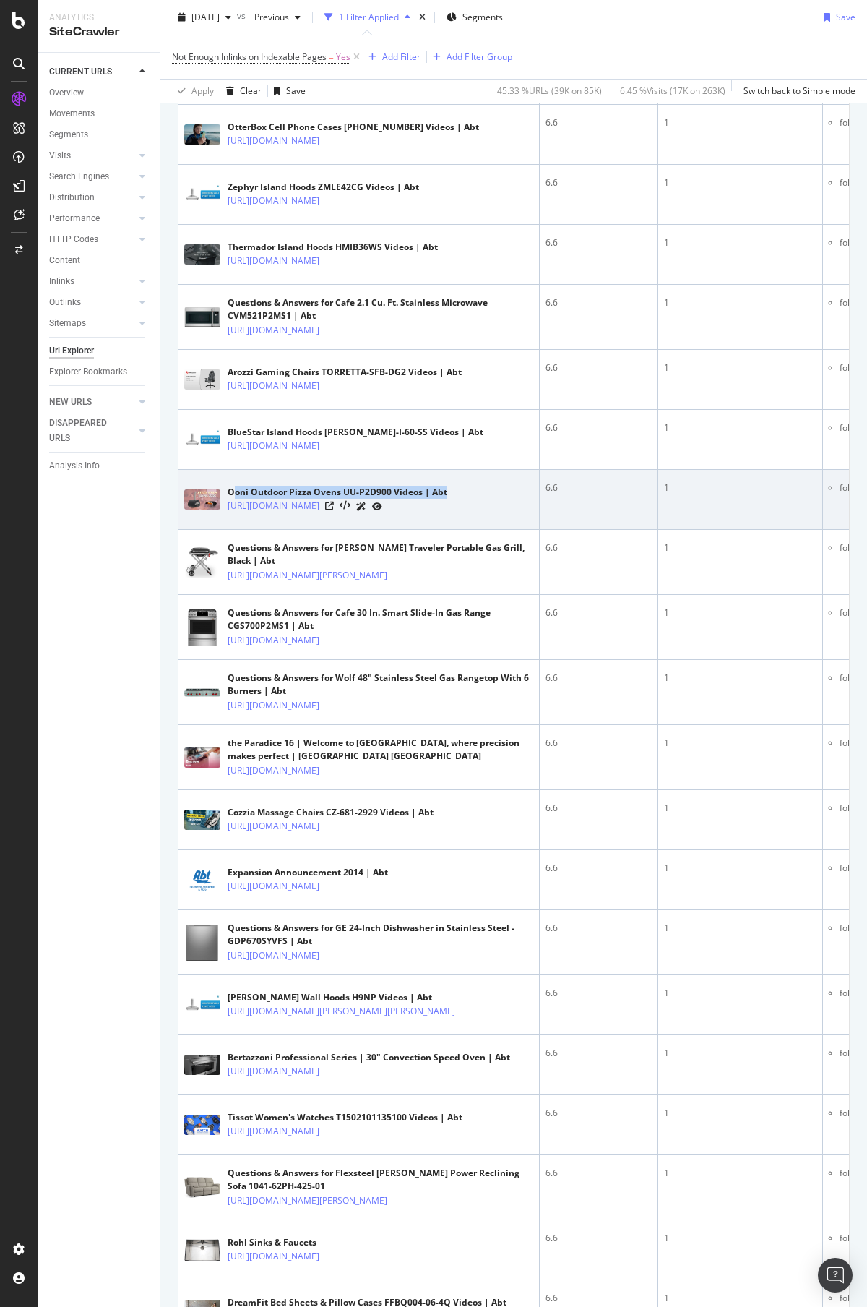
drag, startPoint x: 452, startPoint y: 678, endPoint x: 229, endPoint y: 674, distance: 223.3
click at [229, 499] on div "Ooni Outdoor Pizza Ovens UU-P2D900 Videos | Abt" at bounding box center [338, 492] width 220 height 13
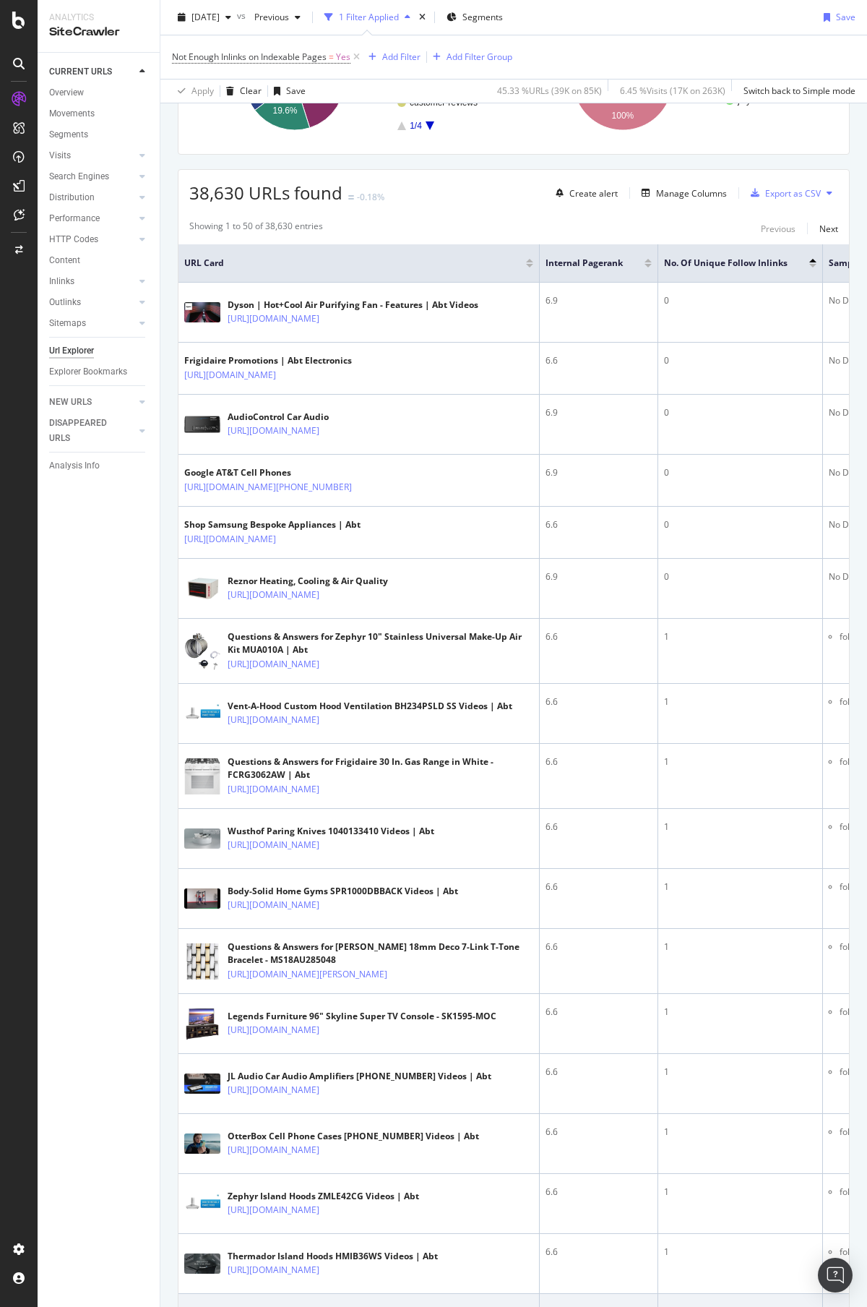
scroll to position [217, 0]
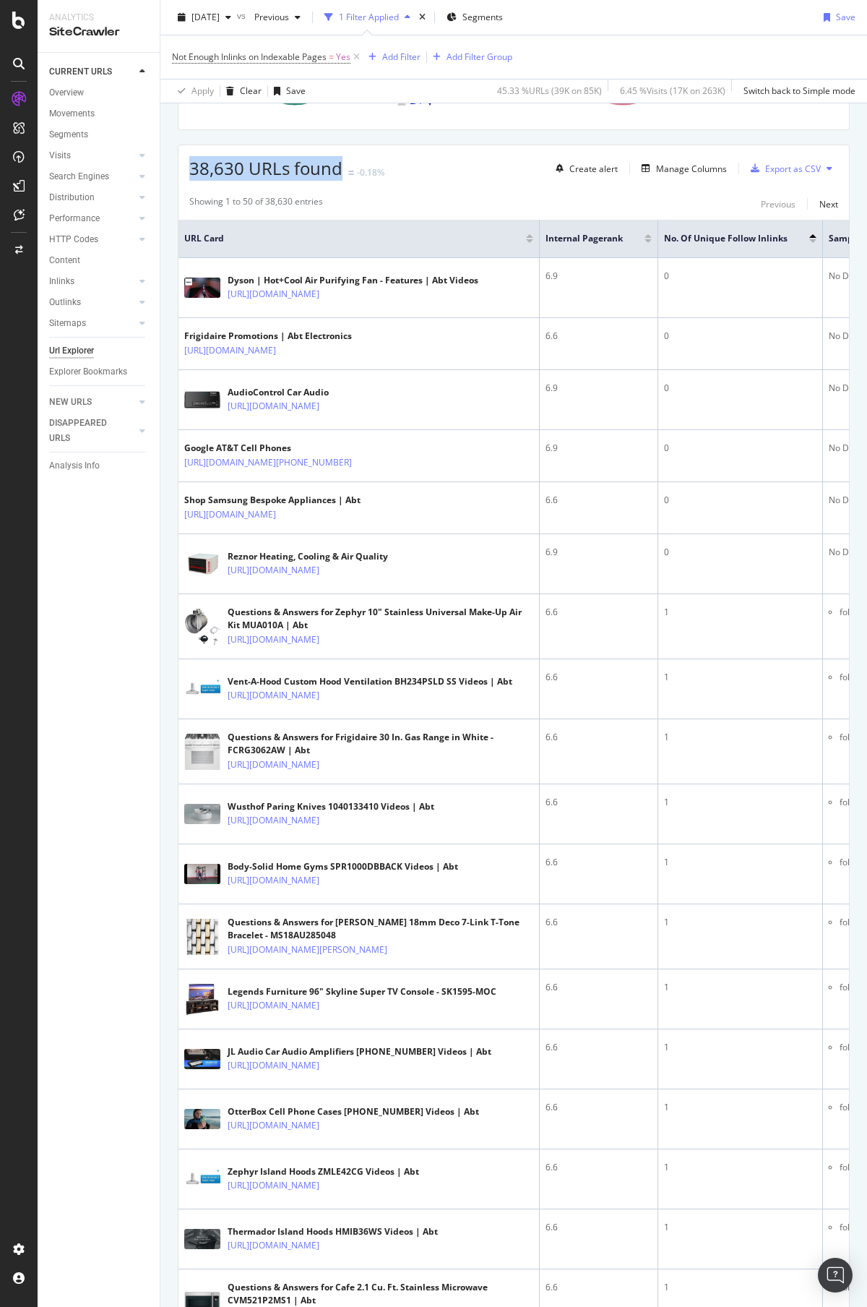
drag, startPoint x: 191, startPoint y: 168, endPoint x: 339, endPoint y: 167, distance: 148.1
click at [339, 167] on span "38,630 URLs found" at bounding box center [265, 168] width 153 height 24
click at [339, 168] on span "38,630 URLs found" at bounding box center [265, 168] width 153 height 24
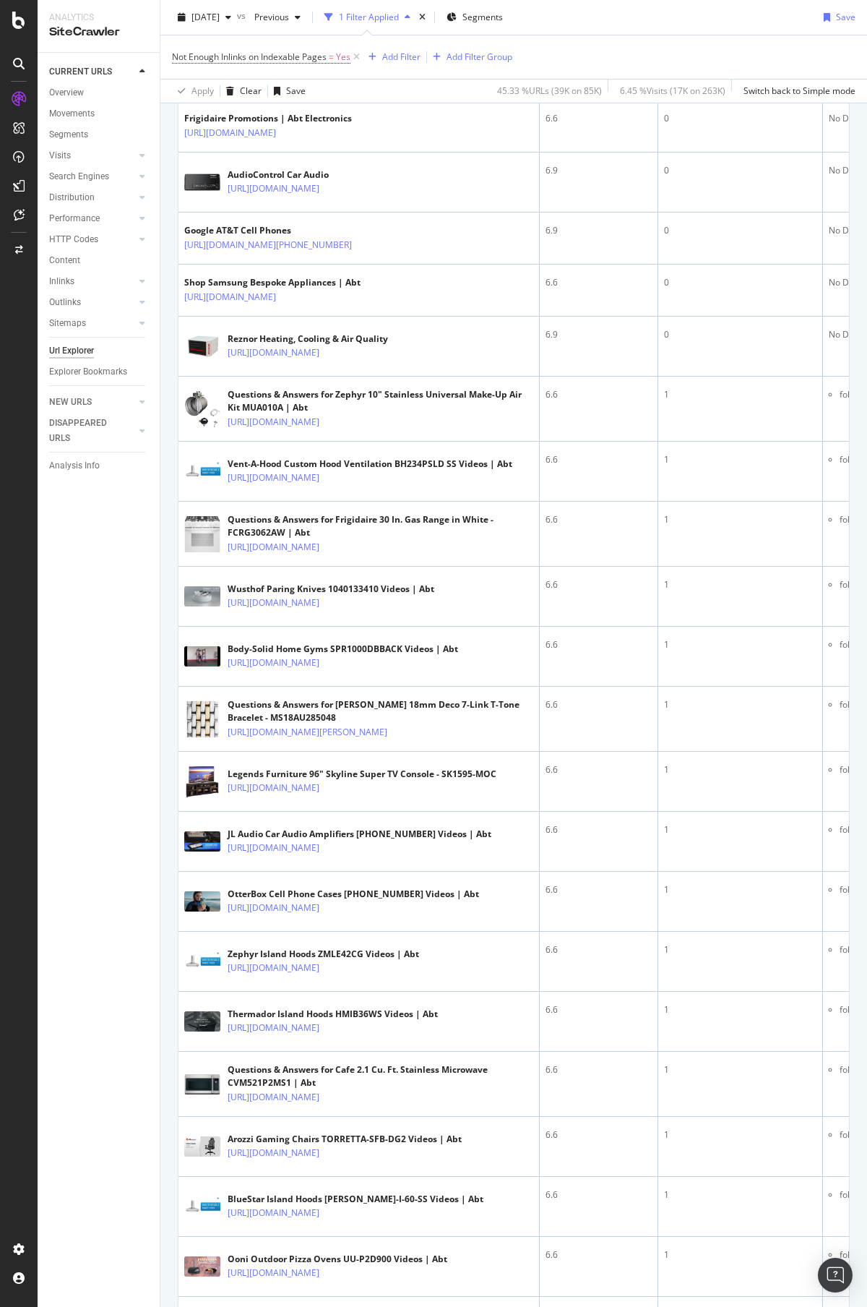
scroll to position [0, 0]
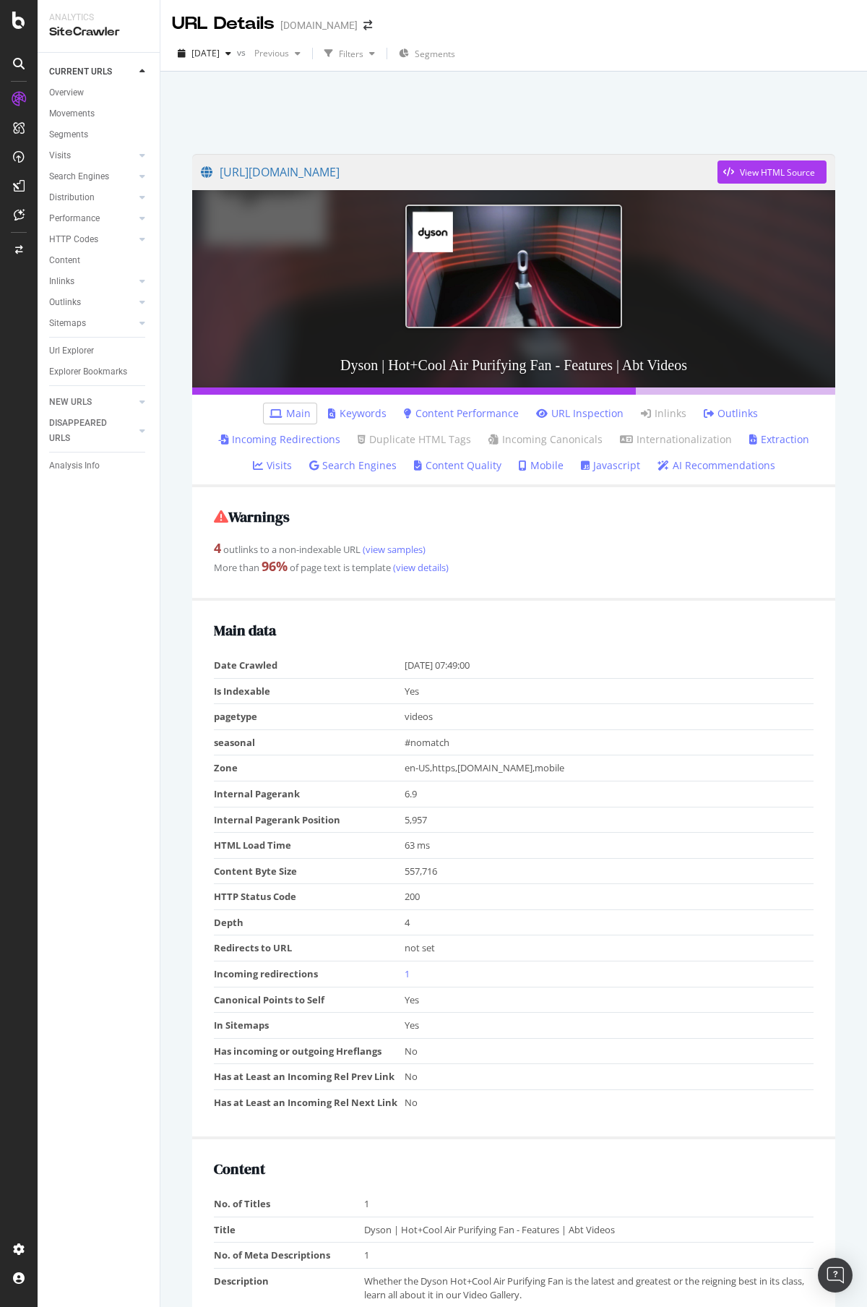
click at [723, 54] on div "2025 Sep. 23rd vs Previous Filters Segments" at bounding box center [513, 56] width 707 height 29
click at [257, 516] on h2 "Warnings" at bounding box center [514, 517] width 600 height 16
click at [304, 516] on h2 "Warnings" at bounding box center [514, 517] width 600 height 16
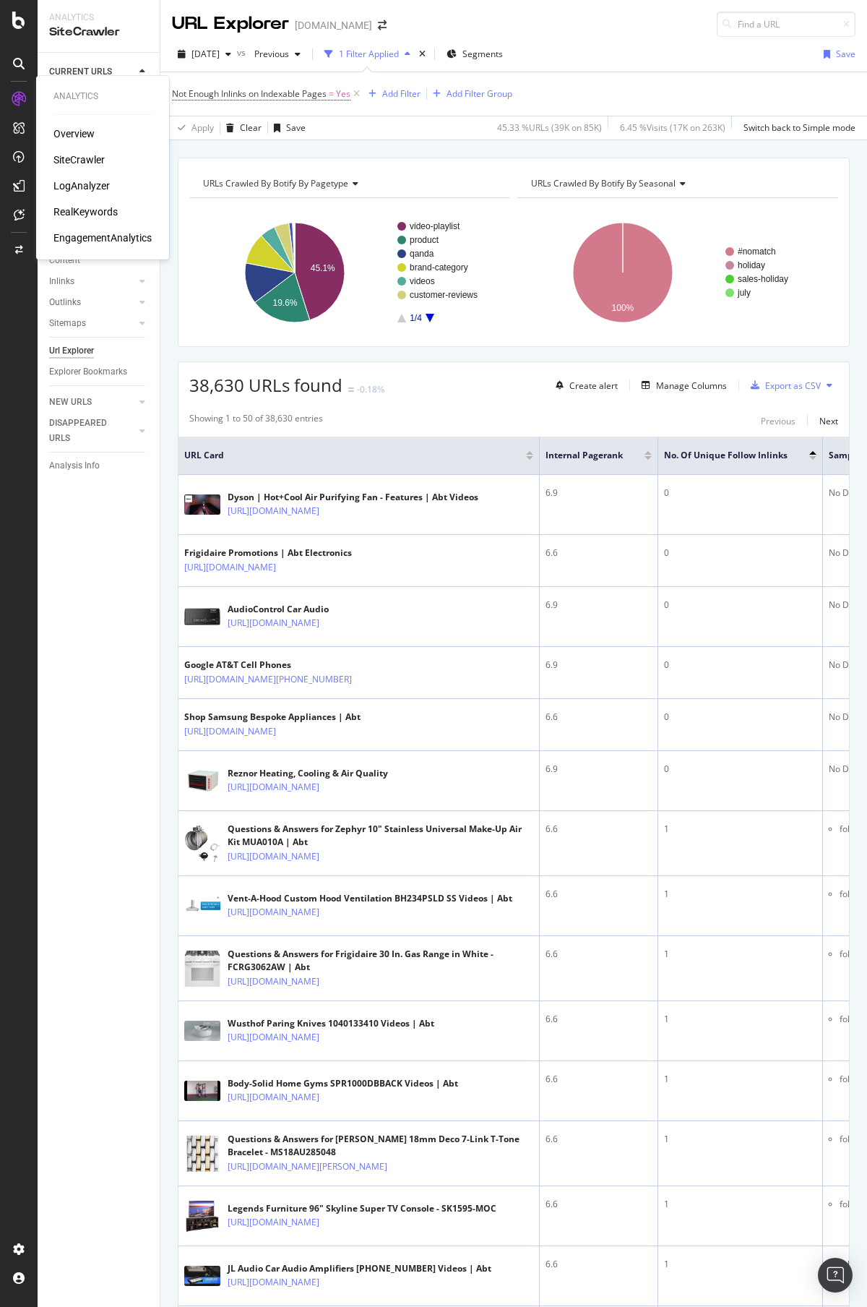
click at [83, 183] on div "LogAnalyzer" at bounding box center [81, 185] width 56 height 14
